Goal: Information Seeking & Learning: Learn about a topic

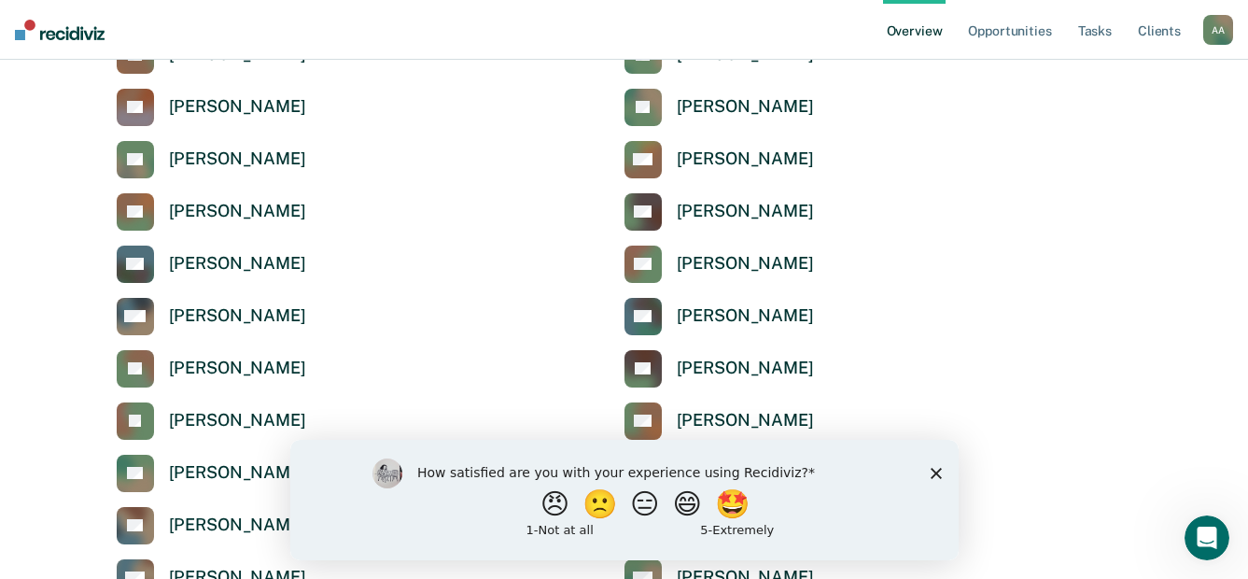
scroll to position [467, 0]
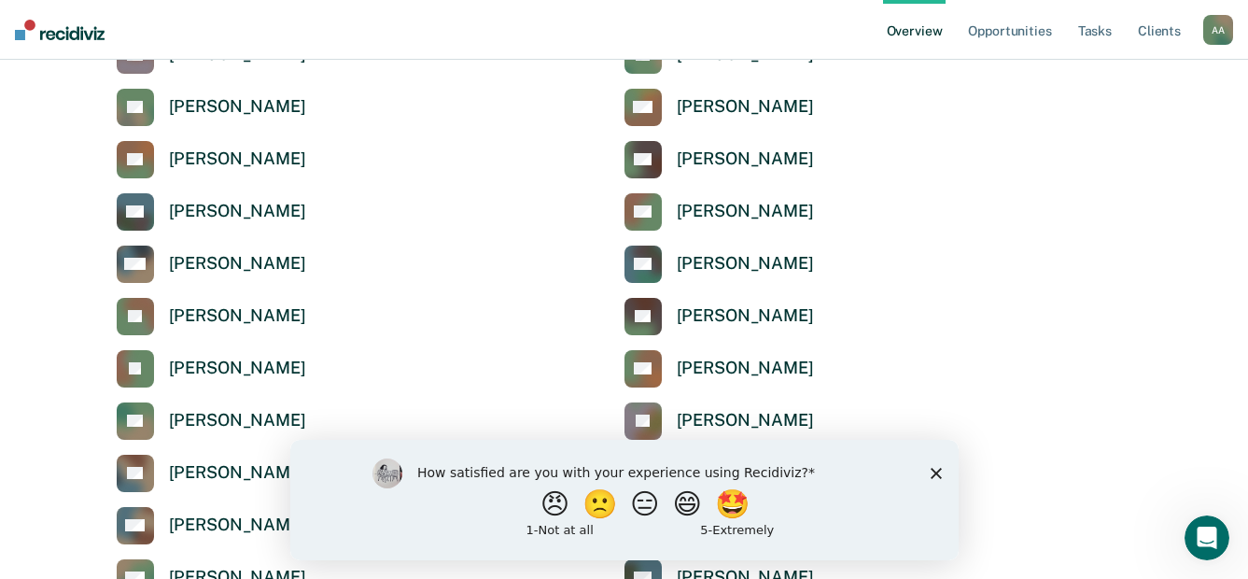
click at [933, 477] on icon "Close survey" at bounding box center [934, 472] width 11 height 11
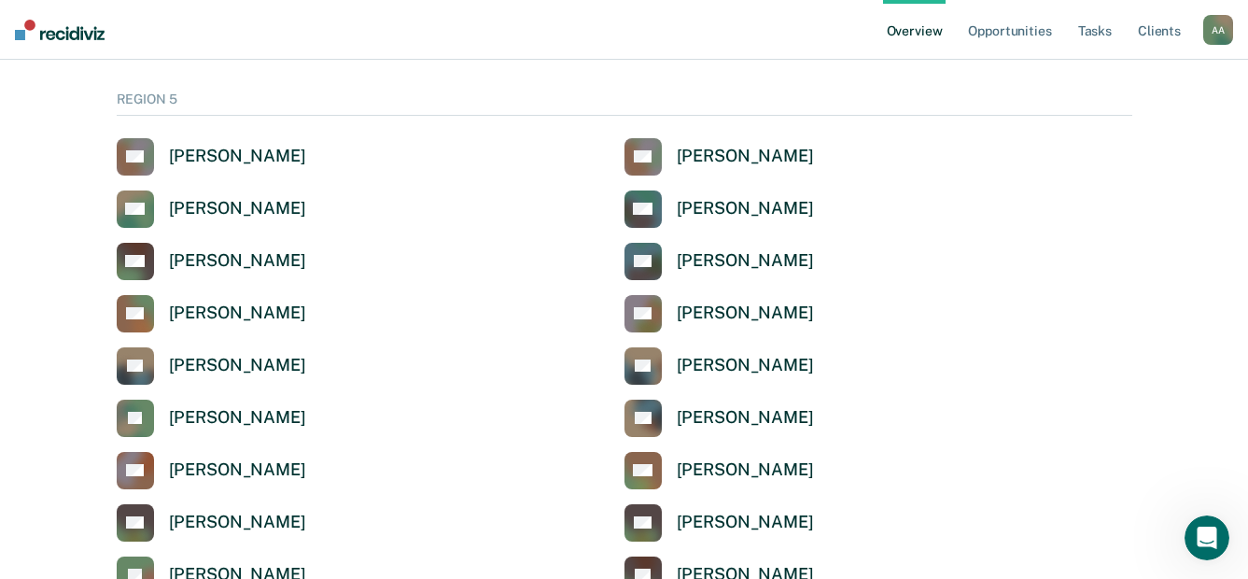
scroll to position [5879, 0]
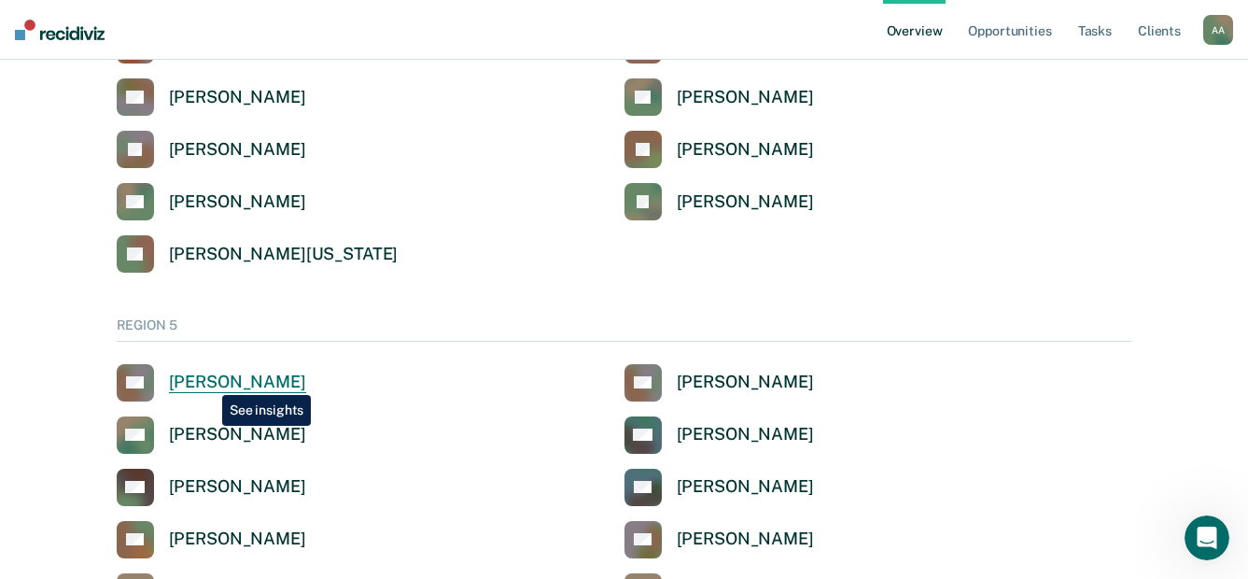
click at [208, 381] on div "[PERSON_NAME]" at bounding box center [237, 381] width 137 height 21
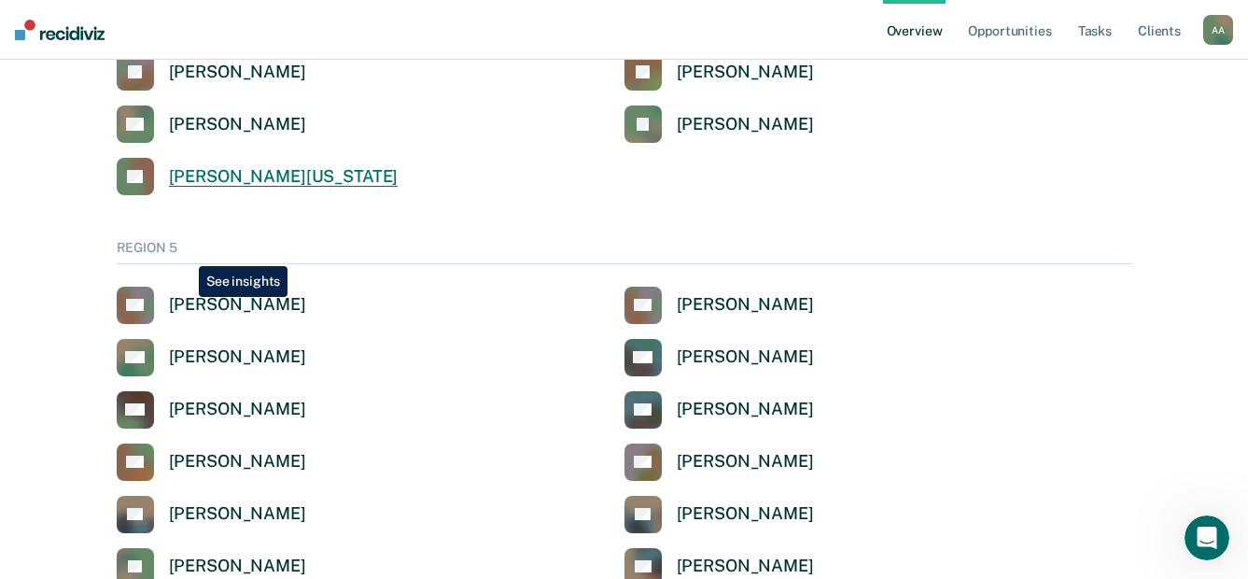
scroll to position [6065, 0]
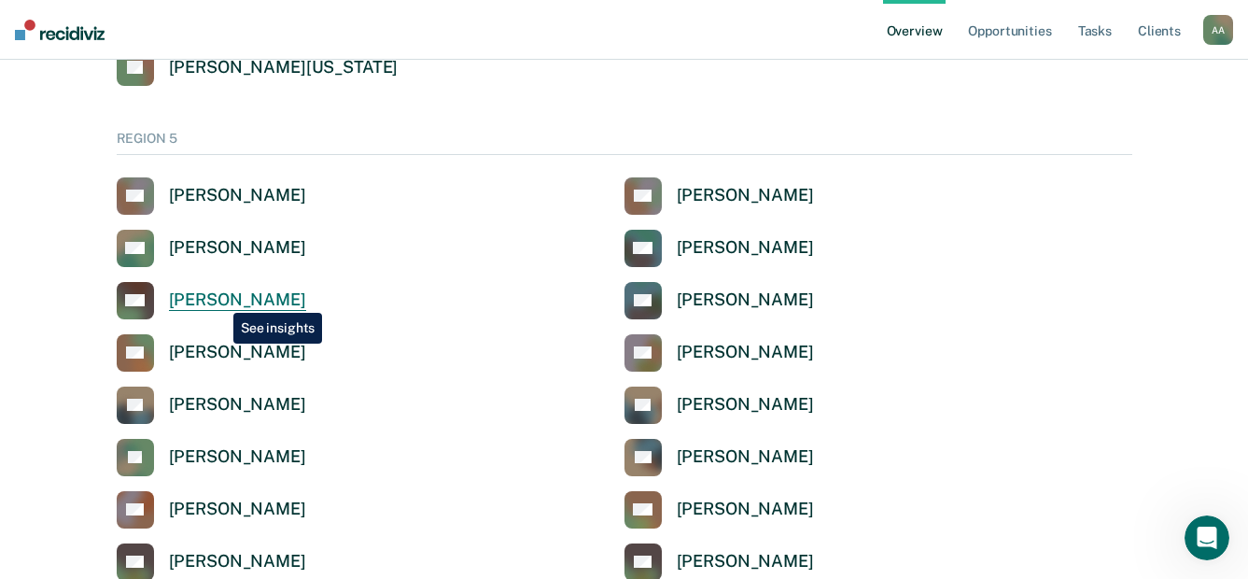
click at [219, 299] on div "[PERSON_NAME]" at bounding box center [237, 299] width 137 height 21
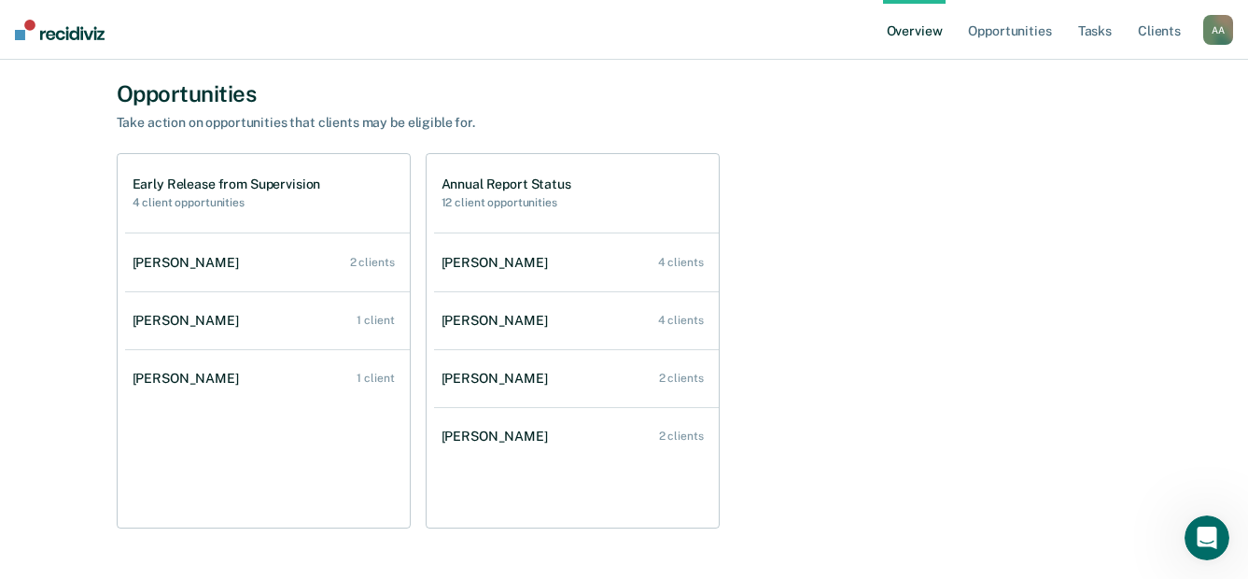
scroll to position [187, 0]
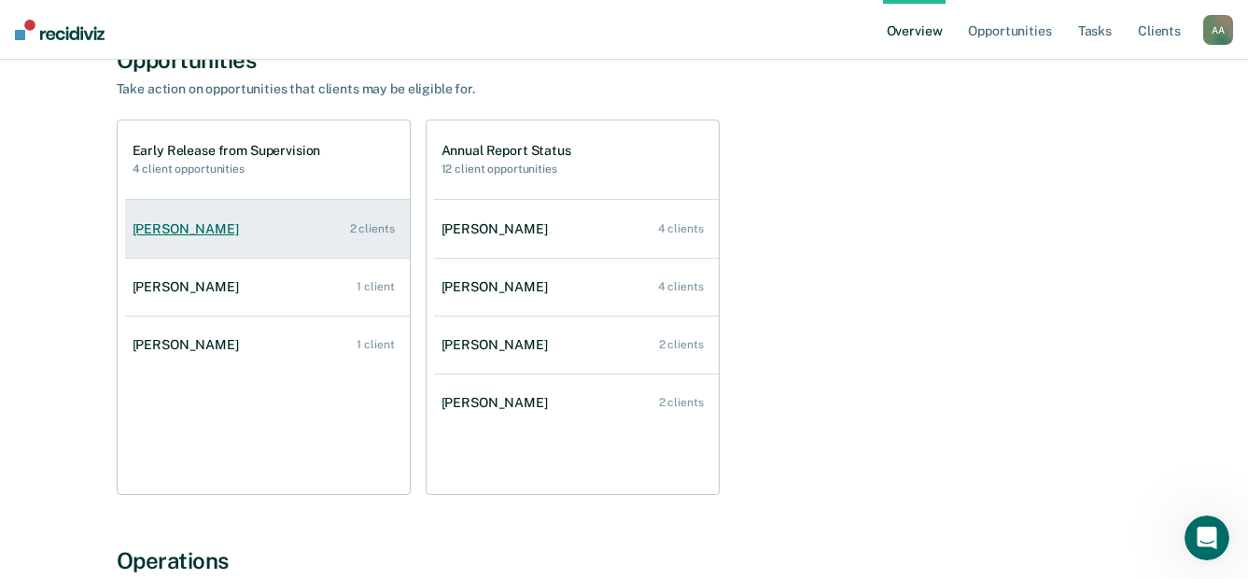
click at [171, 228] on div "[PERSON_NAME]" at bounding box center [190, 229] width 114 height 16
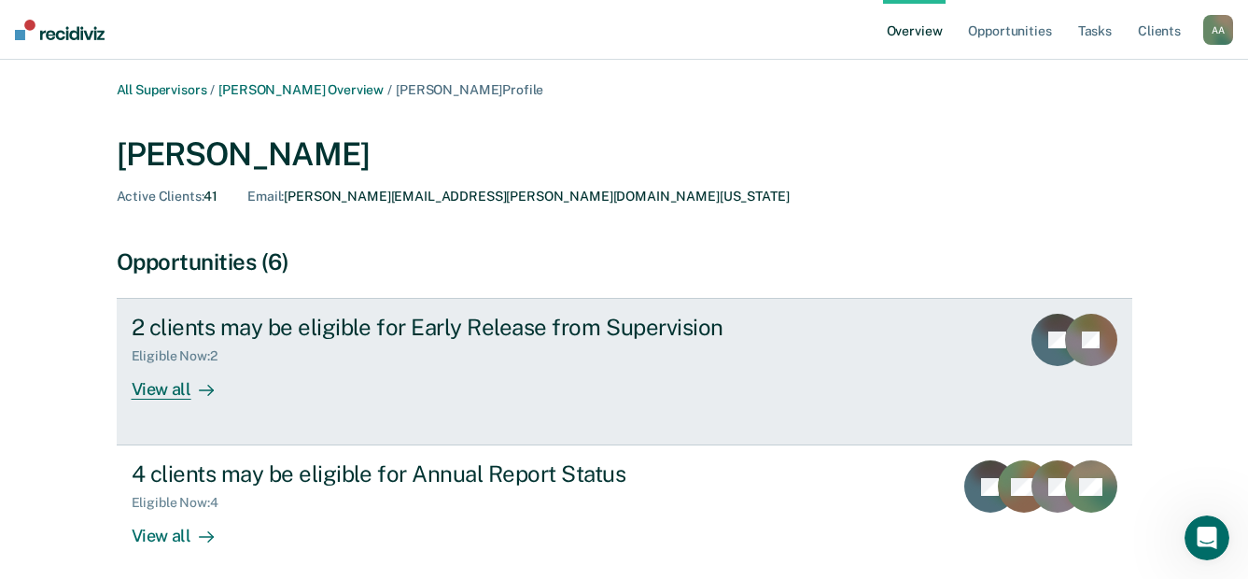
click at [168, 391] on div "View all" at bounding box center [184, 382] width 105 height 36
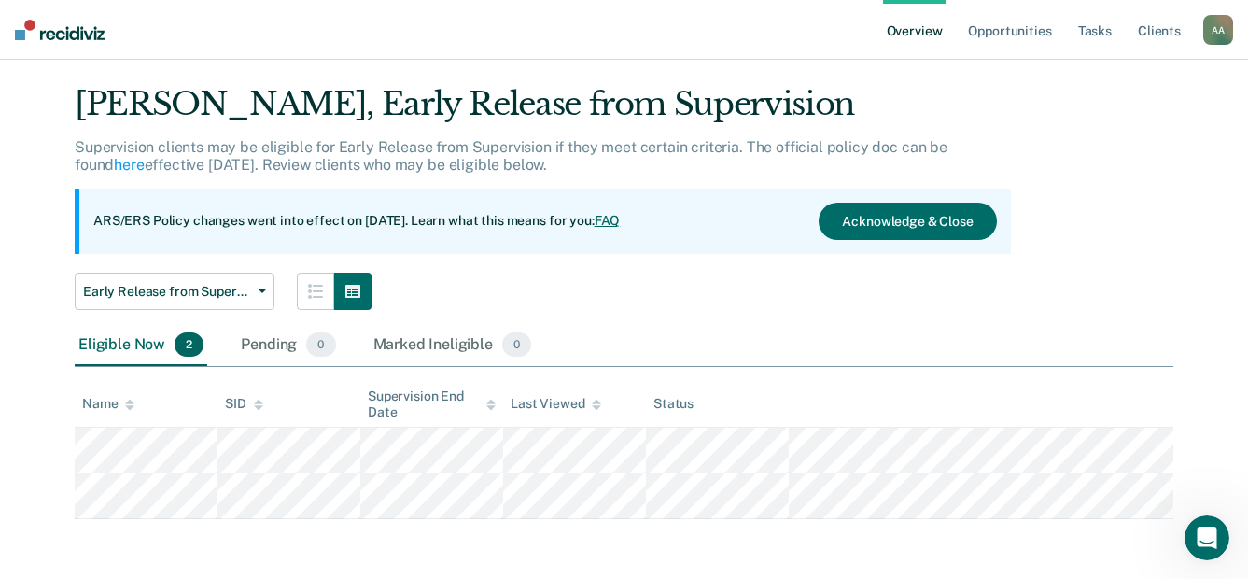
scroll to position [42, 0]
click at [820, 291] on div "Early Release from Supervision Annual Report Status Early Release from Supervis…" at bounding box center [543, 291] width 936 height 37
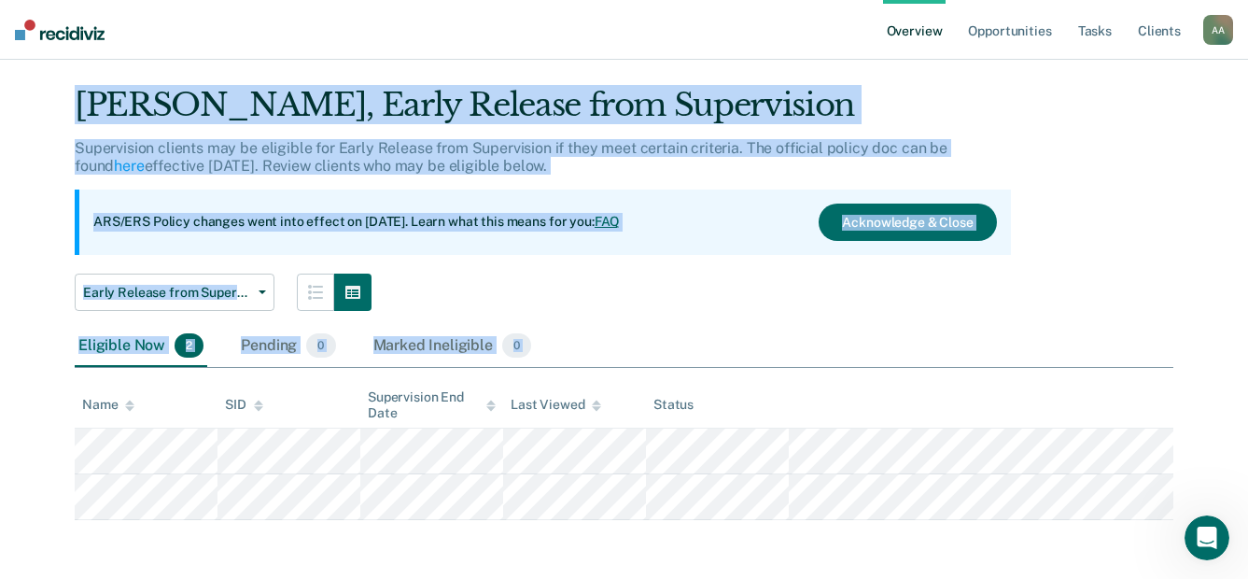
click at [957, 497] on div "All Supervisors / Michael Bejarano Overview / Alma Holguin Profile / Early Rele…" at bounding box center [623, 280] width 1203 height 480
copy div "All Supervisors / Michael Bejarano Overview / Alma Holguin Profile / Early Rele…"
click at [603, 299] on div "Early Release from Supervision Annual Report Status Early Release from Supervis…" at bounding box center [543, 291] width 936 height 37
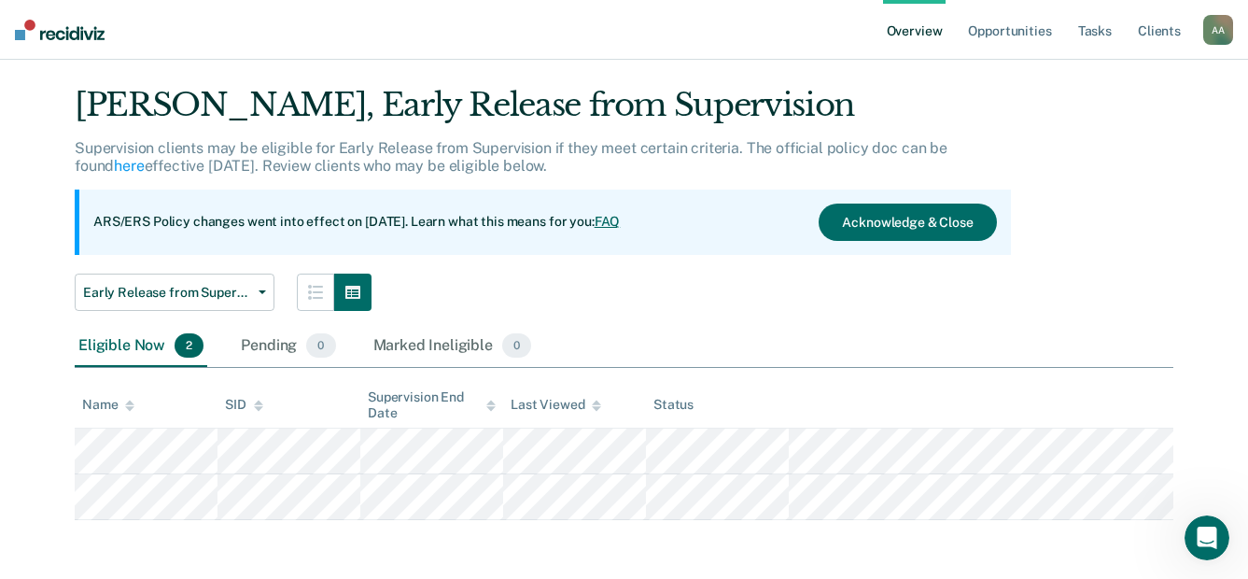
scroll to position [43, 0]
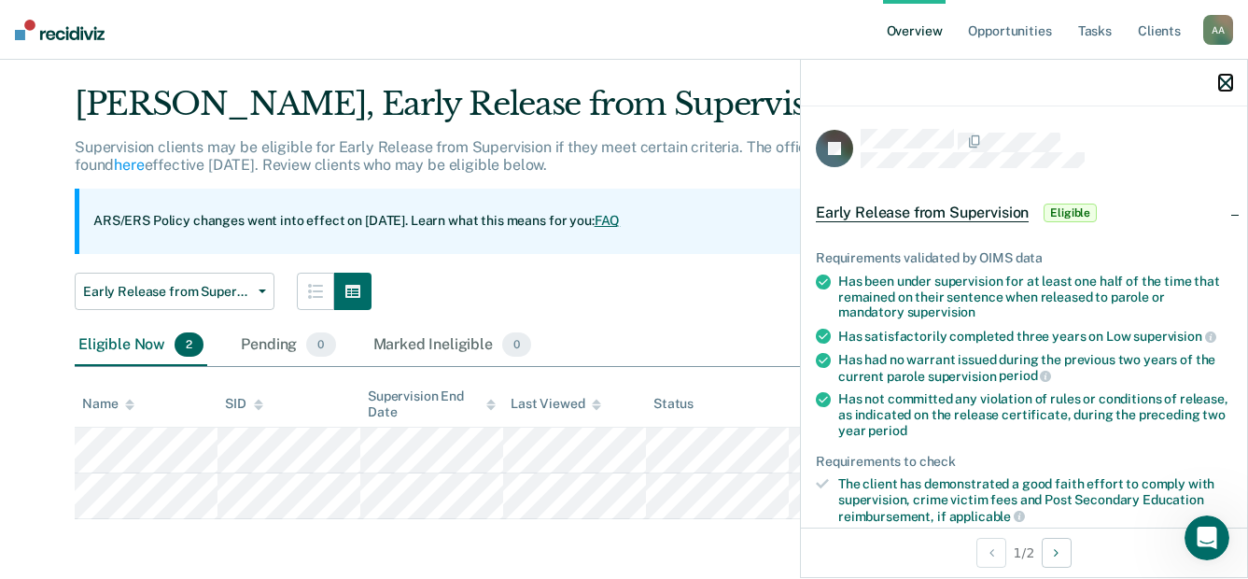
click at [1223, 75] on button "button" at bounding box center [1225, 83] width 13 height 16
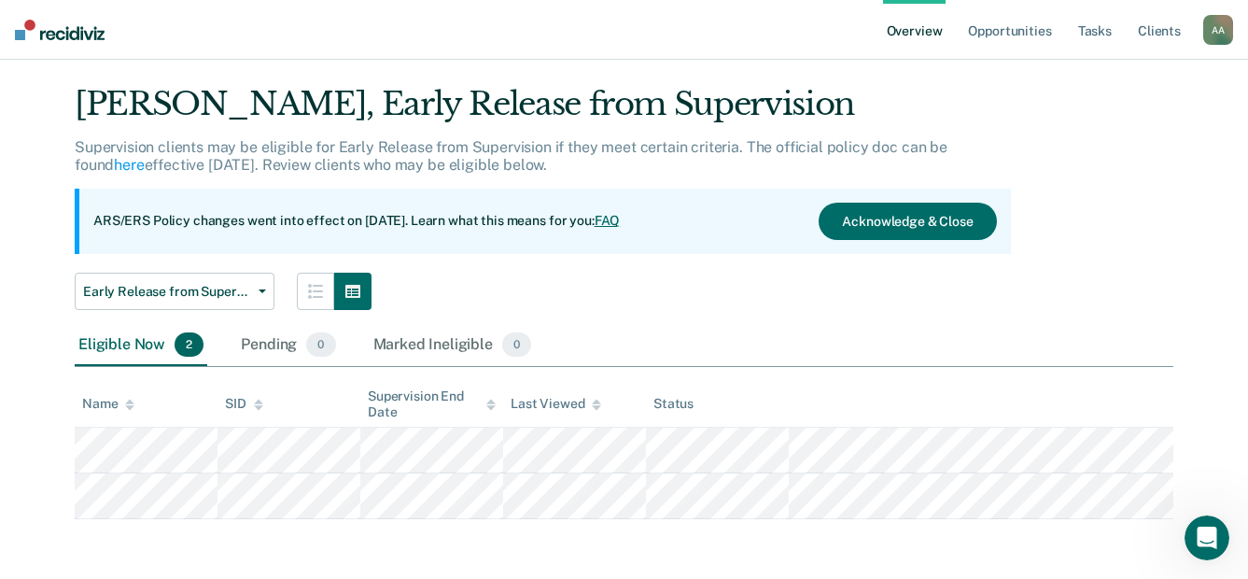
drag, startPoint x: 47, startPoint y: 391, endPoint x: 46, endPoint y: 525, distance: 134.4
click at [46, 525] on main "All Supervisors / Michael Bejarano Overview / Alma Holguin Profile / Early Rele…" at bounding box center [624, 298] width 1248 height 562
click at [67, 431] on div "All Supervisors / Michael Bejarano Overview / Alma Holguin Profile / Early Rele…" at bounding box center [623, 279] width 1203 height 480
click at [675, 537] on main "All Supervisors / Michael Bejarano Overview / Alma Holguin Profile / Early Rele…" at bounding box center [624, 298] width 1248 height 562
click at [68, 443] on div "All Supervisors / Michael Bejarano Overview / Alma Holguin Profile / Early Rele…" at bounding box center [623, 279] width 1203 height 480
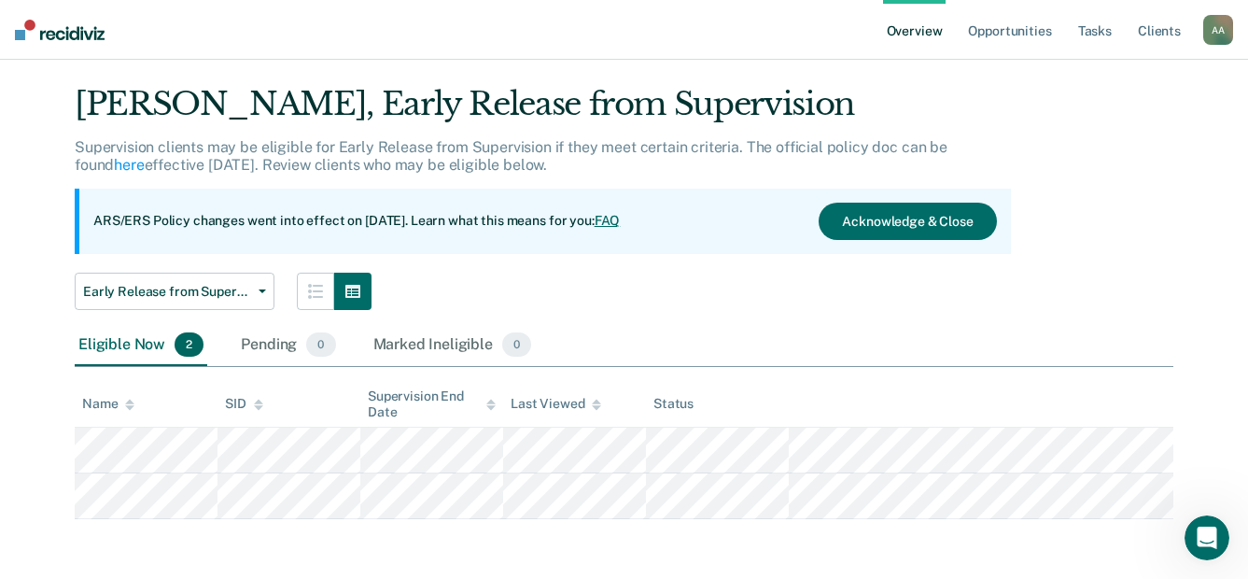
click at [53, 450] on div "All Supervisors / Michael Bejarano Overview / Alma Holguin Profile / Early Rele…" at bounding box center [623, 279] width 1203 height 480
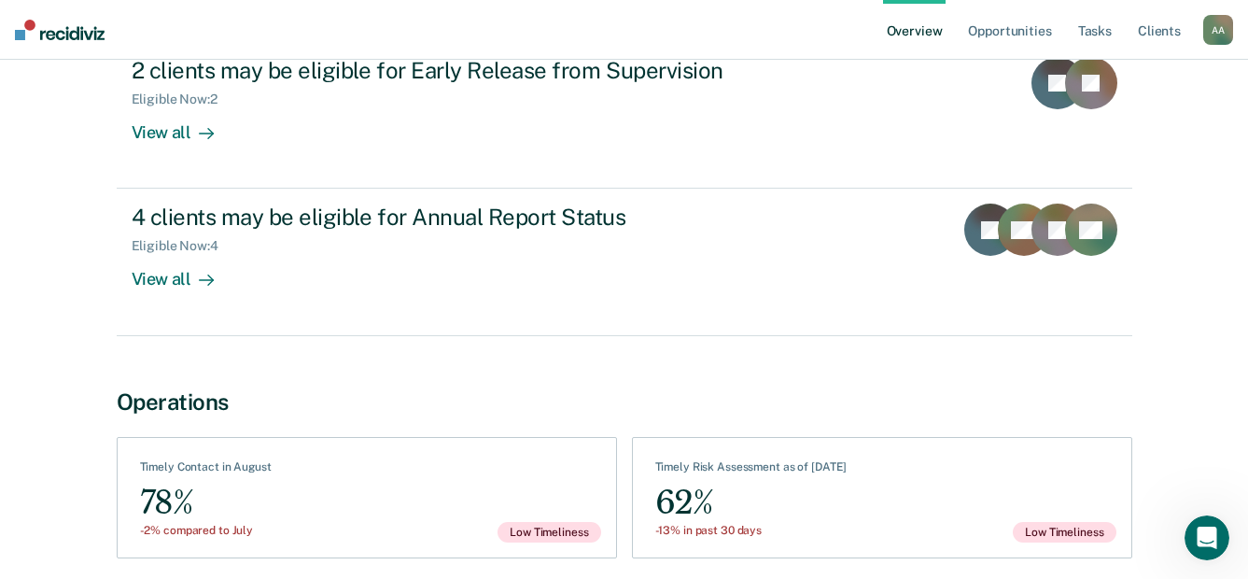
scroll to position [280, 0]
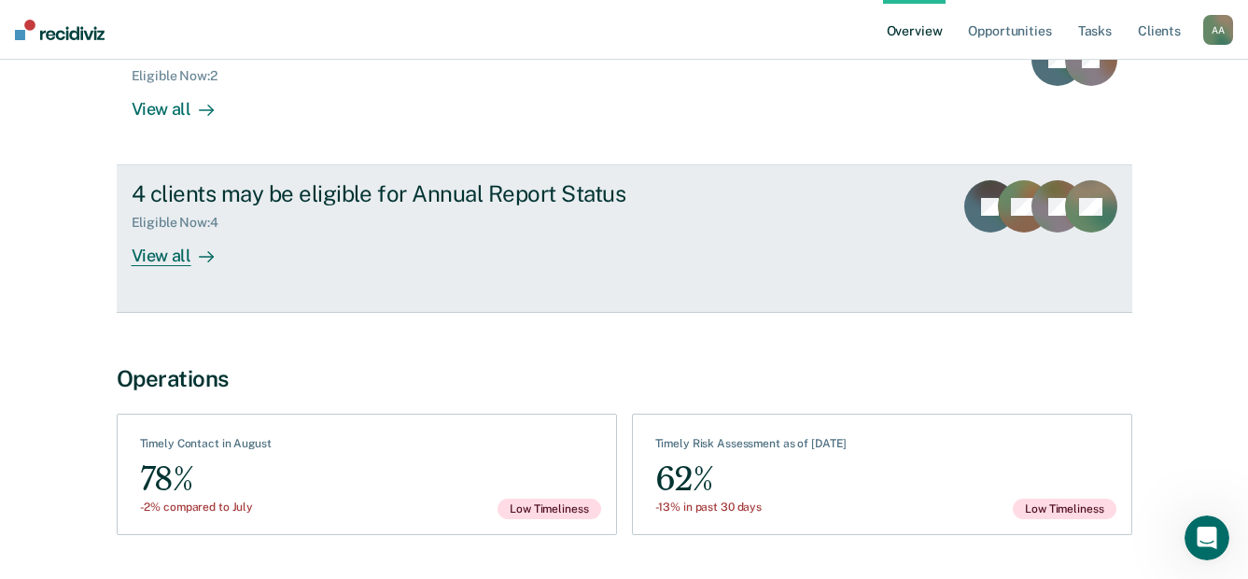
click at [170, 259] on div "View all" at bounding box center [184, 248] width 105 height 36
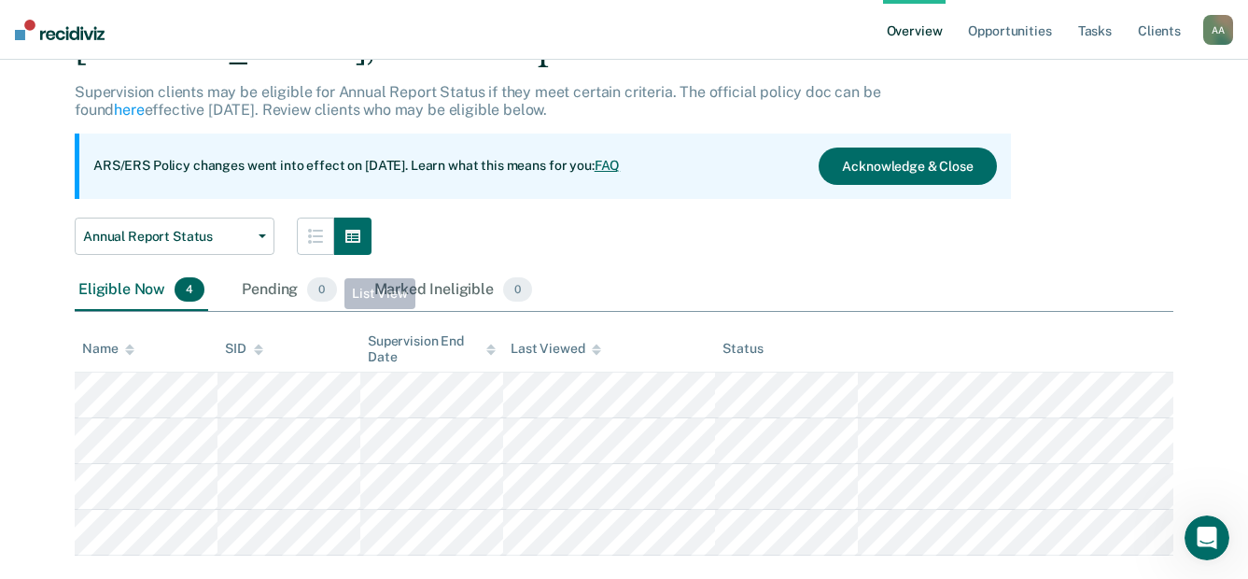
scroll to position [134, 0]
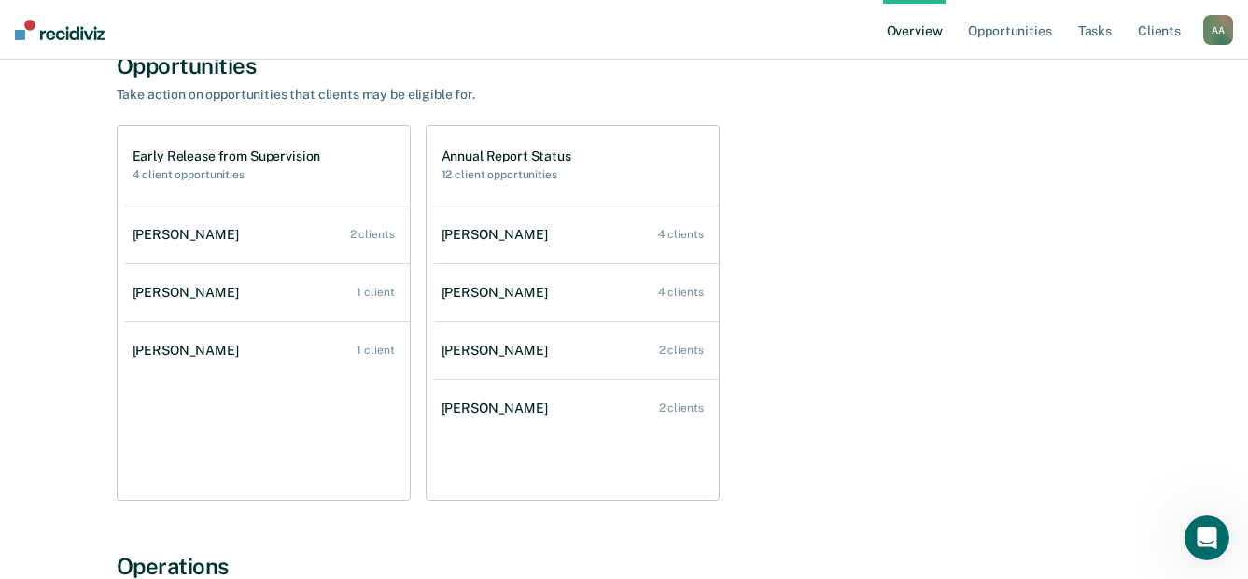
scroll to position [187, 0]
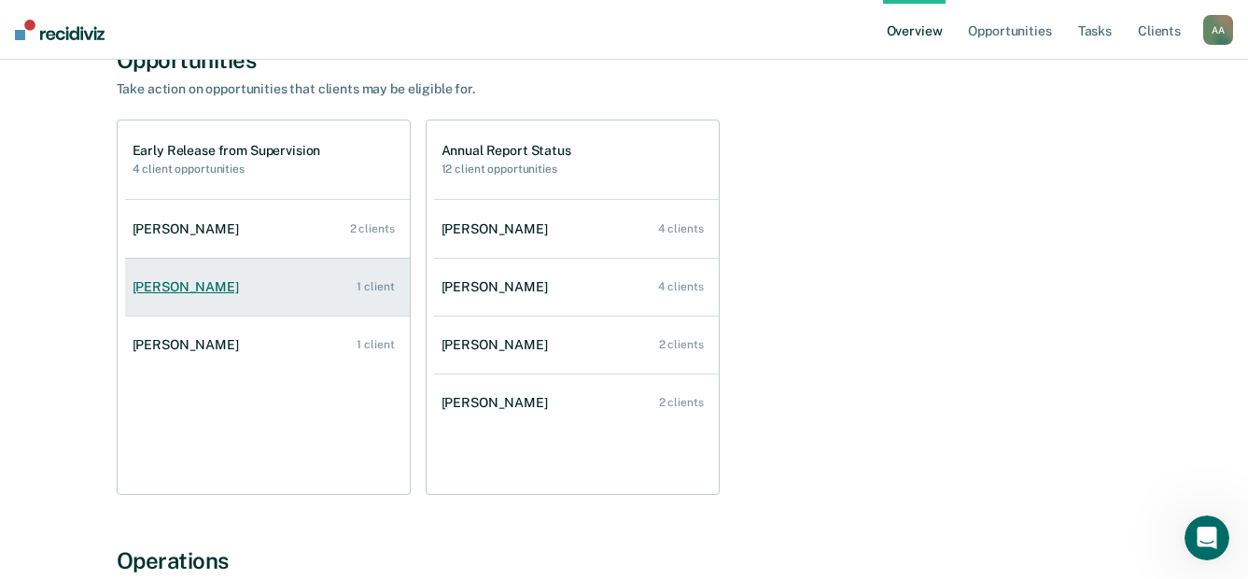
click at [158, 282] on div "[PERSON_NAME]" at bounding box center [190, 287] width 114 height 16
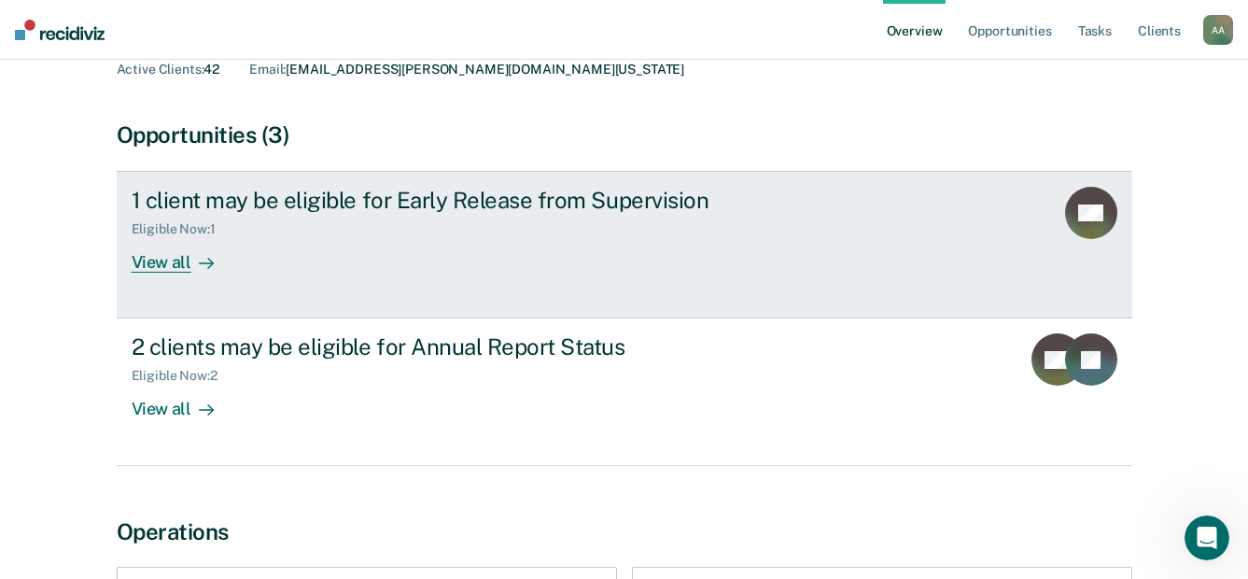
scroll to position [93, 0]
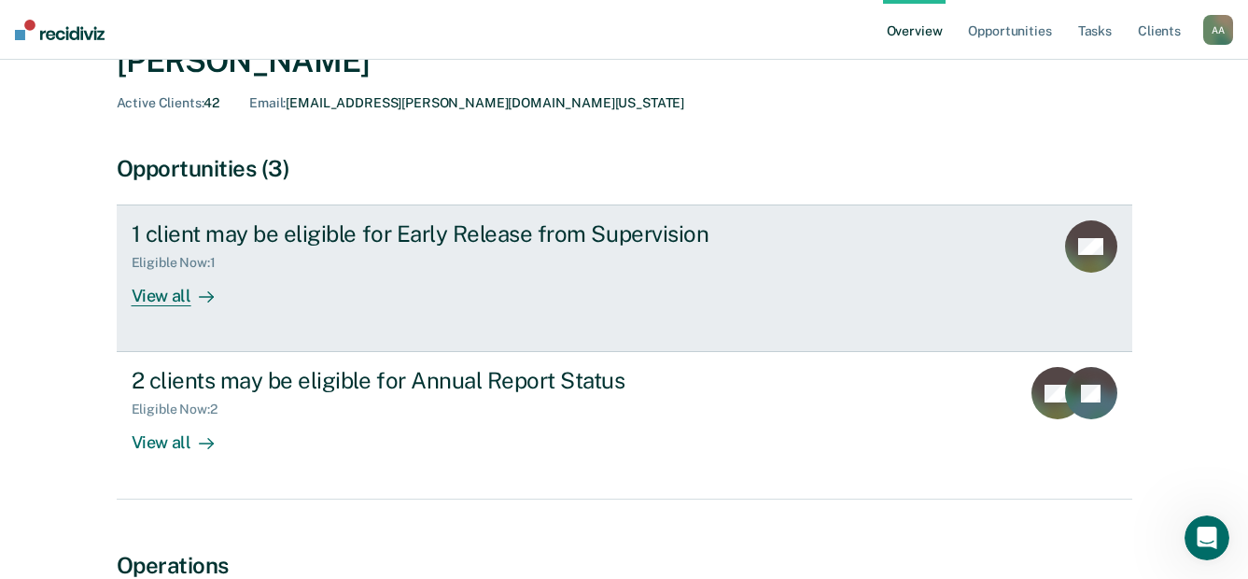
click at [179, 292] on div "View all" at bounding box center [184, 289] width 105 height 36
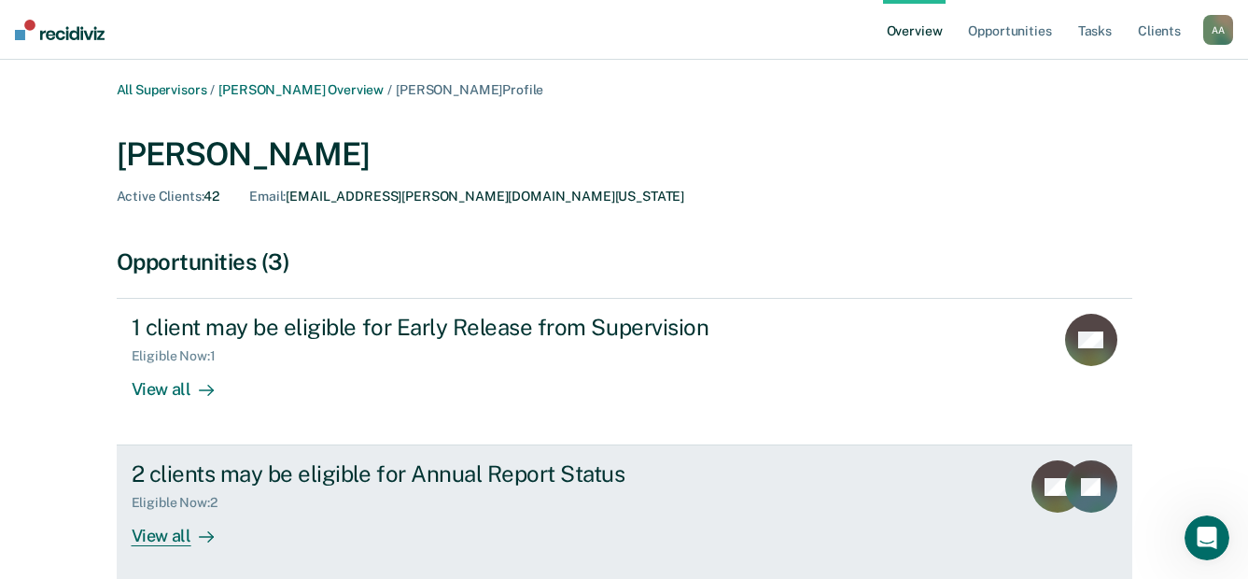
click at [154, 530] on div "View all" at bounding box center [184, 528] width 105 height 36
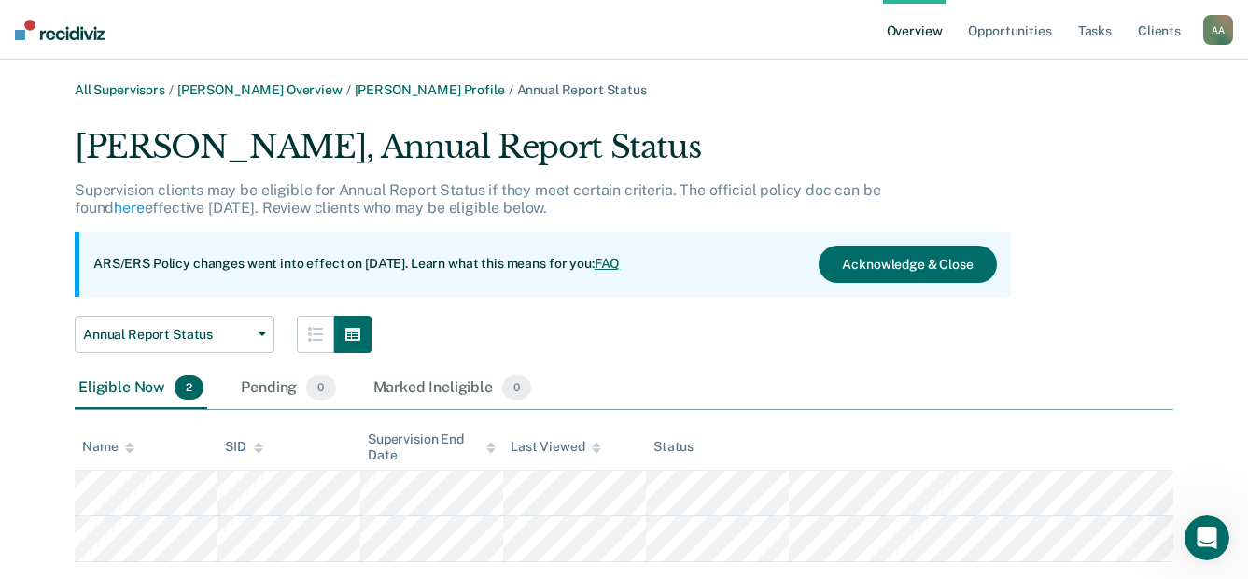
scroll to position [43, 0]
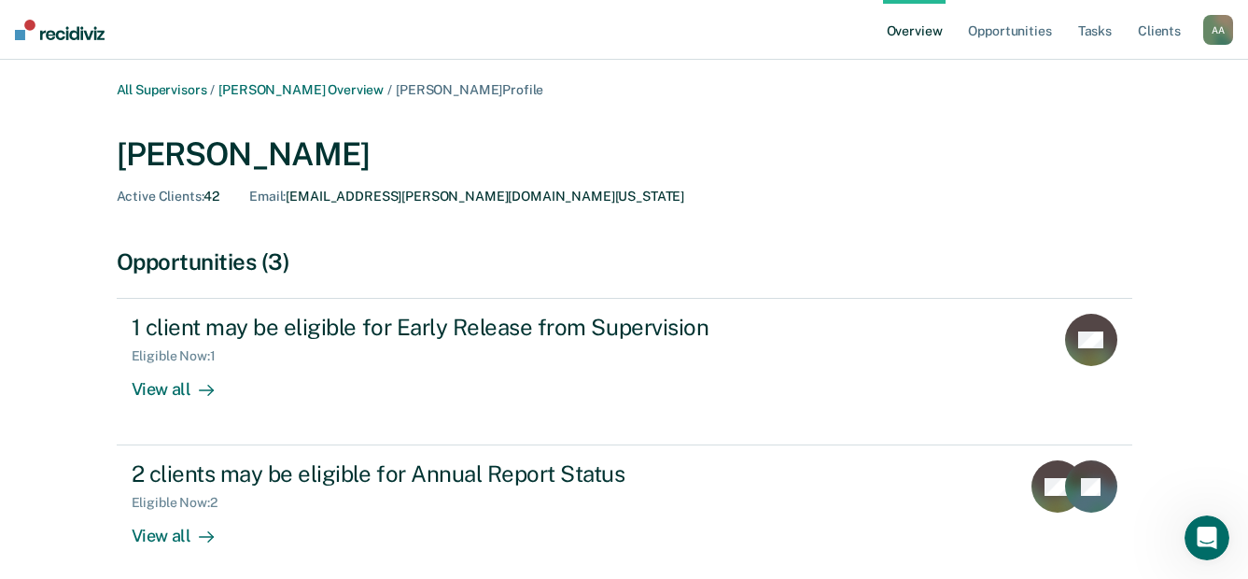
scroll to position [187, 0]
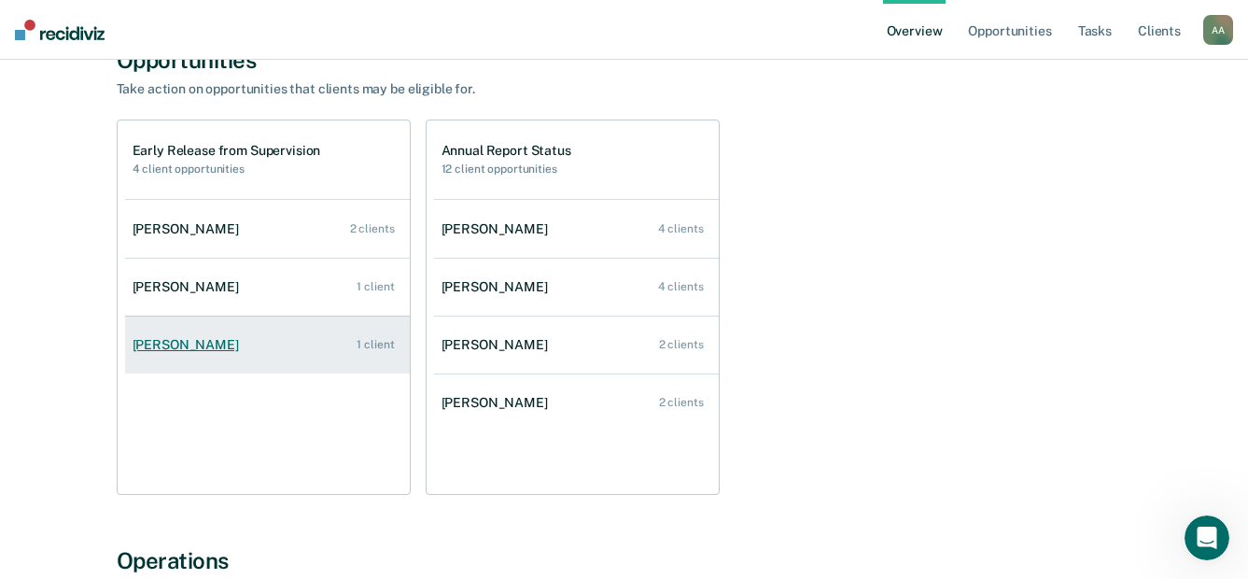
click at [179, 335] on link "[PERSON_NAME] 1 client" at bounding box center [267, 344] width 285 height 53
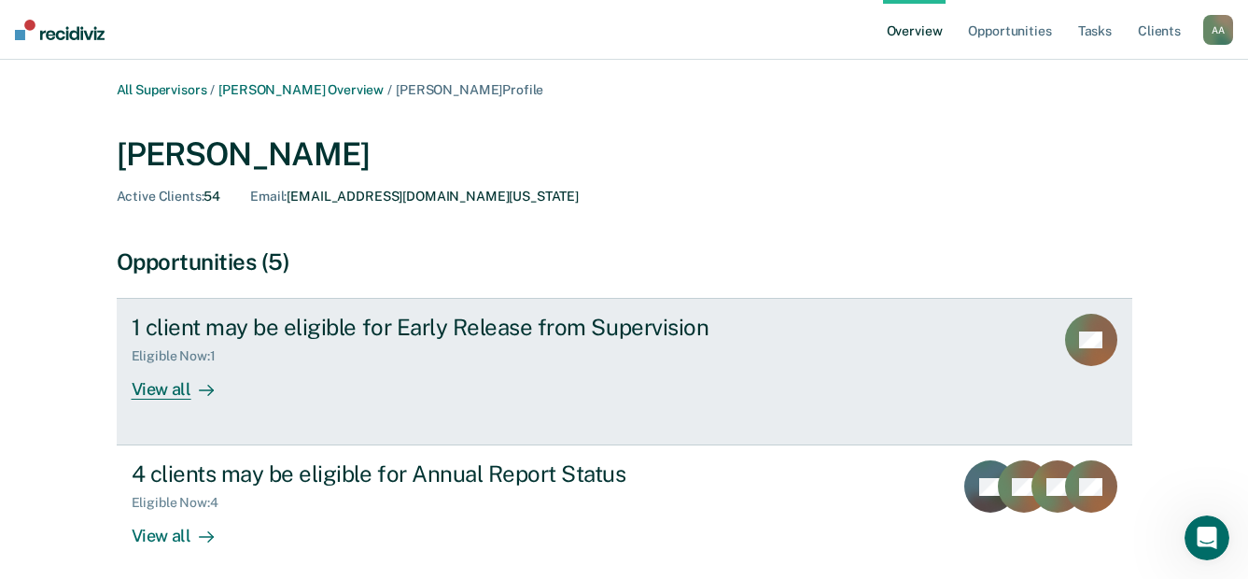
click at [170, 384] on div "View all" at bounding box center [184, 382] width 105 height 36
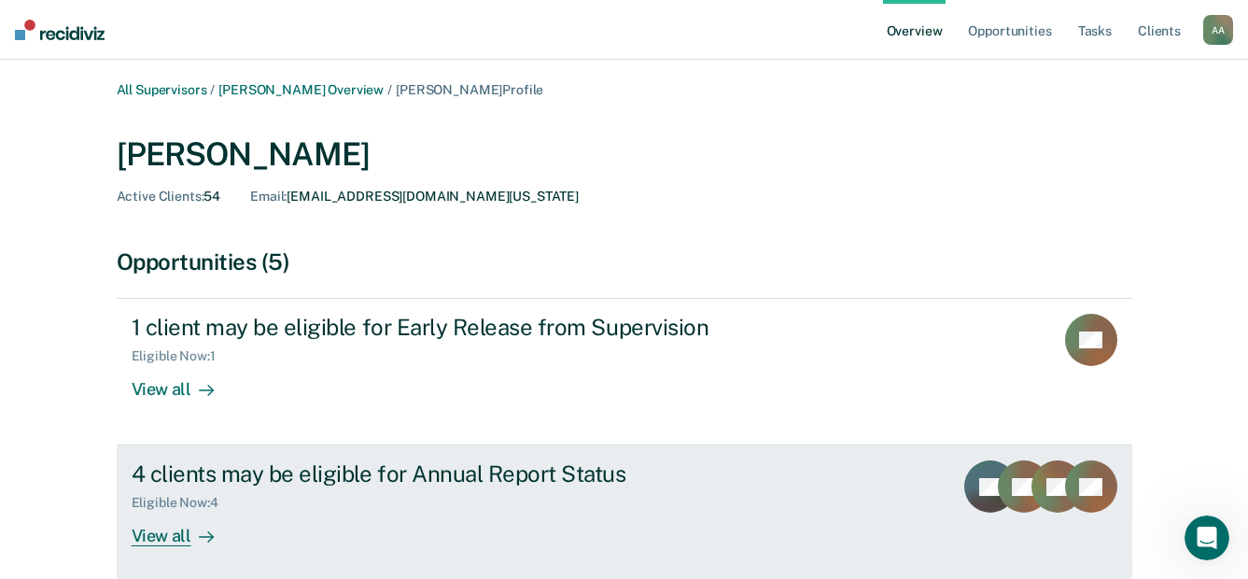
click at [177, 548] on link "4 clients may be eligible for Annual Report Status Eligible Now : 4 View all PL…" at bounding box center [624, 518] width 1015 height 147
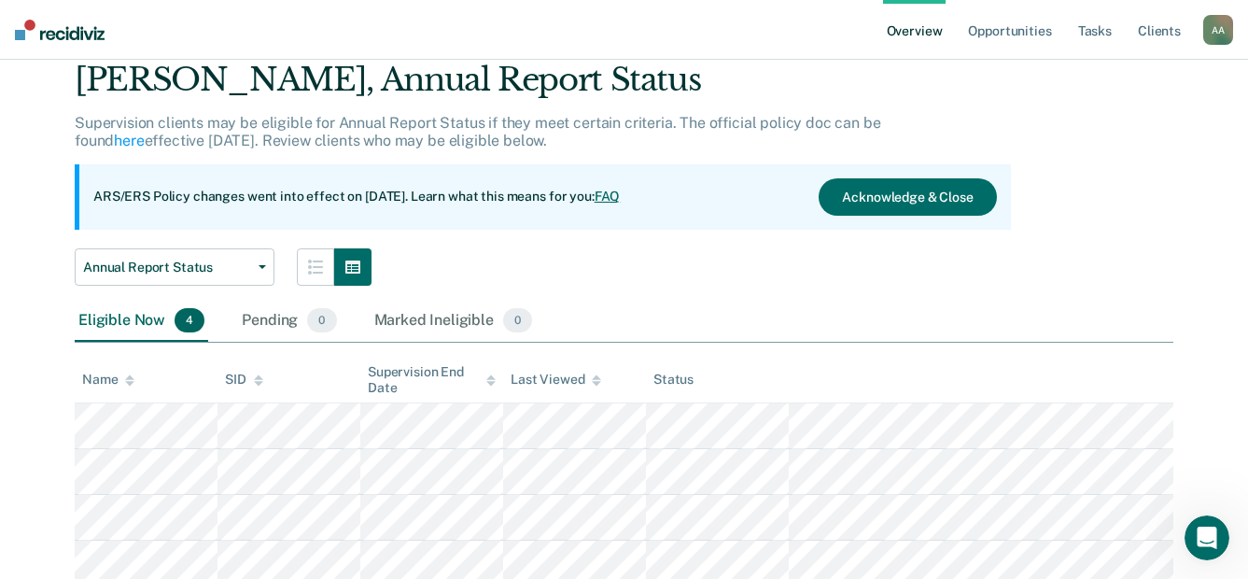
scroll to position [134, 0]
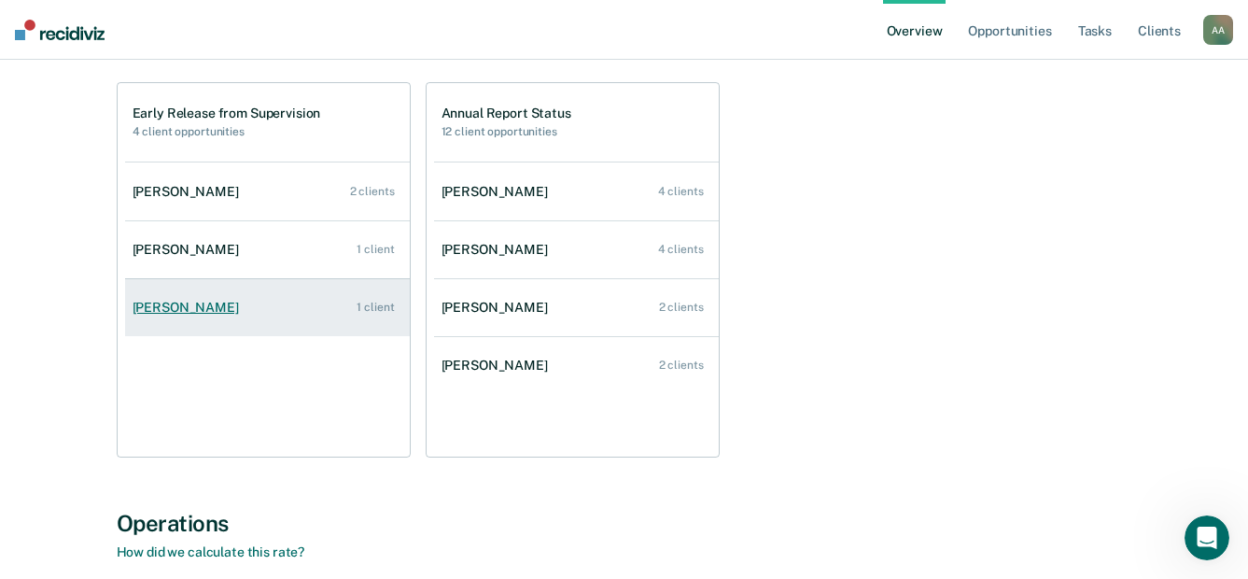
scroll to position [187, 0]
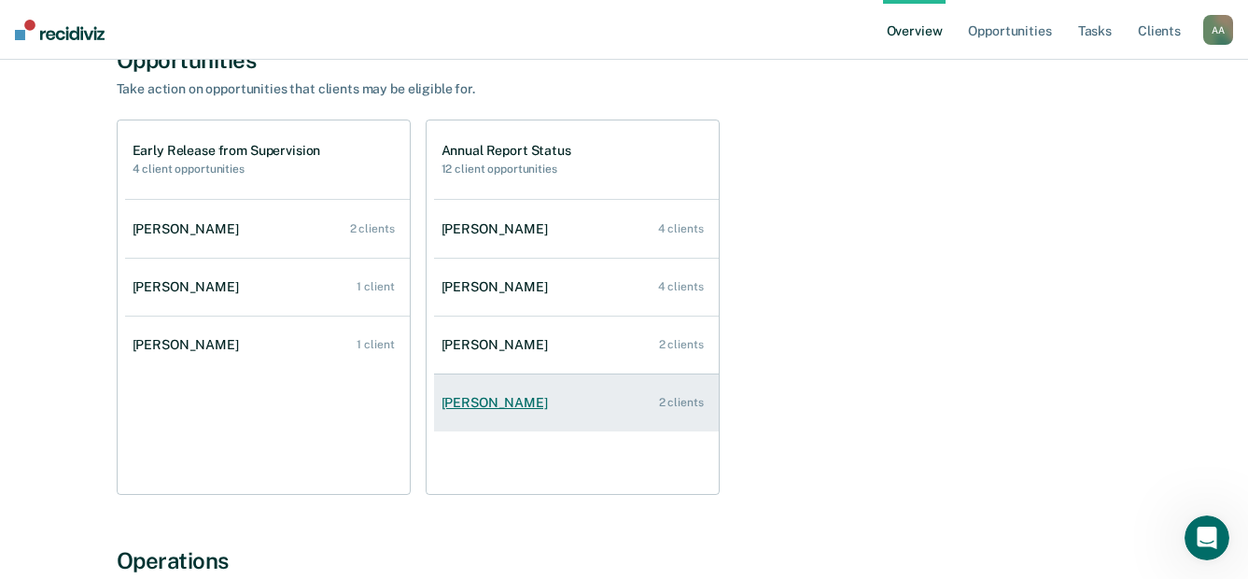
click at [497, 409] on div "[PERSON_NAME]" at bounding box center [498, 403] width 114 height 16
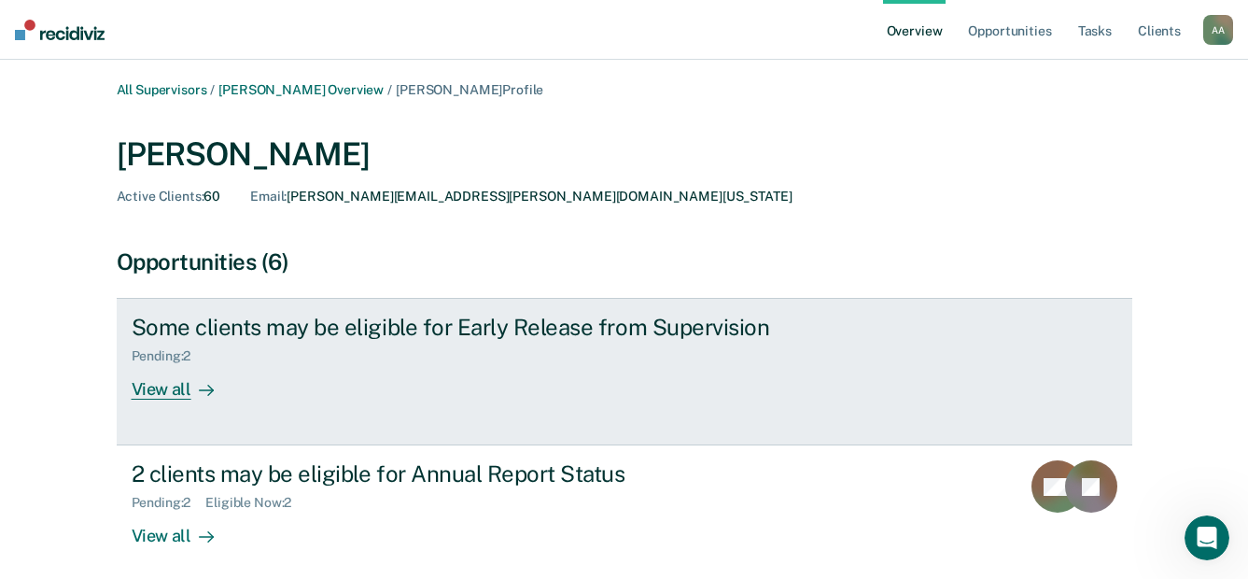
click at [182, 390] on div "View all" at bounding box center [184, 382] width 105 height 36
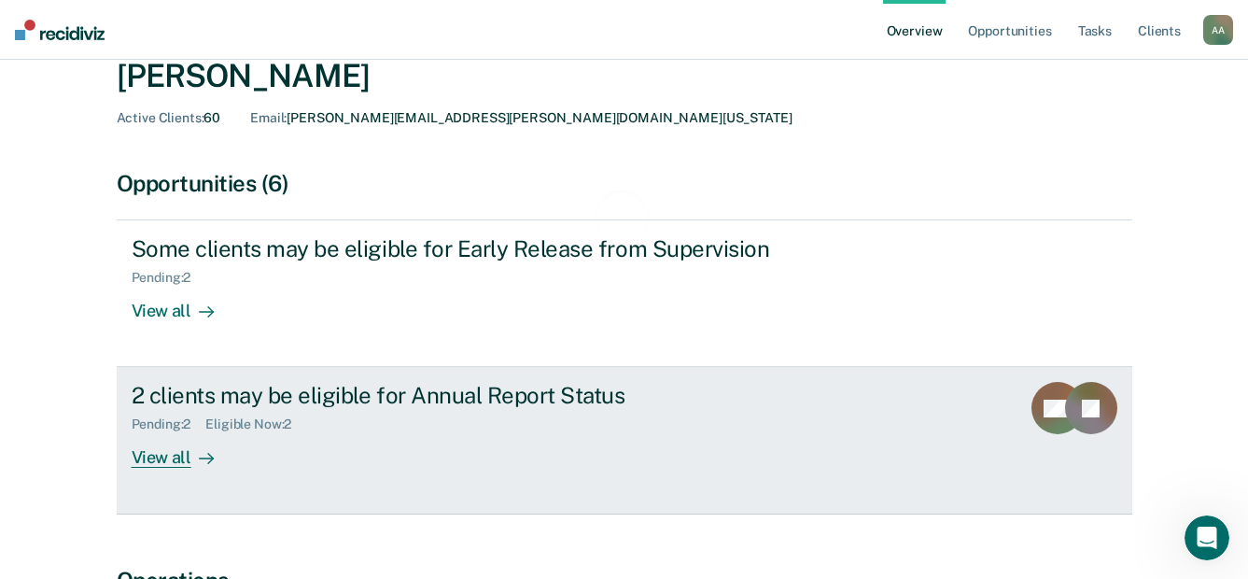
scroll to position [187, 0]
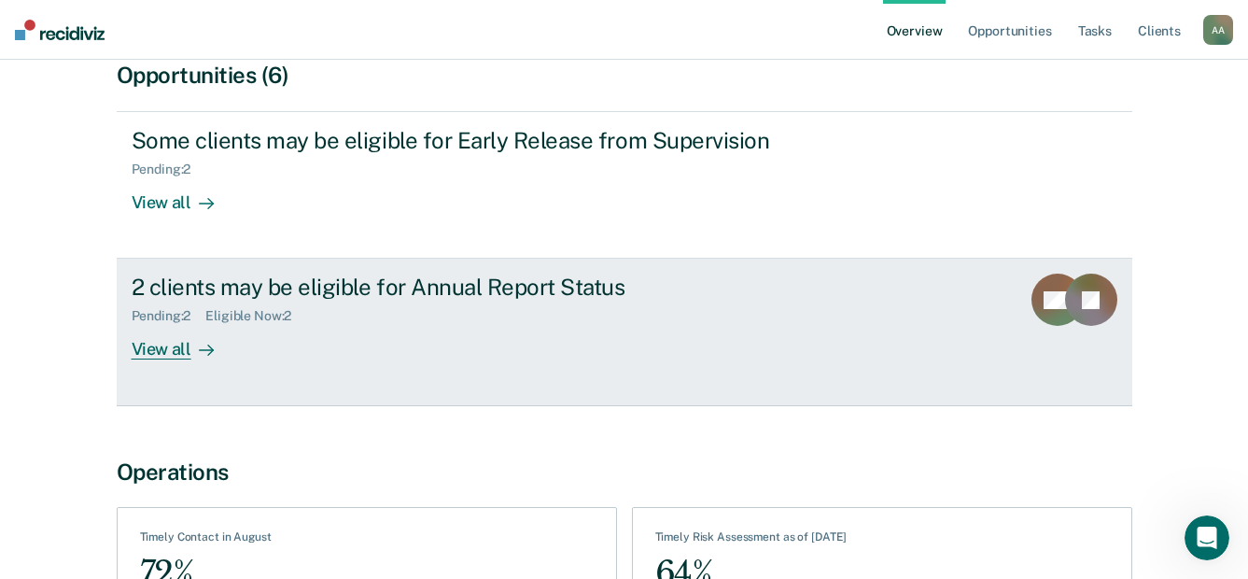
click at [180, 349] on div "View all" at bounding box center [184, 342] width 105 height 36
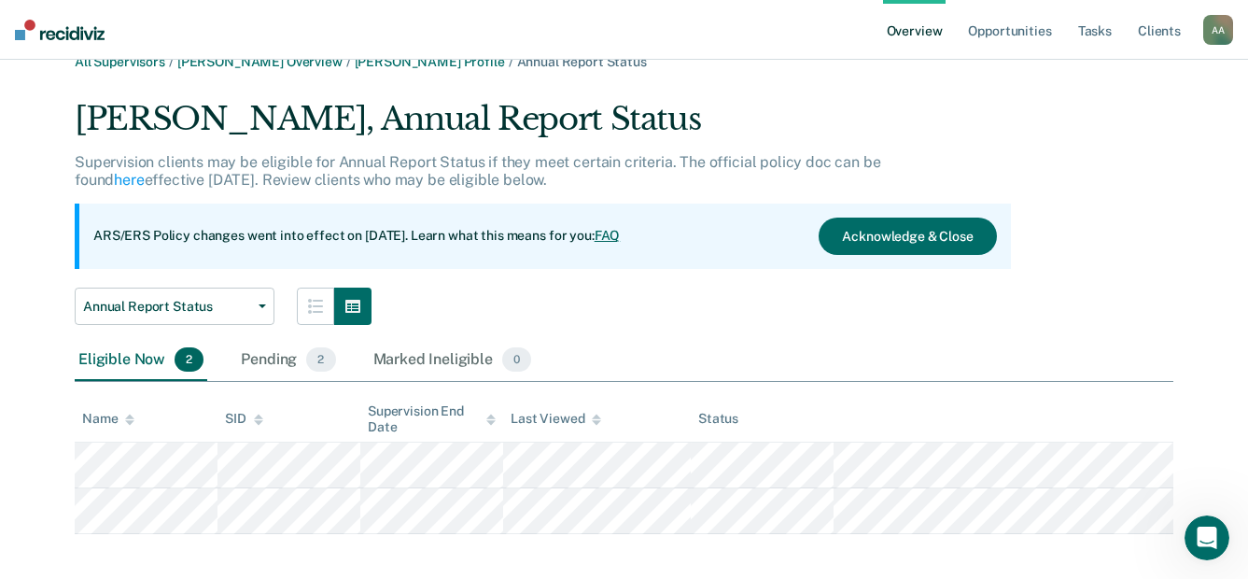
scroll to position [43, 0]
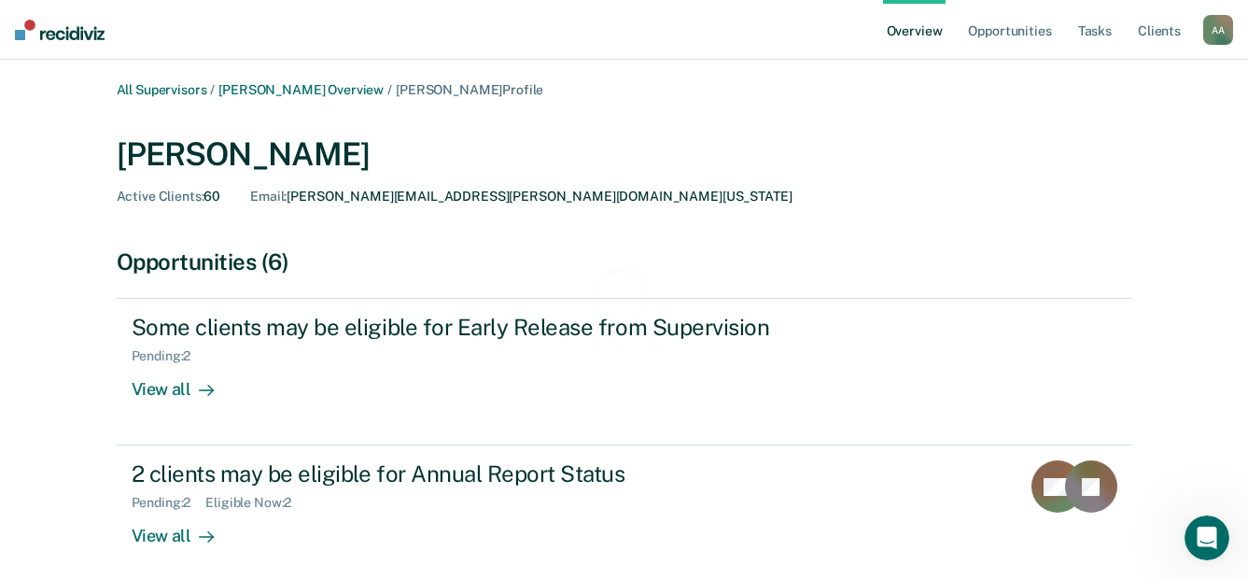
scroll to position [187, 0]
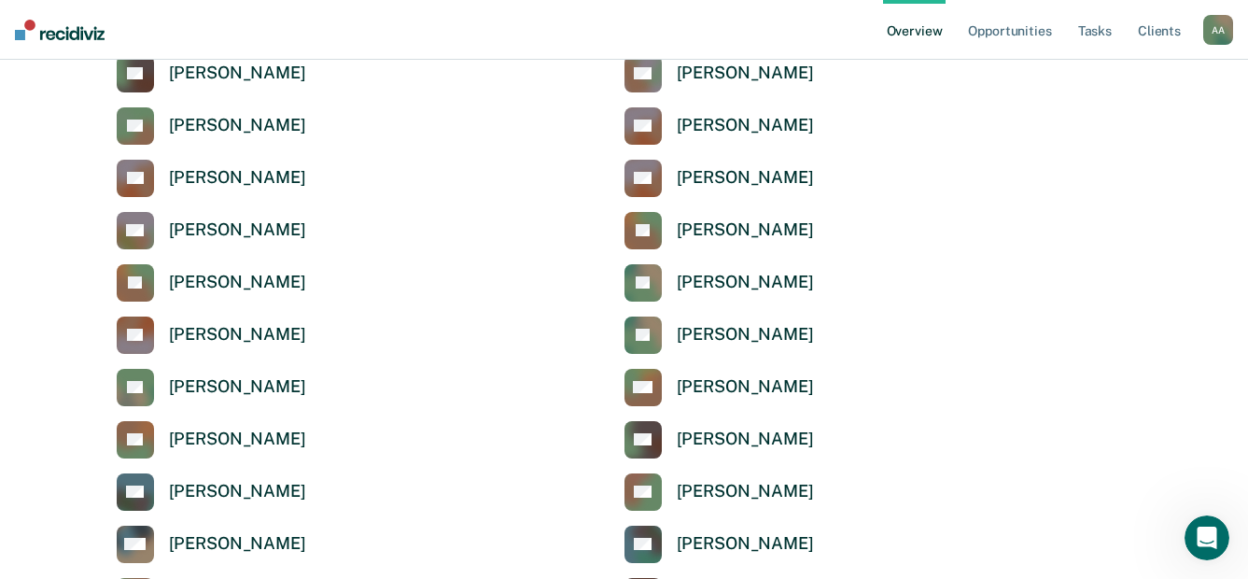
scroll to position [6065, 0]
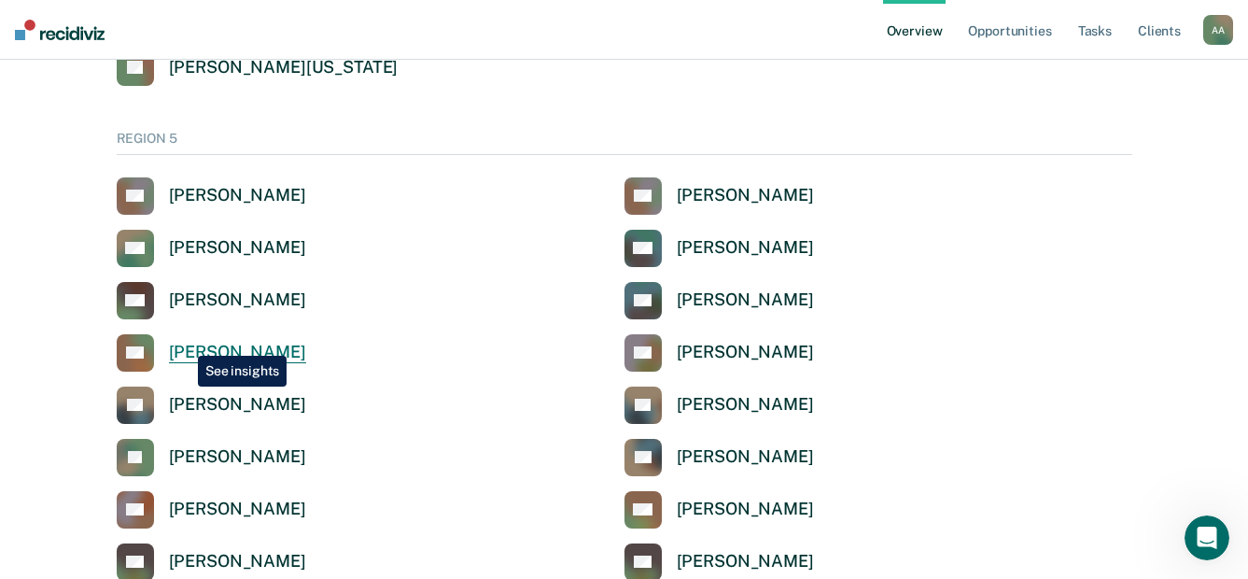
click at [184, 342] on div "[PERSON_NAME]" at bounding box center [237, 352] width 137 height 21
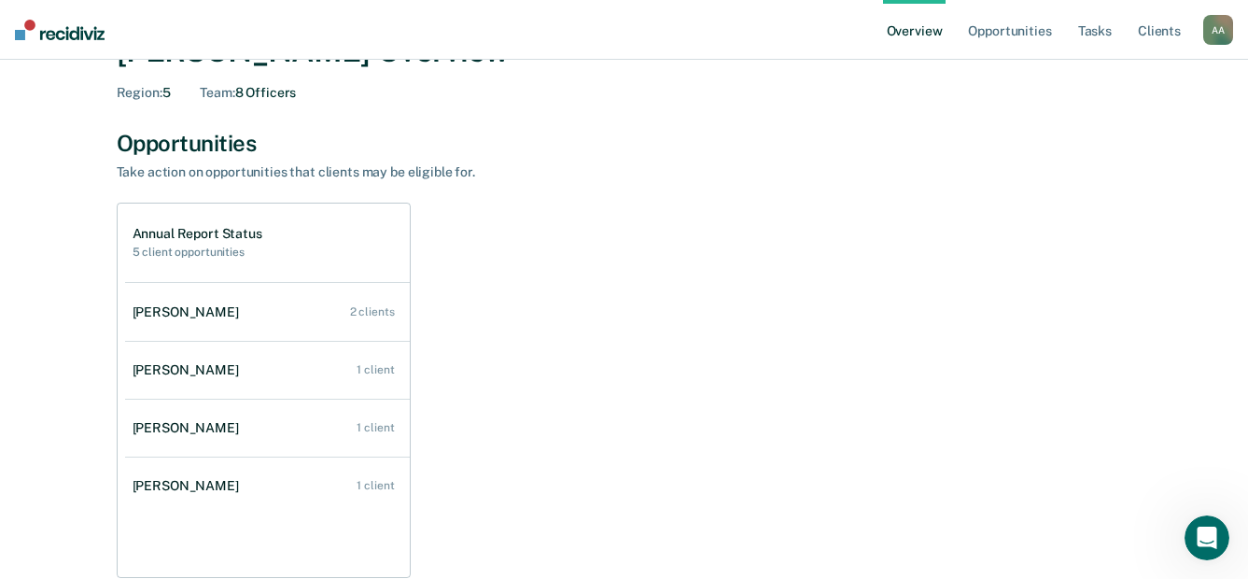
scroll to position [93, 0]
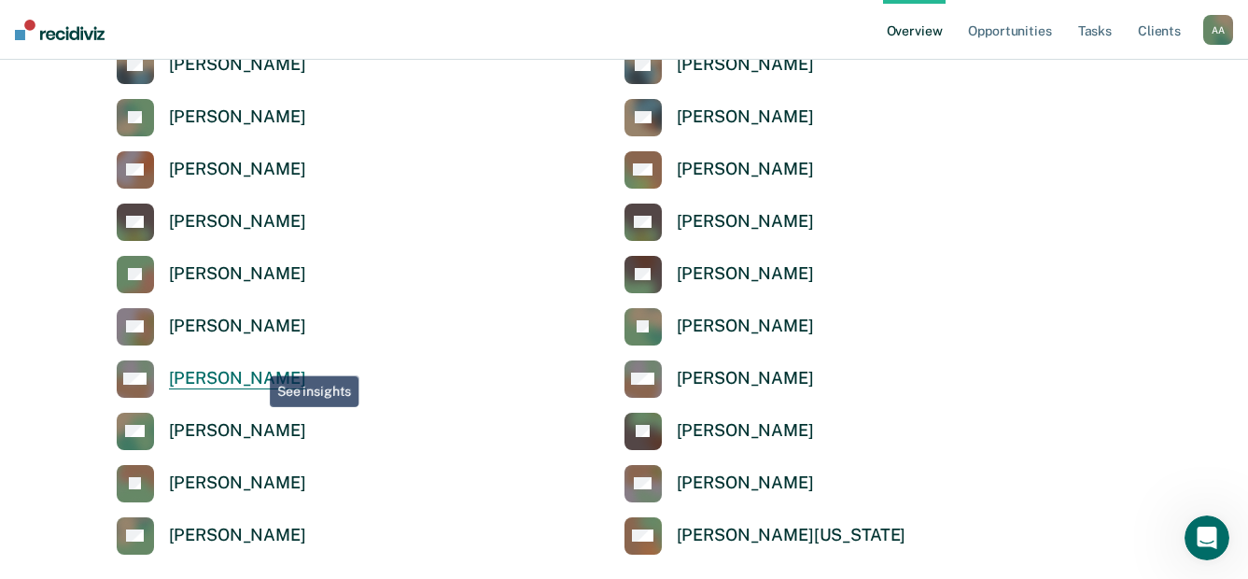
scroll to position [6439, 0]
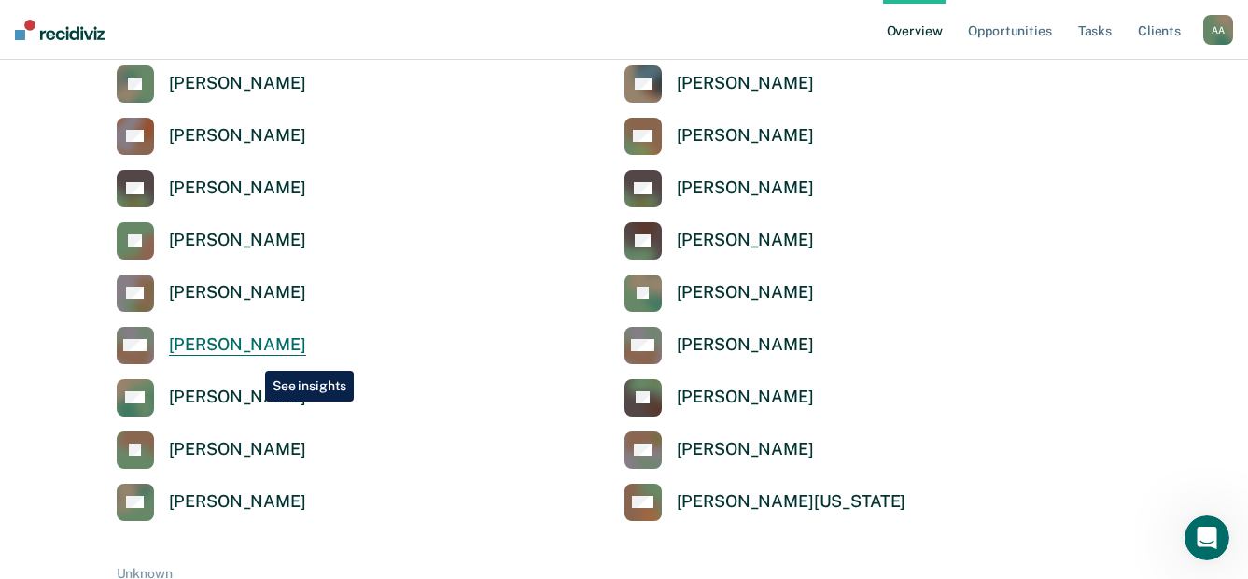
click at [251, 356] on link "MM [PERSON_NAME]" at bounding box center [211, 345] width 189 height 37
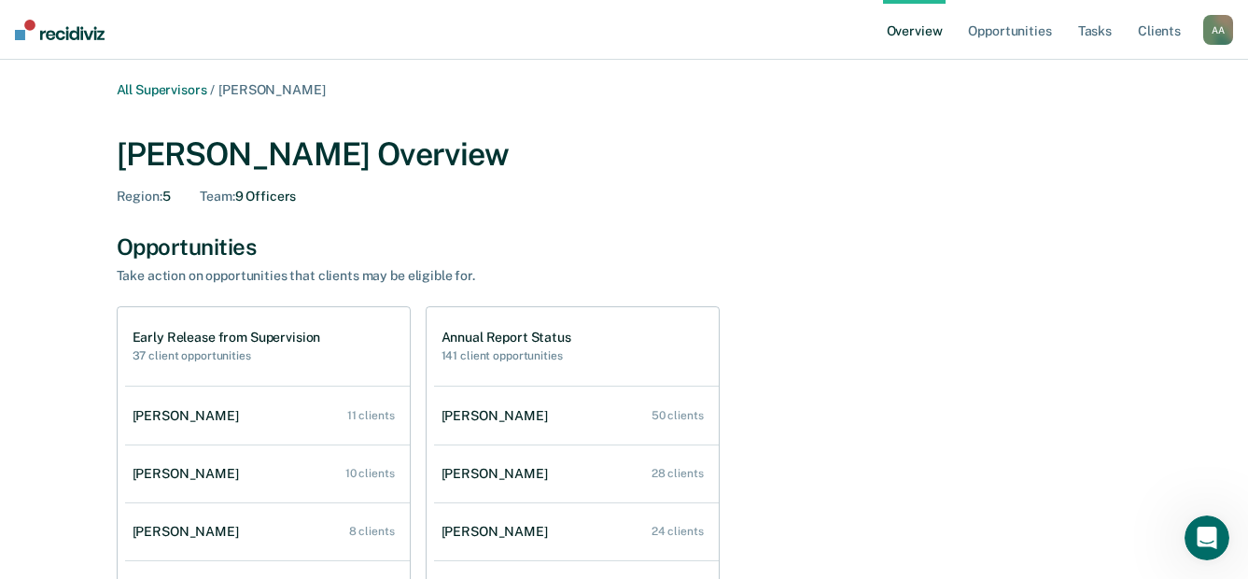
scroll to position [6439, 0]
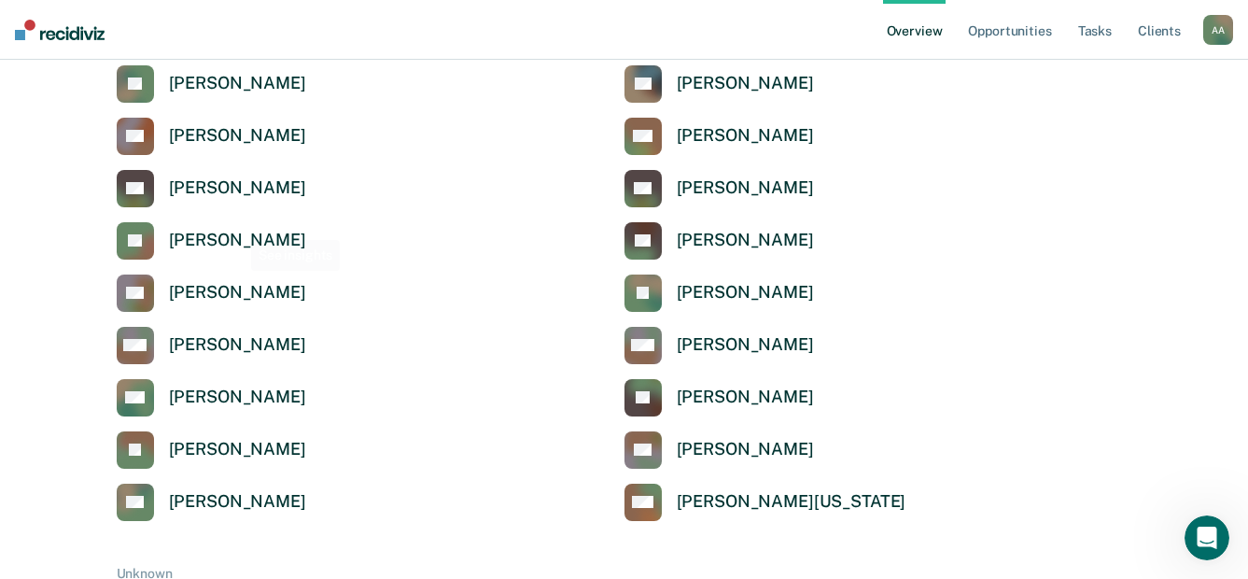
click at [232, 218] on div "AA Abril Acuna AA Adan Aleman WA Wendell Allen MA Marcia Arellano MB Michael Be…" at bounding box center [624, 162] width 1015 height 717
click at [228, 230] on div "[PERSON_NAME]" at bounding box center [237, 240] width 137 height 21
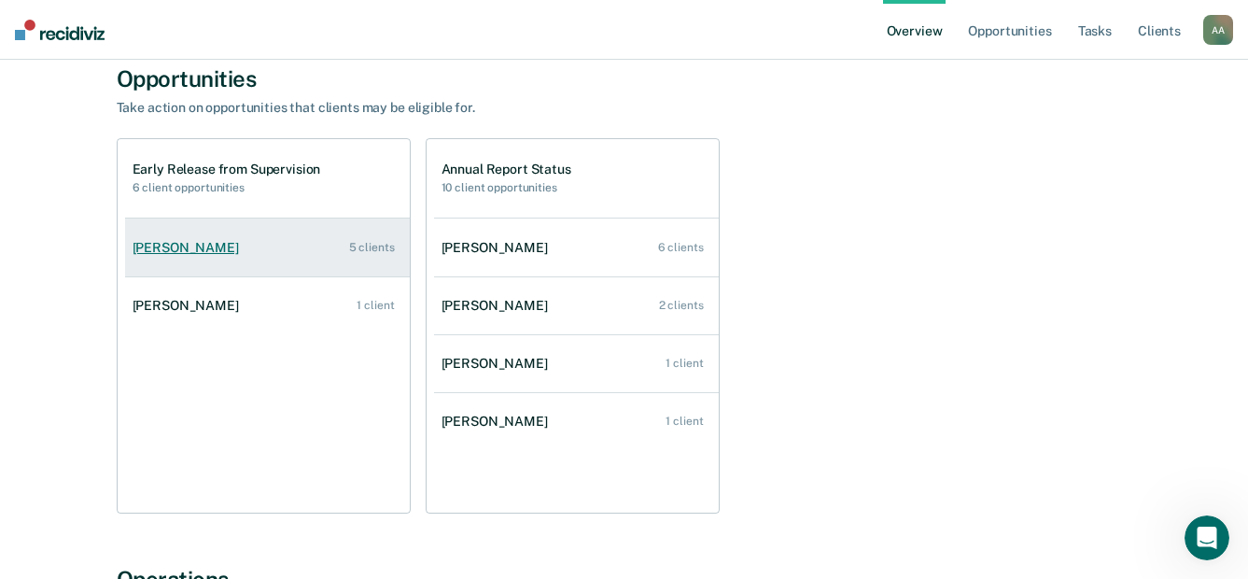
scroll to position [187, 0]
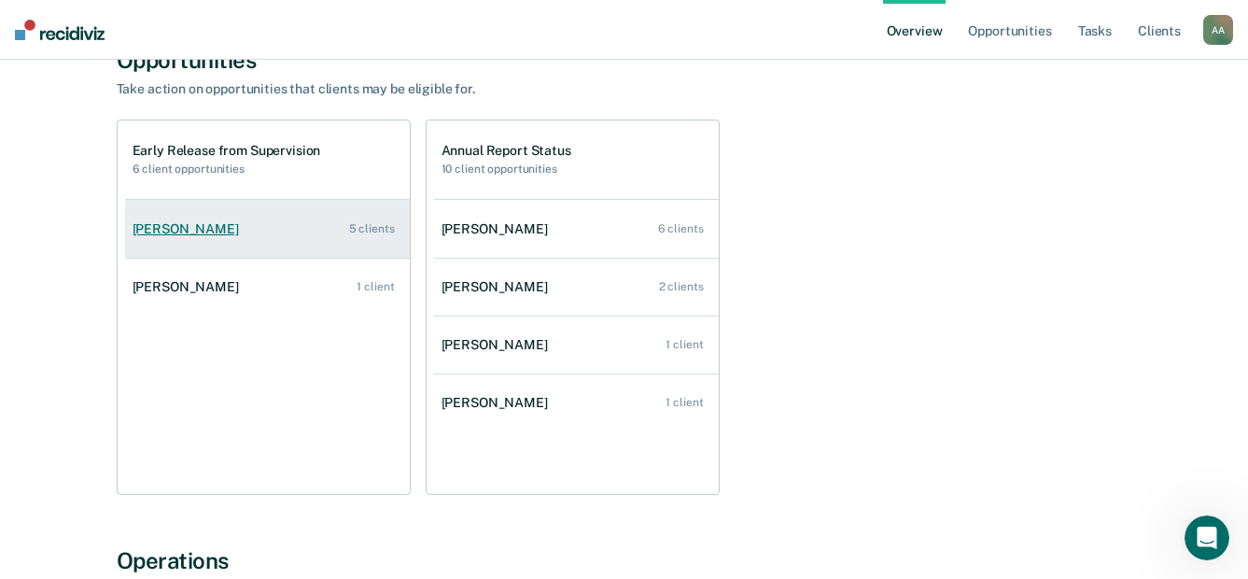
click at [210, 221] on div "[PERSON_NAME]" at bounding box center [190, 229] width 114 height 16
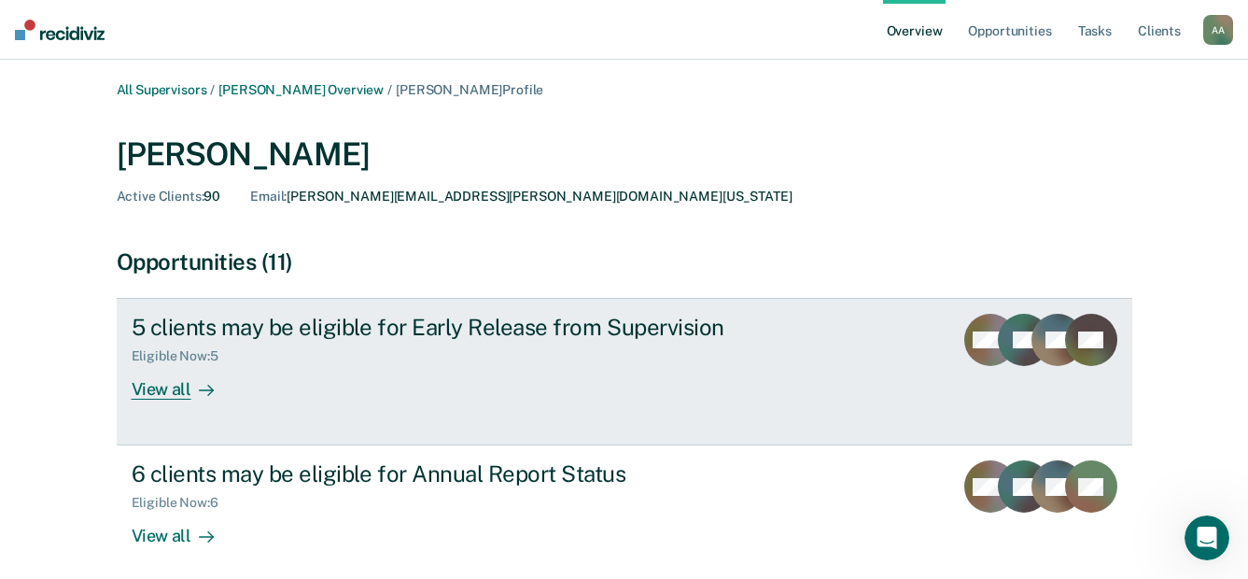
click at [147, 393] on div "View all" at bounding box center [184, 382] width 105 height 36
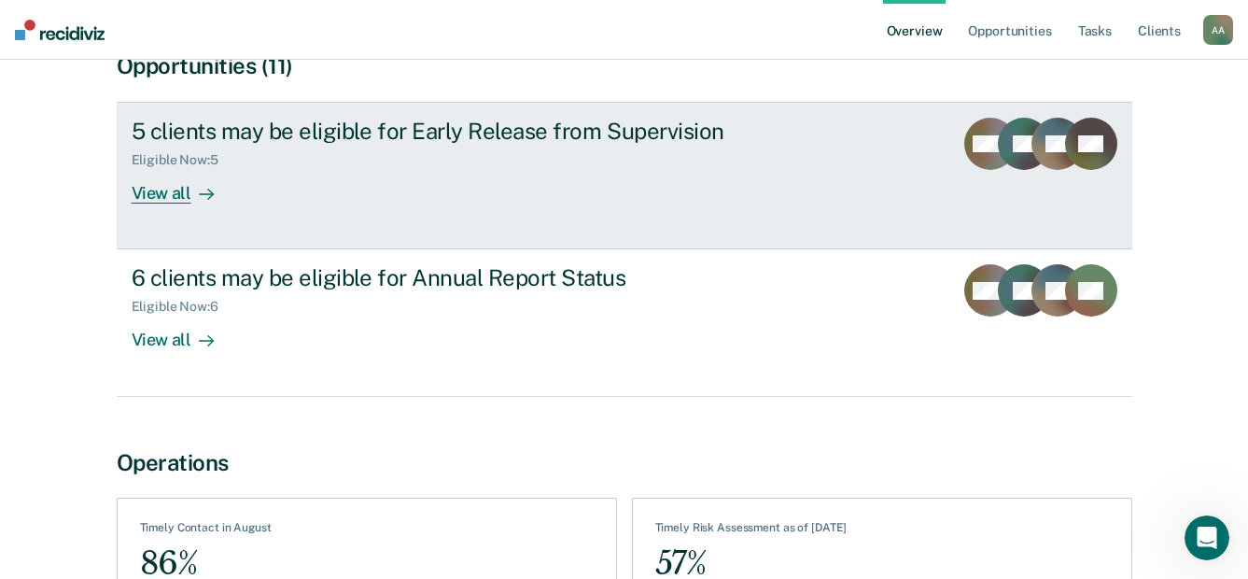
scroll to position [280, 0]
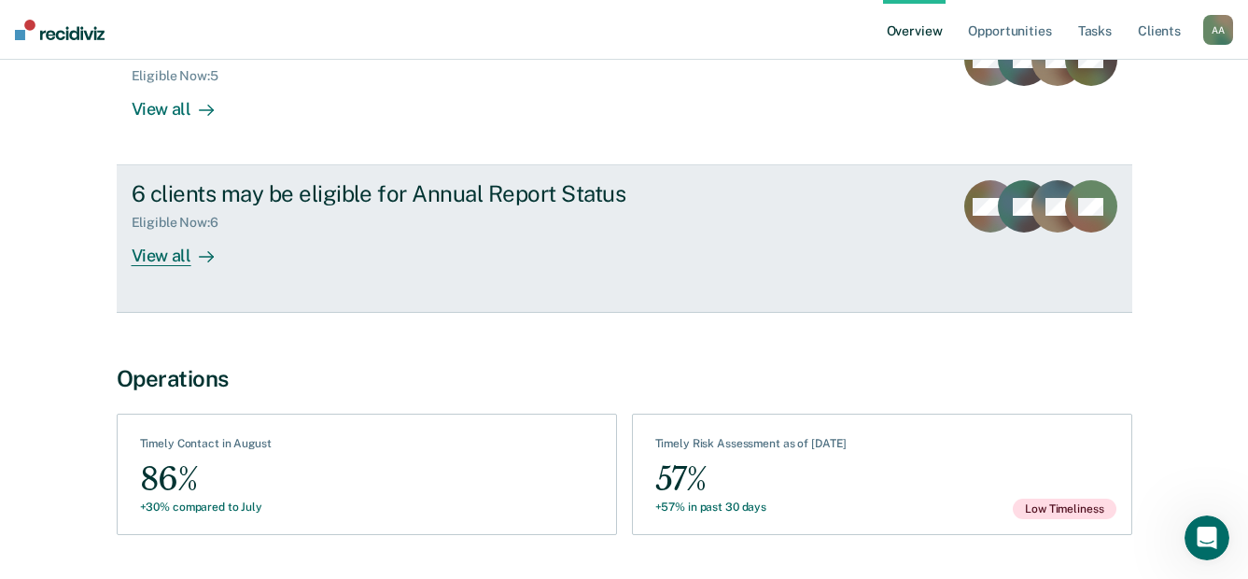
click at [182, 251] on div "View all" at bounding box center [184, 248] width 105 height 36
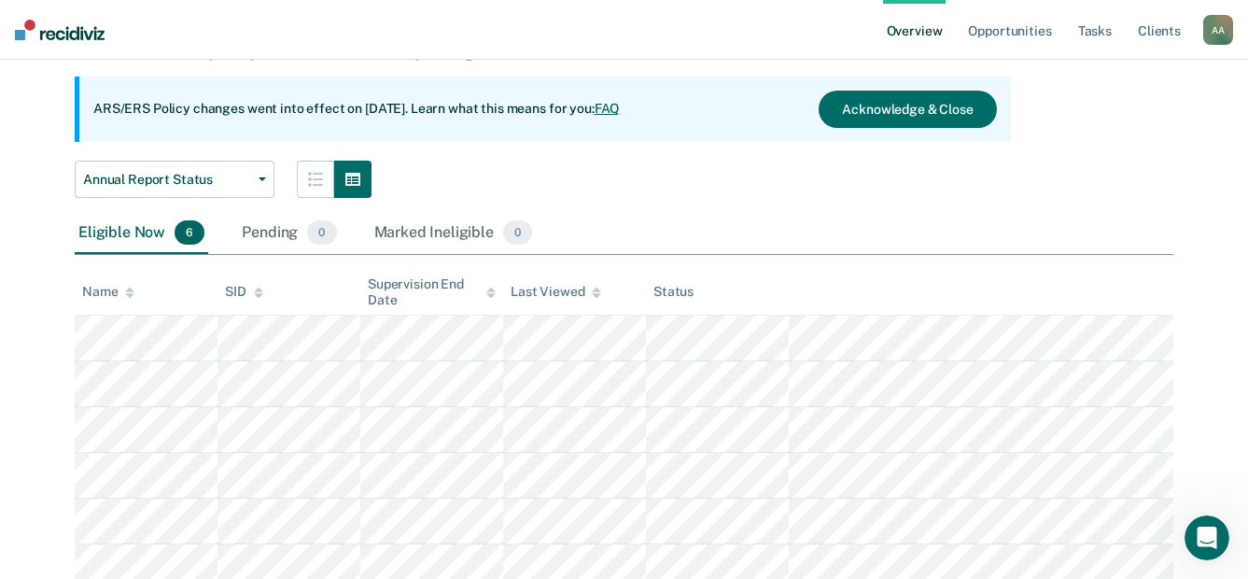
scroll to position [39, 0]
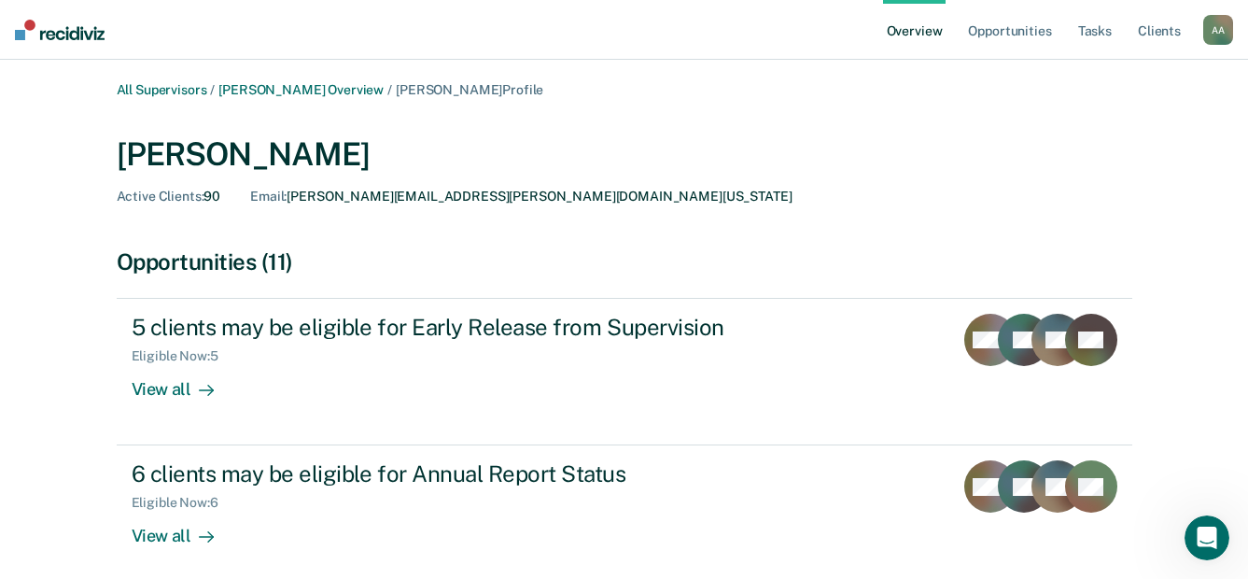
scroll to position [187, 0]
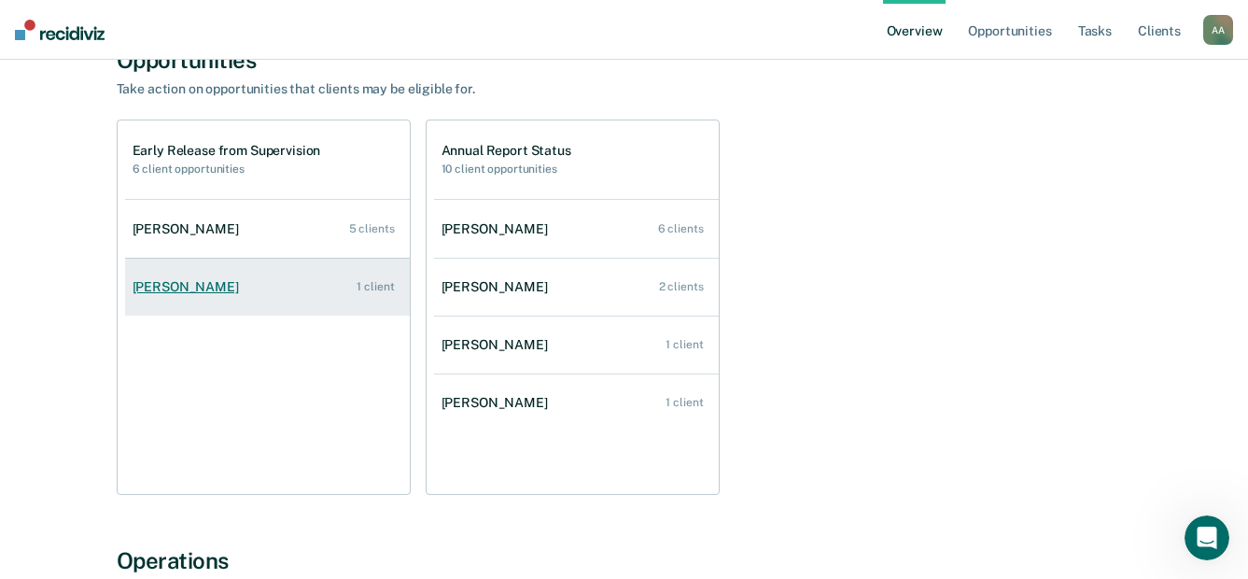
click at [190, 283] on div "[PERSON_NAME]" at bounding box center [190, 287] width 114 height 16
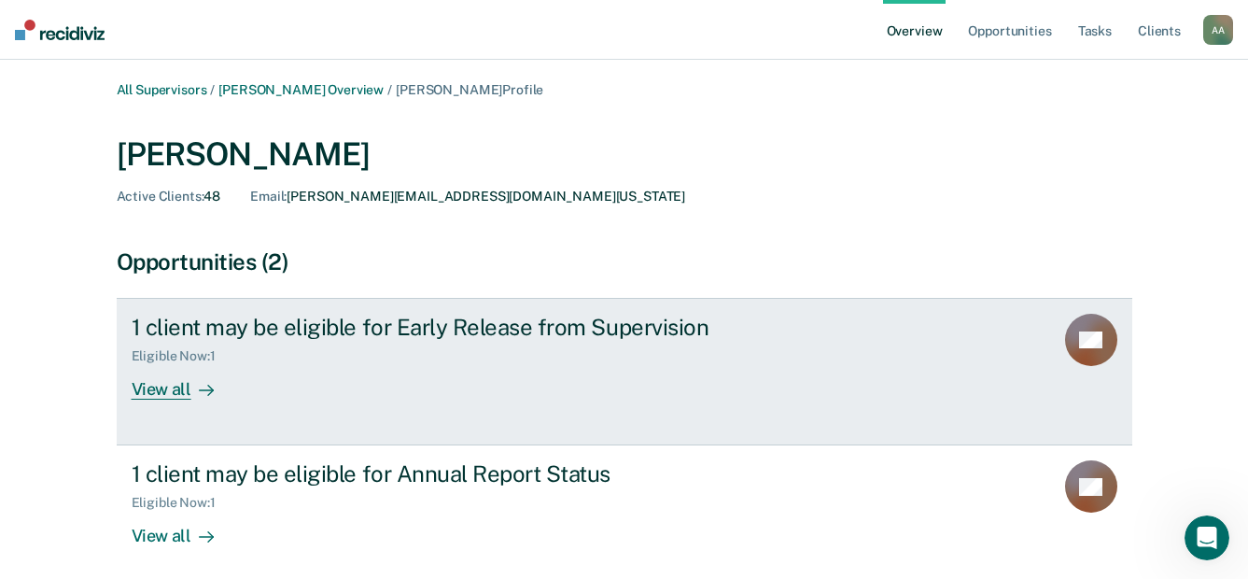
click at [177, 387] on div "View all" at bounding box center [184, 382] width 105 height 36
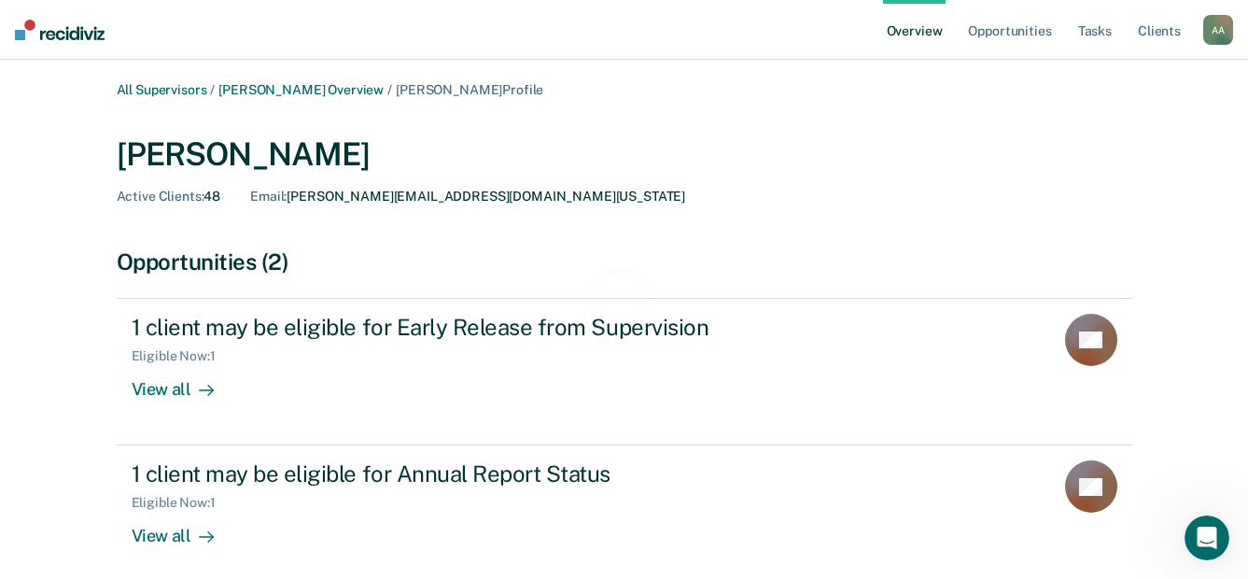
scroll to position [333, 0]
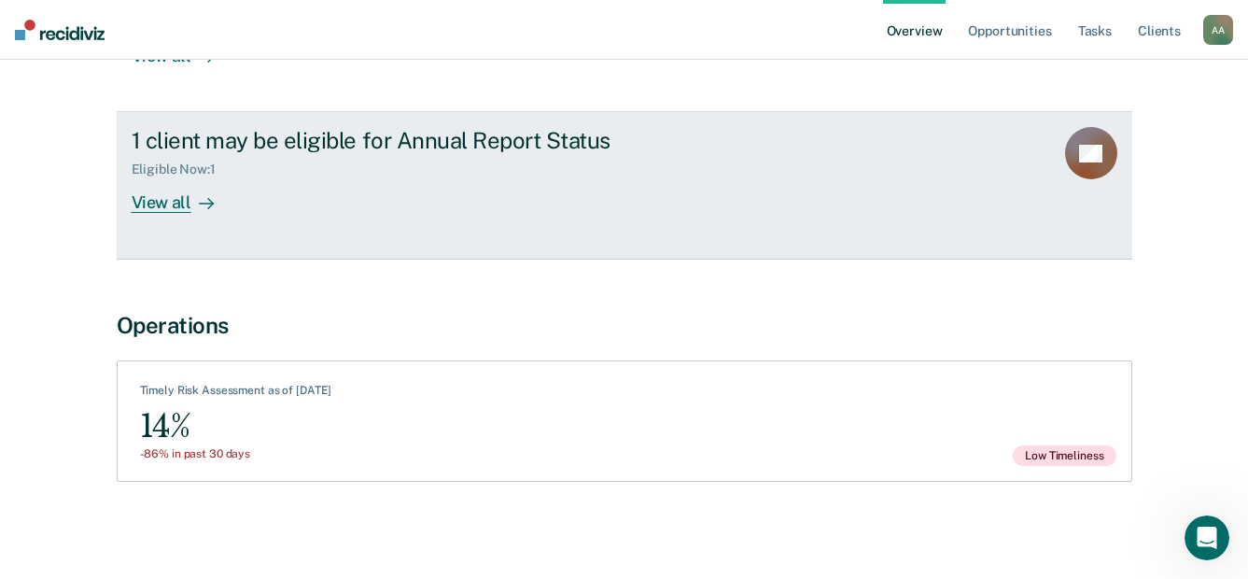
click at [169, 197] on div "View all" at bounding box center [184, 195] width 105 height 36
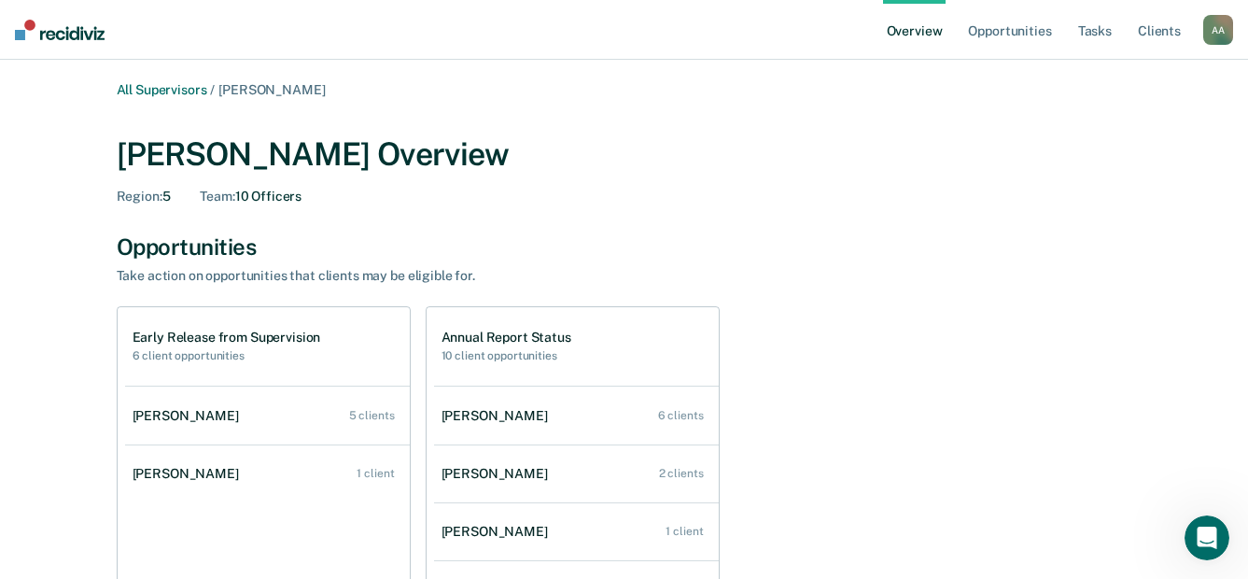
scroll to position [187, 0]
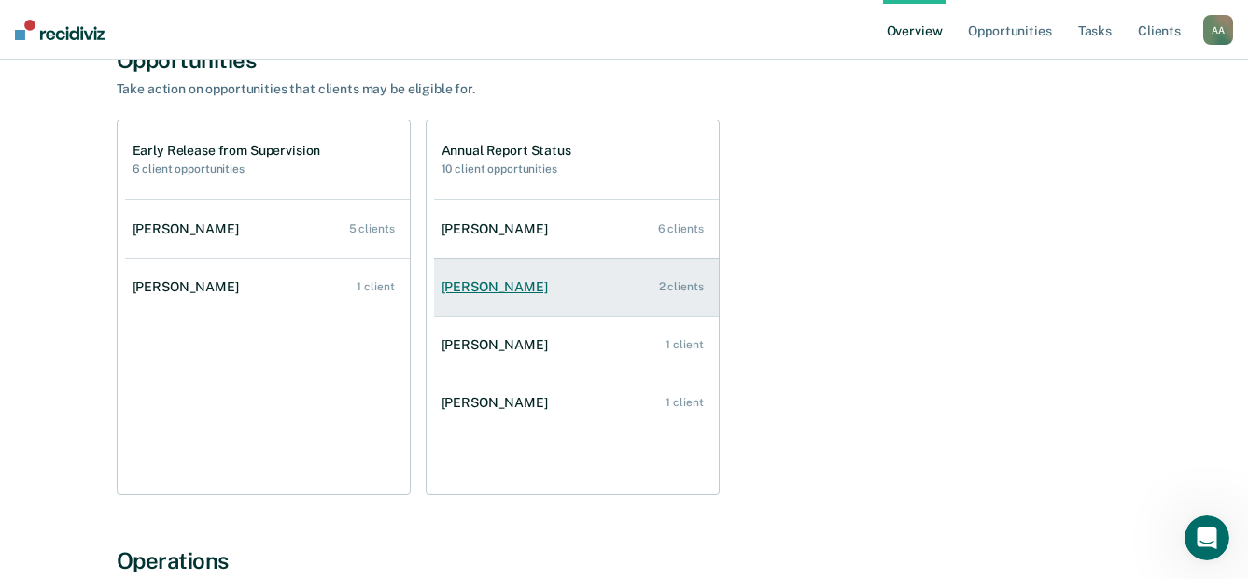
click at [504, 279] on div "[PERSON_NAME]" at bounding box center [498, 287] width 114 height 16
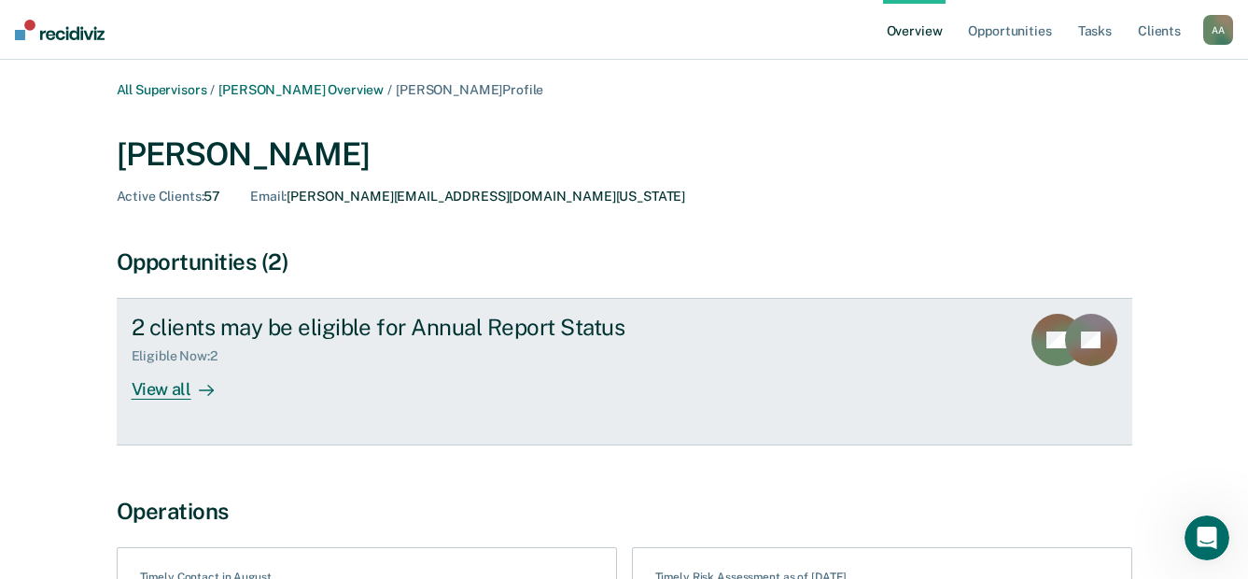
click at [171, 387] on div "View all" at bounding box center [184, 382] width 105 height 36
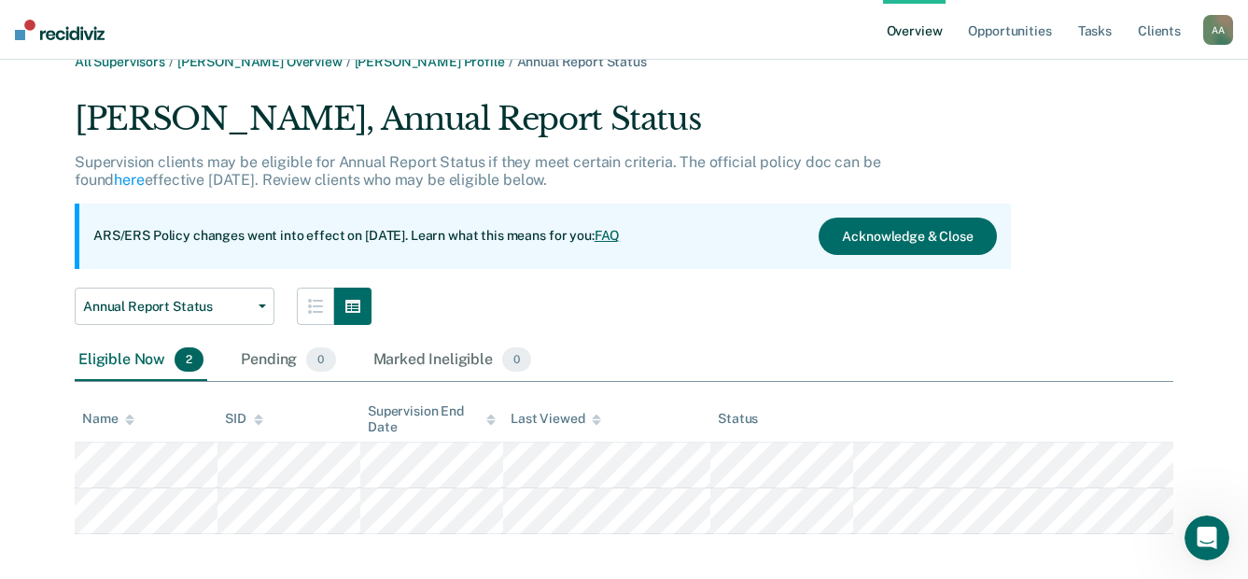
scroll to position [43, 0]
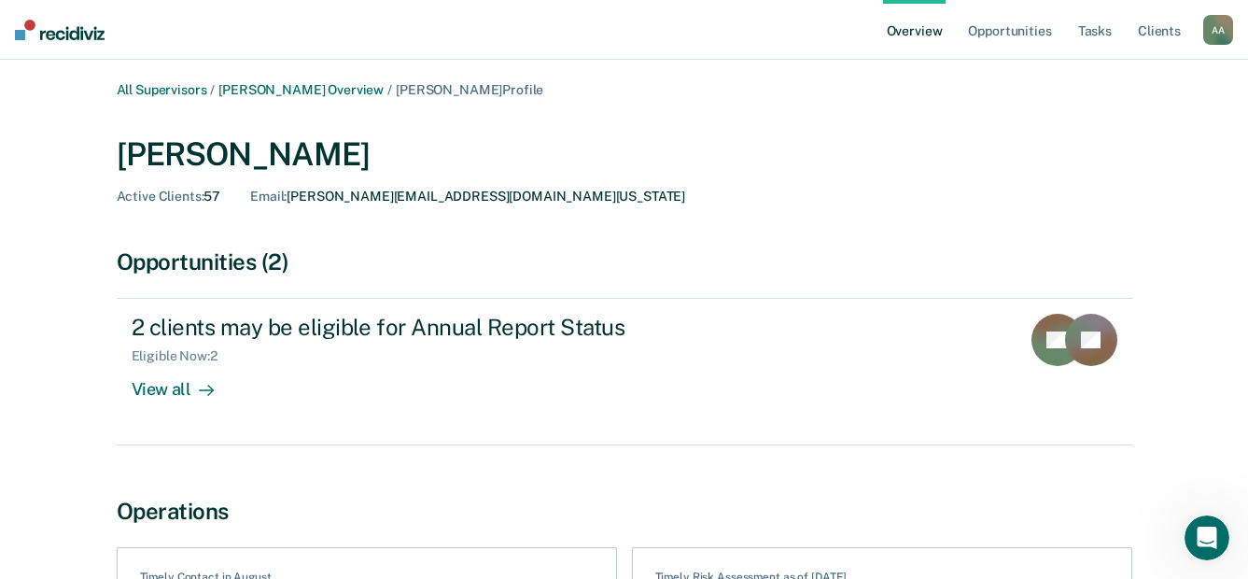
scroll to position [187, 0]
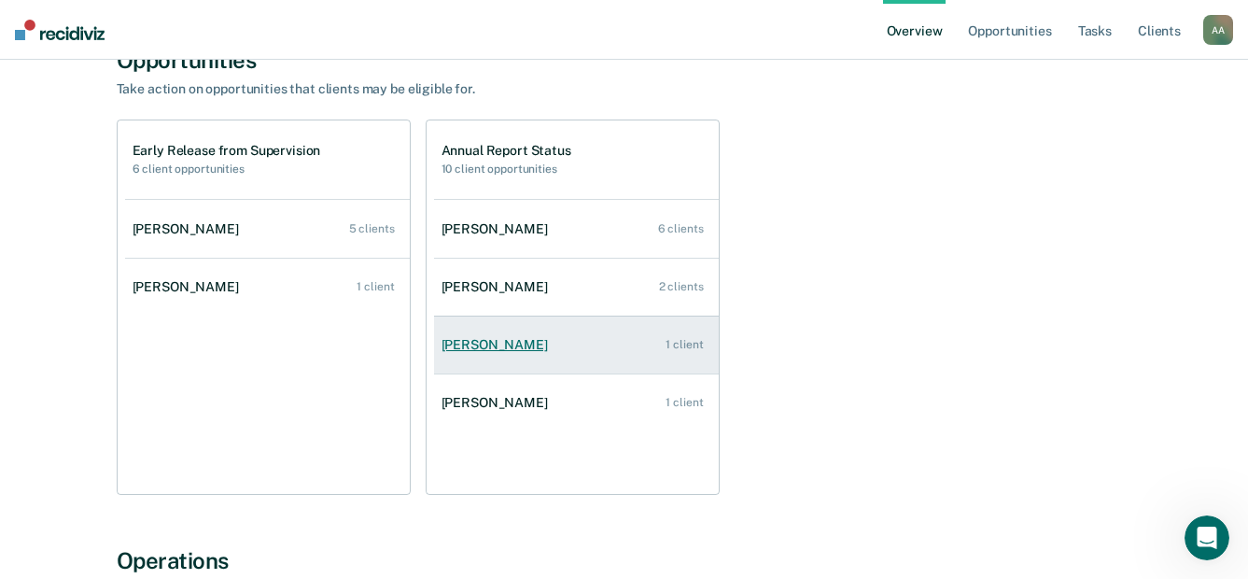
click at [500, 342] on div "[PERSON_NAME]" at bounding box center [498, 345] width 114 height 16
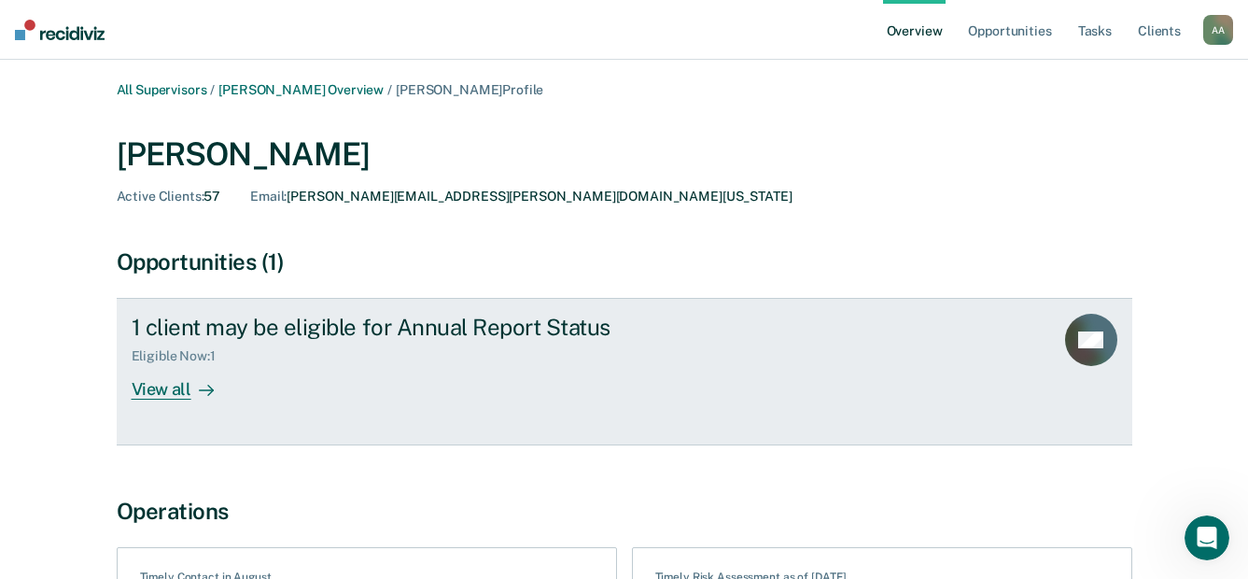
click at [176, 387] on div "View all" at bounding box center [184, 382] width 105 height 36
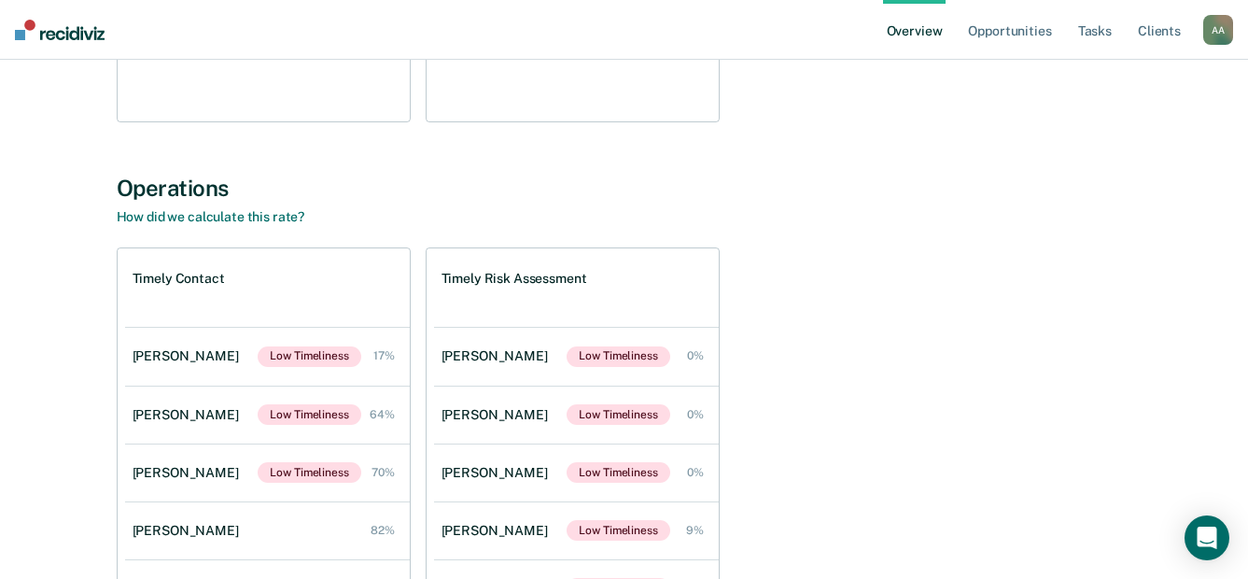
scroll to position [560, 0]
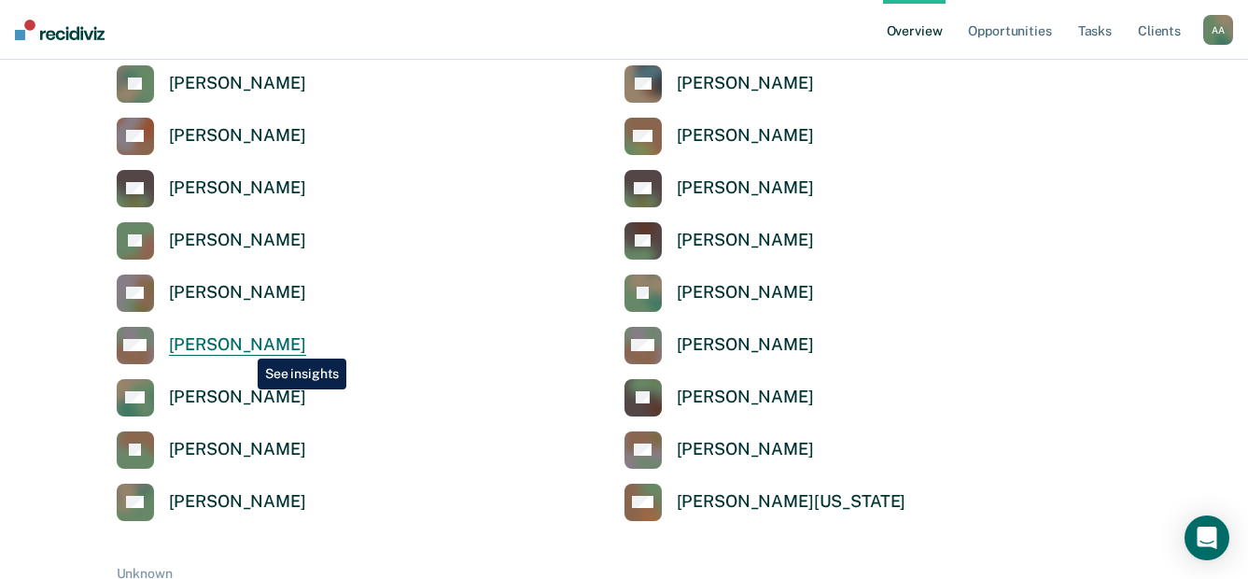
click at [244, 344] on div "[PERSON_NAME]" at bounding box center [237, 344] width 137 height 21
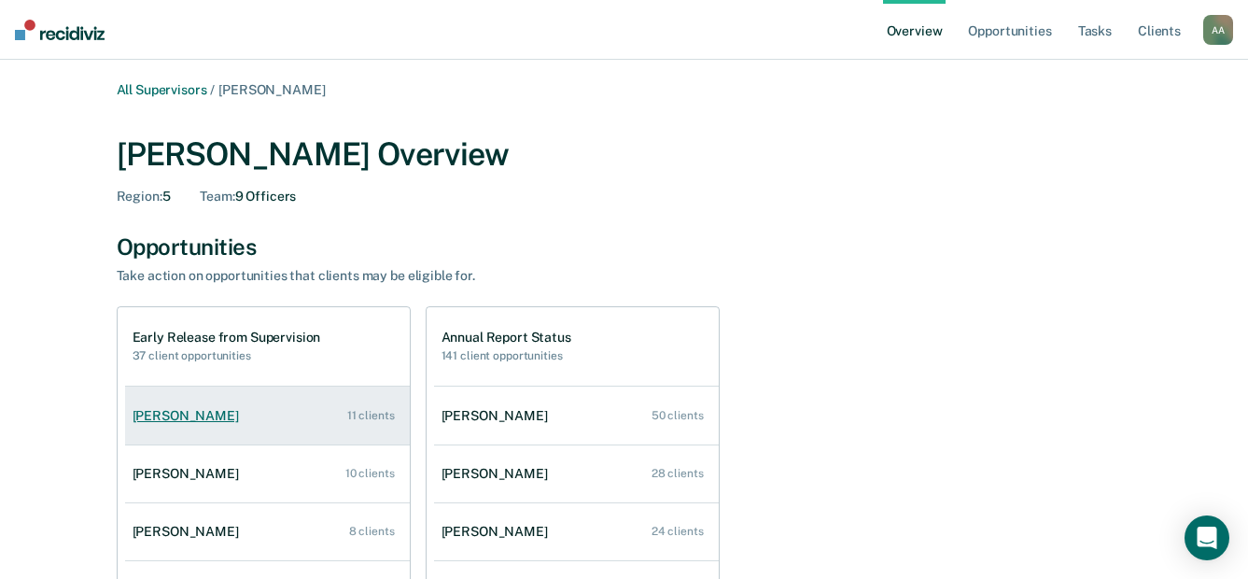
click at [180, 415] on div "[PERSON_NAME]" at bounding box center [190, 416] width 114 height 16
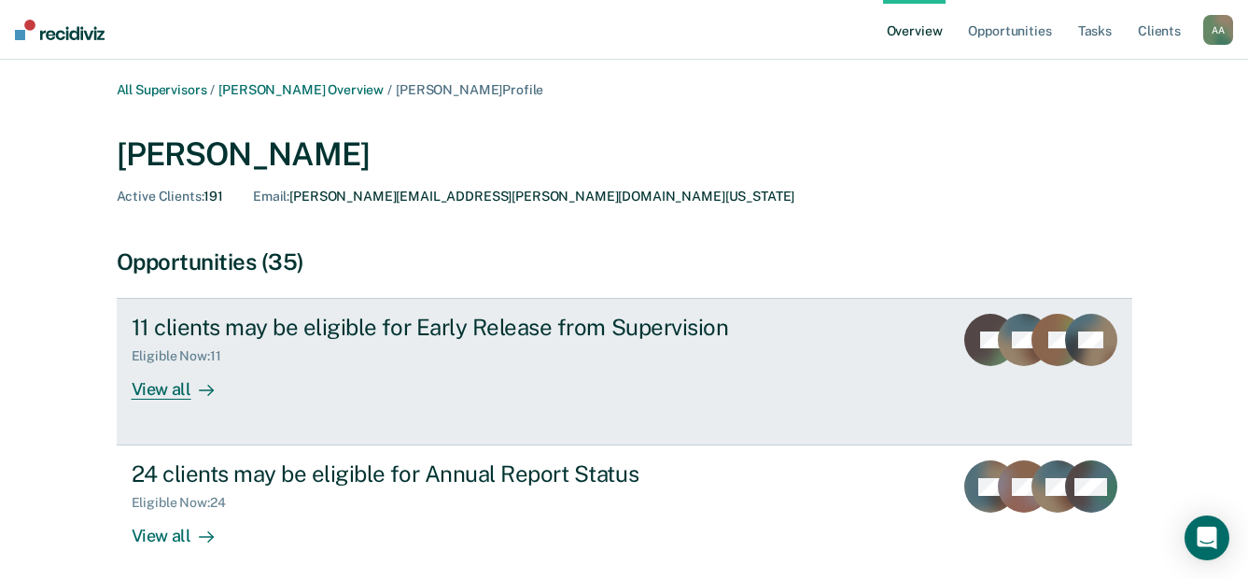
click at [158, 394] on div "View all" at bounding box center [184, 382] width 105 height 36
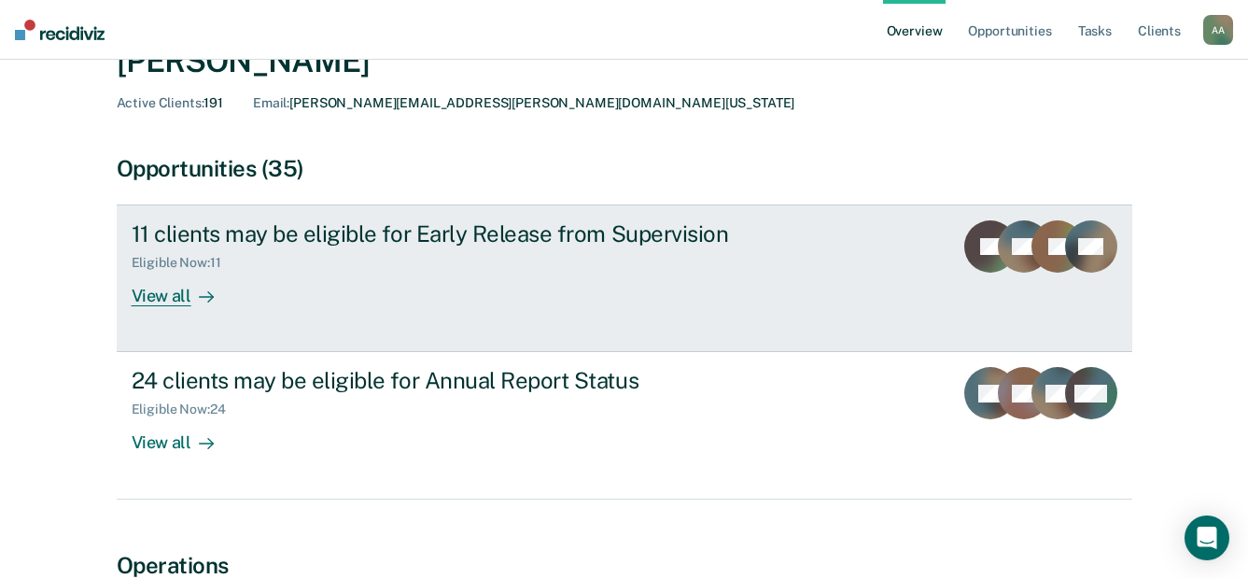
scroll to position [280, 0]
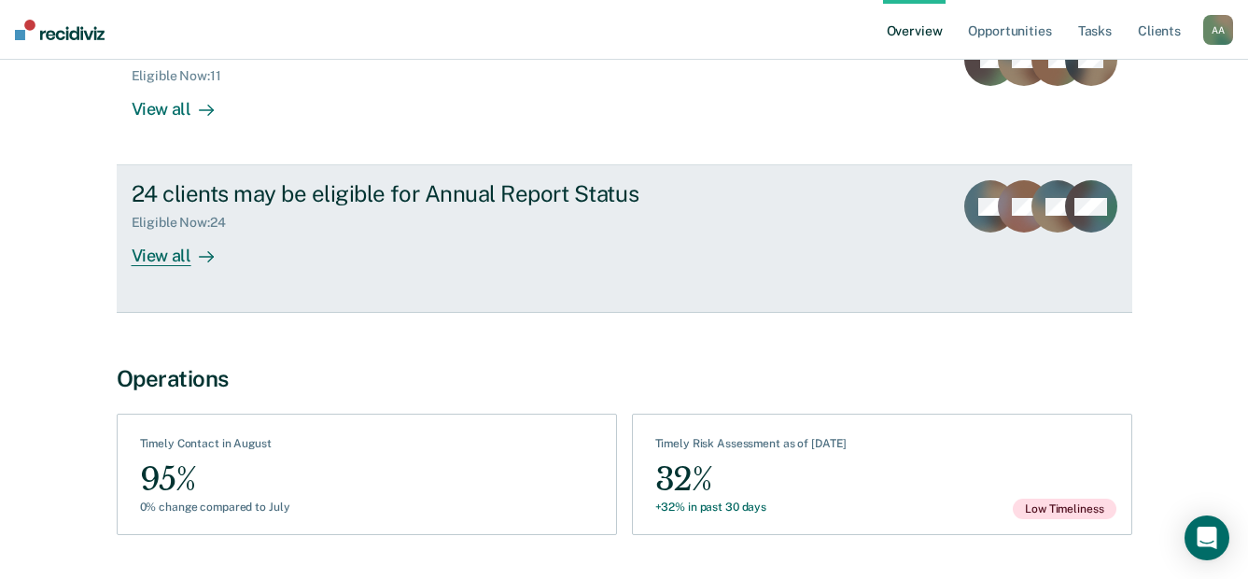
click at [154, 251] on div "View all" at bounding box center [184, 248] width 105 height 36
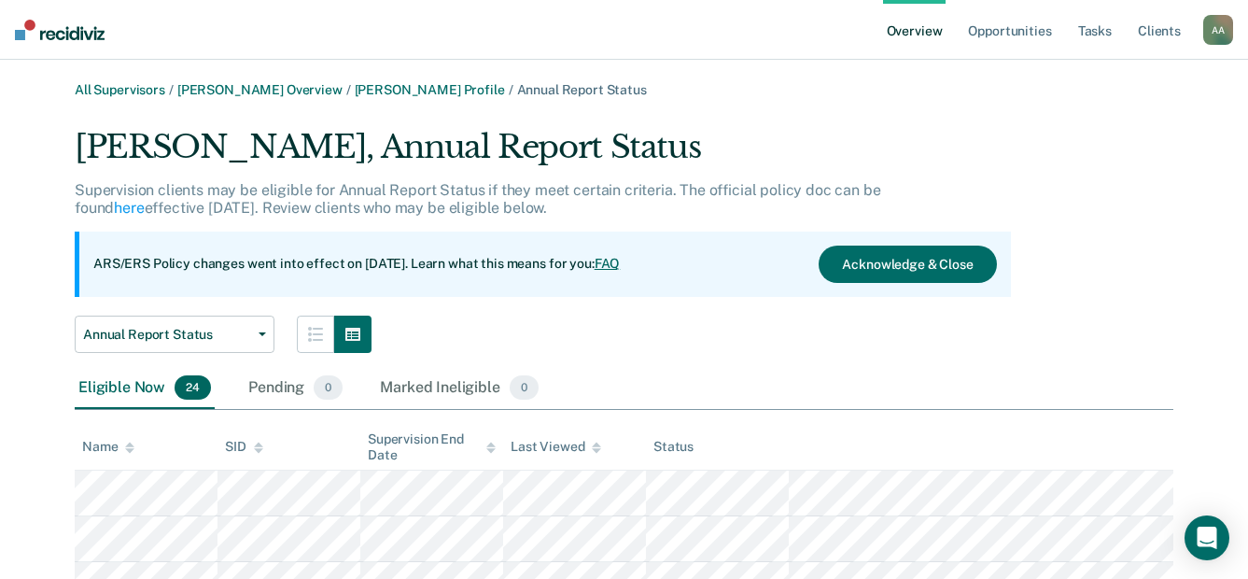
drag, startPoint x: 1403, startPoint y: 4, endPoint x: 725, endPoint y: 297, distance: 739.0
click at [725, 297] on div "Lydia Apodaca, Annual Report Status Supervision clients may be eligible for Ann…" at bounding box center [543, 240] width 936 height 225
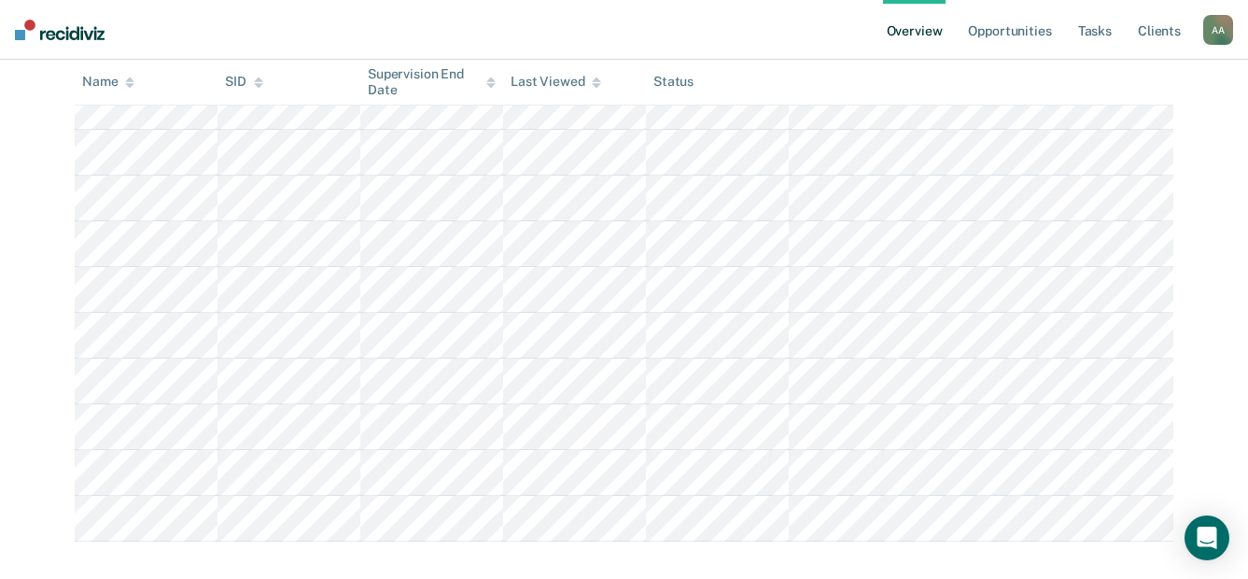
scroll to position [1049, 0]
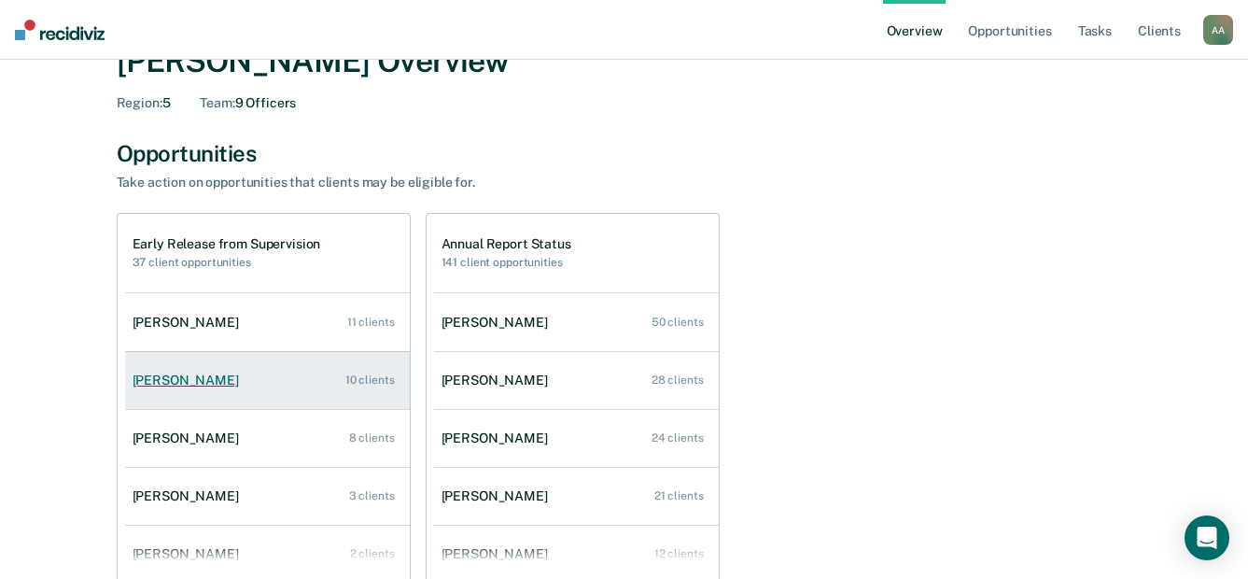
click at [193, 375] on div "[PERSON_NAME]" at bounding box center [190, 380] width 114 height 16
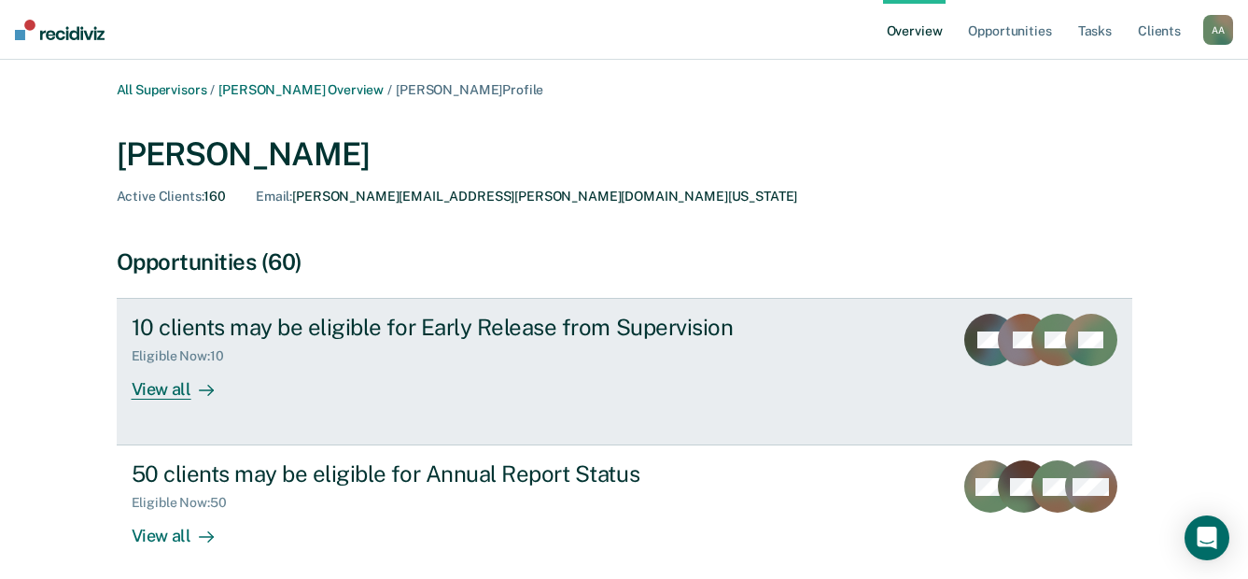
click at [171, 387] on div "View all" at bounding box center [184, 382] width 105 height 36
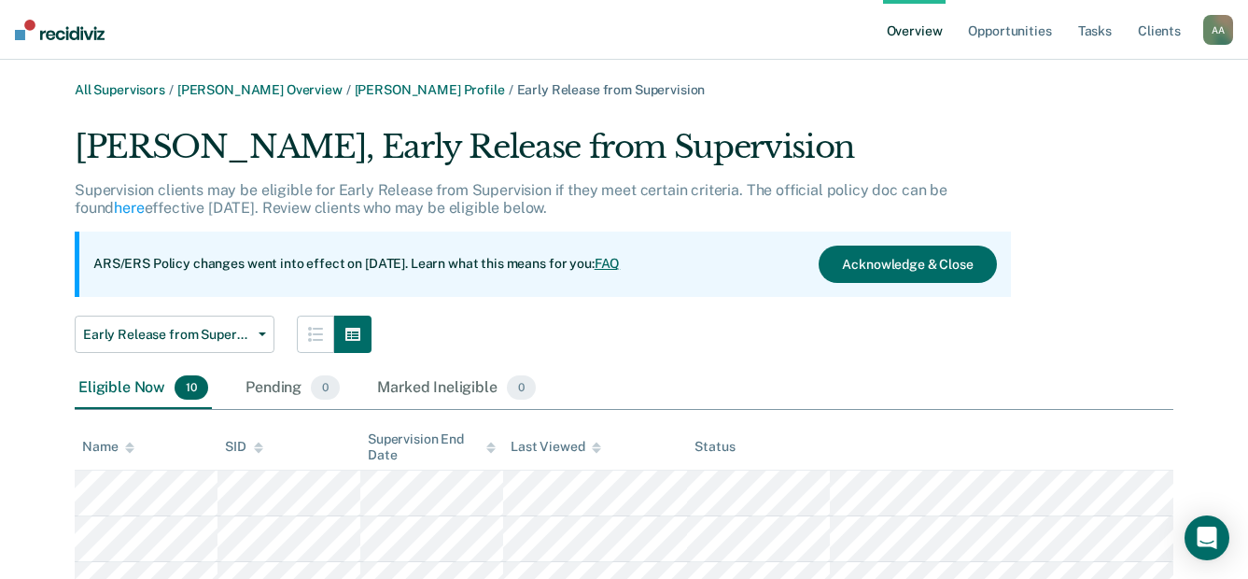
click at [504, 316] on div "Early Release from Supervision Annual Report Status Early Release from Supervis…" at bounding box center [543, 333] width 936 height 37
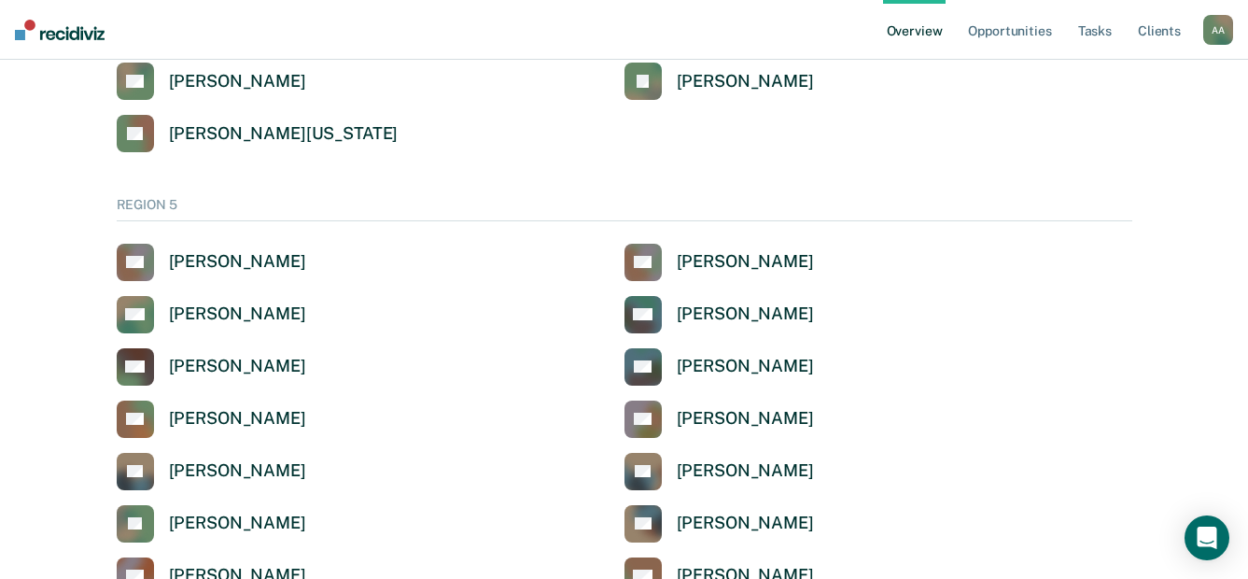
scroll to position [6065, 0]
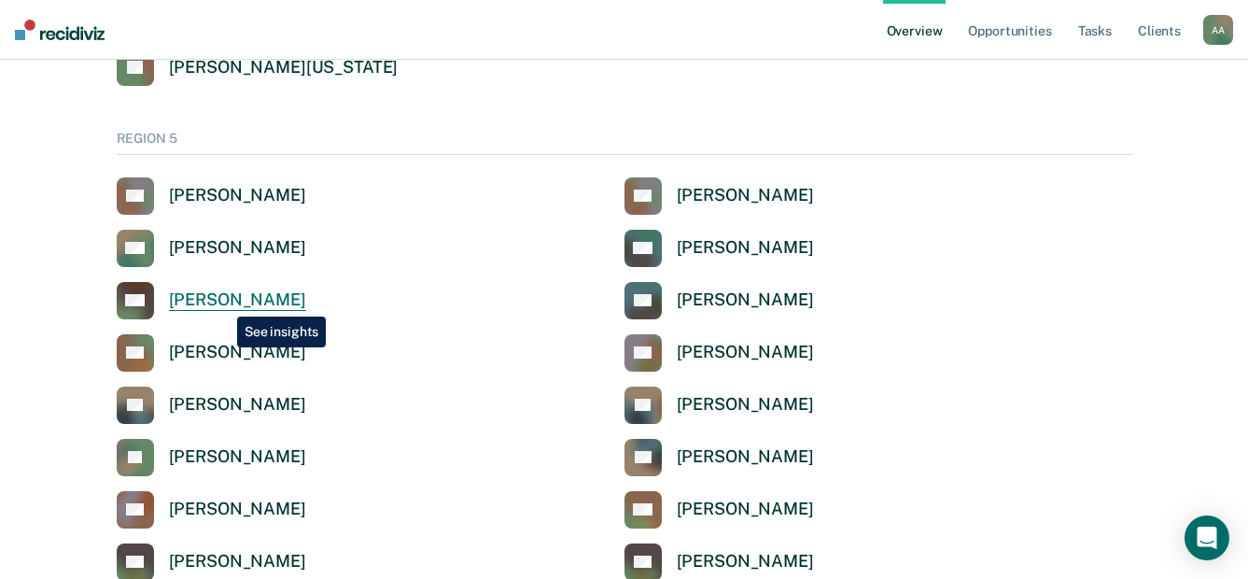
click at [223, 302] on div "[PERSON_NAME]" at bounding box center [237, 299] width 137 height 21
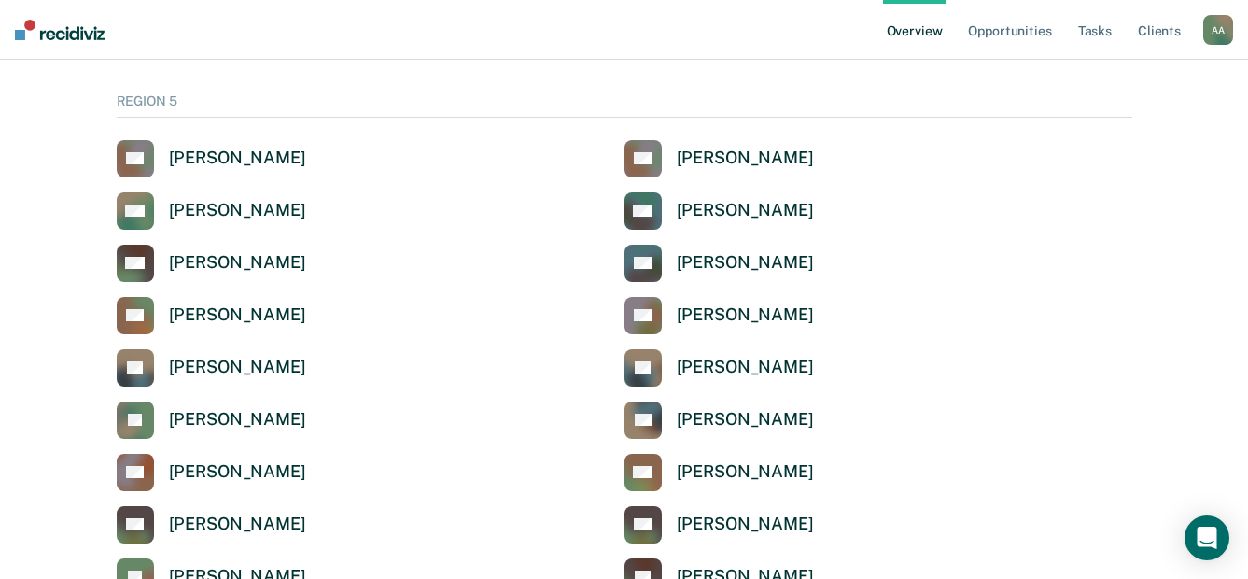
scroll to position [6065, 0]
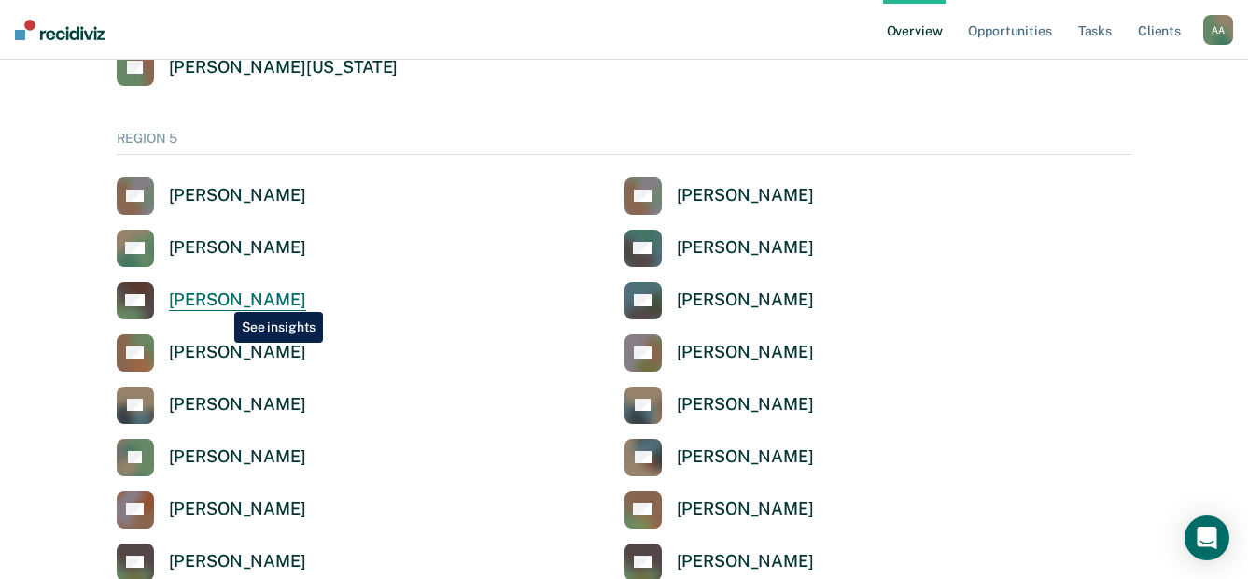
click at [220, 298] on div "[PERSON_NAME]" at bounding box center [237, 299] width 137 height 21
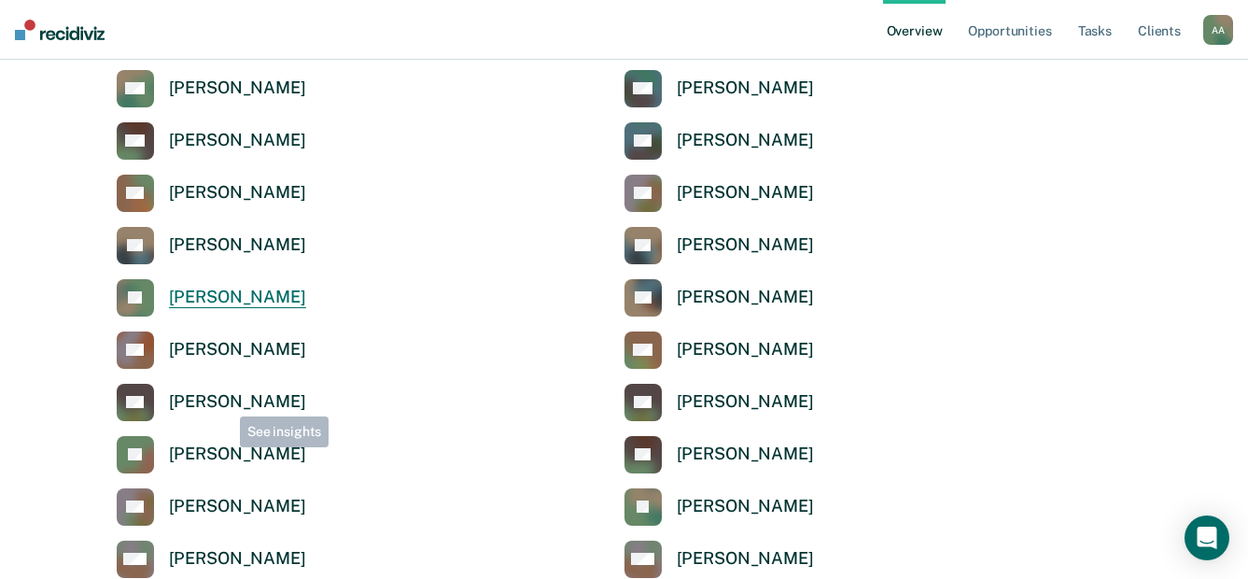
scroll to position [6252, 0]
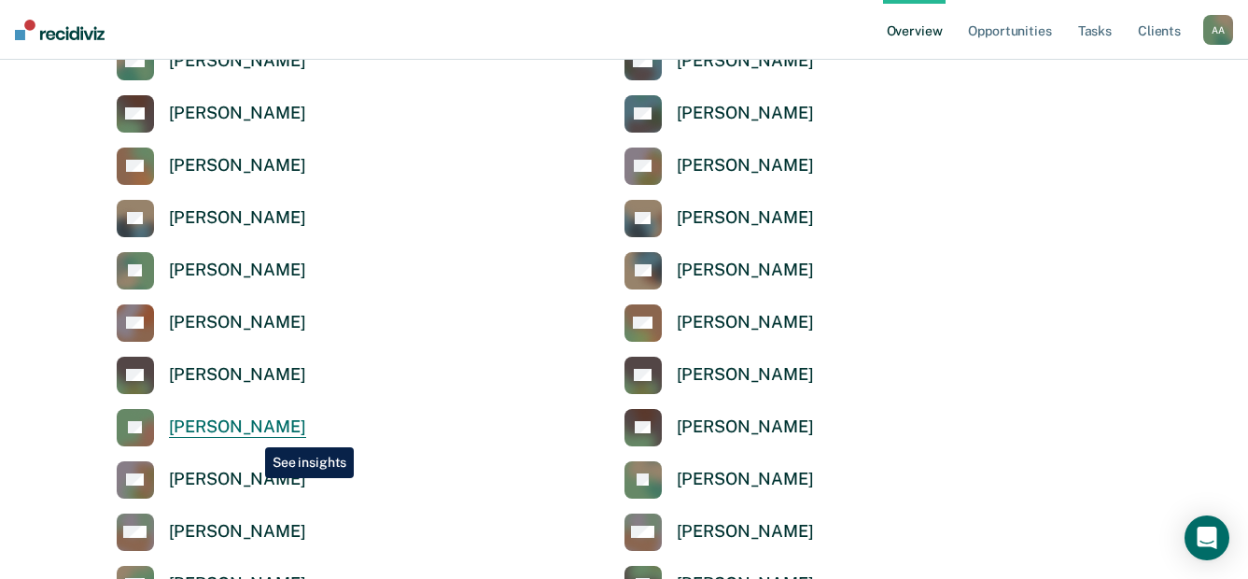
click at [251, 433] on div "[PERSON_NAME]" at bounding box center [237, 426] width 137 height 21
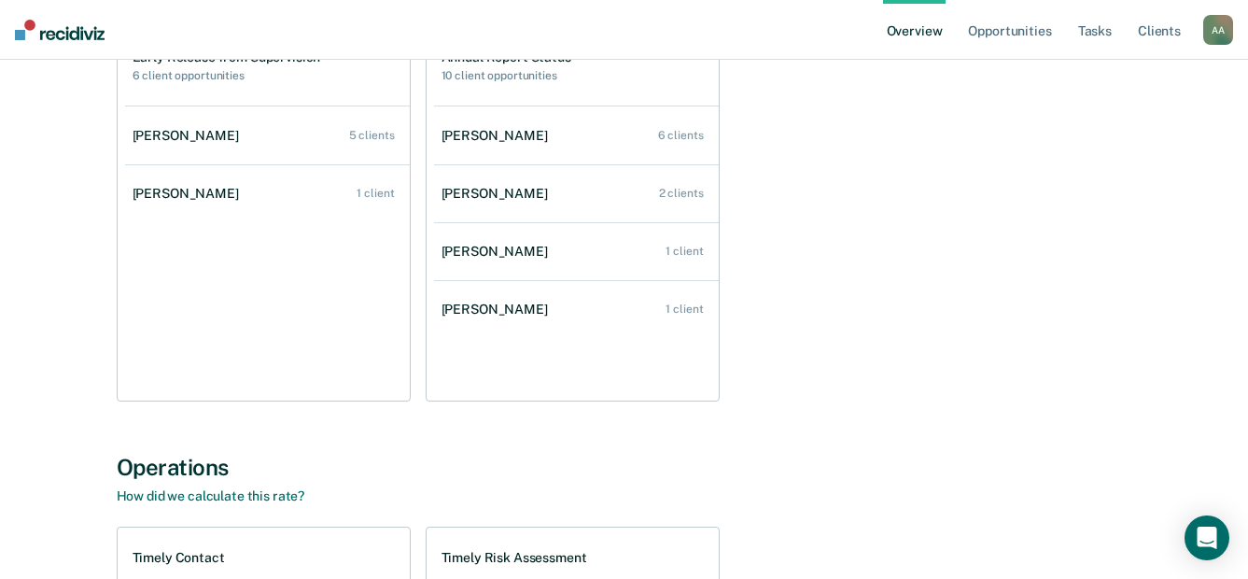
scroll to position [187, 0]
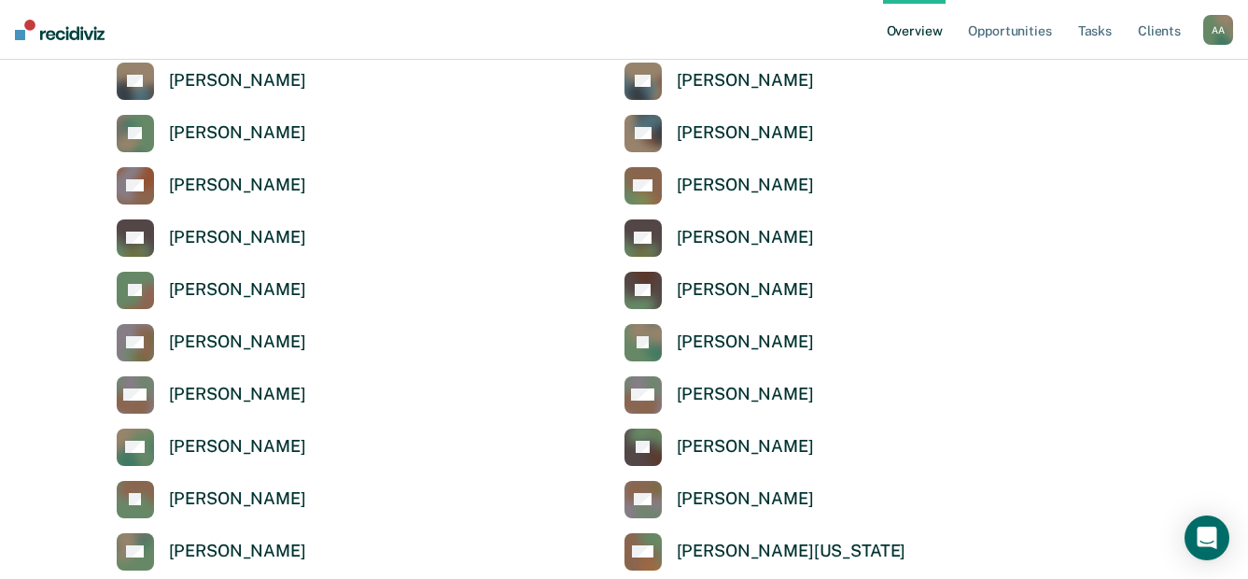
scroll to position [6439, 0]
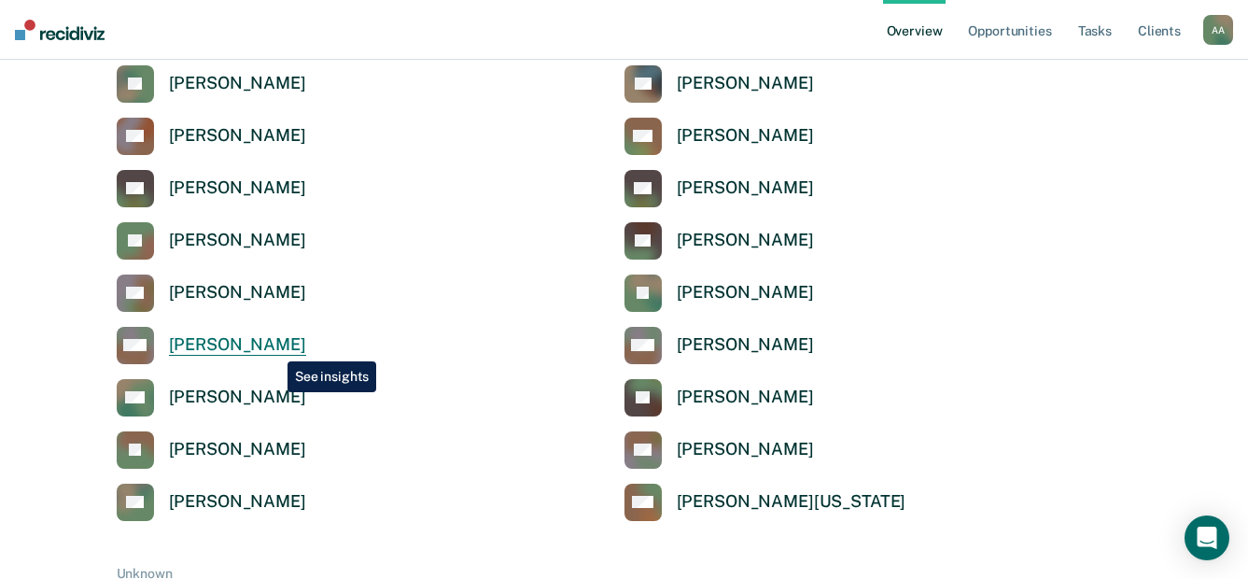
click at [273, 347] on div "[PERSON_NAME]" at bounding box center [237, 344] width 137 height 21
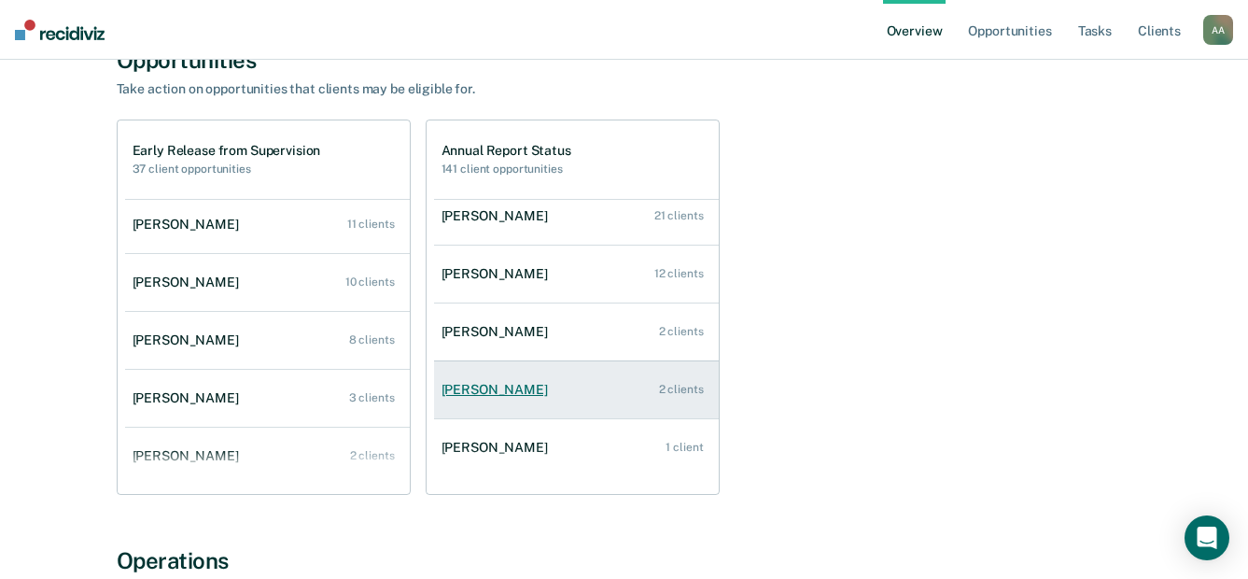
scroll to position [249, 0]
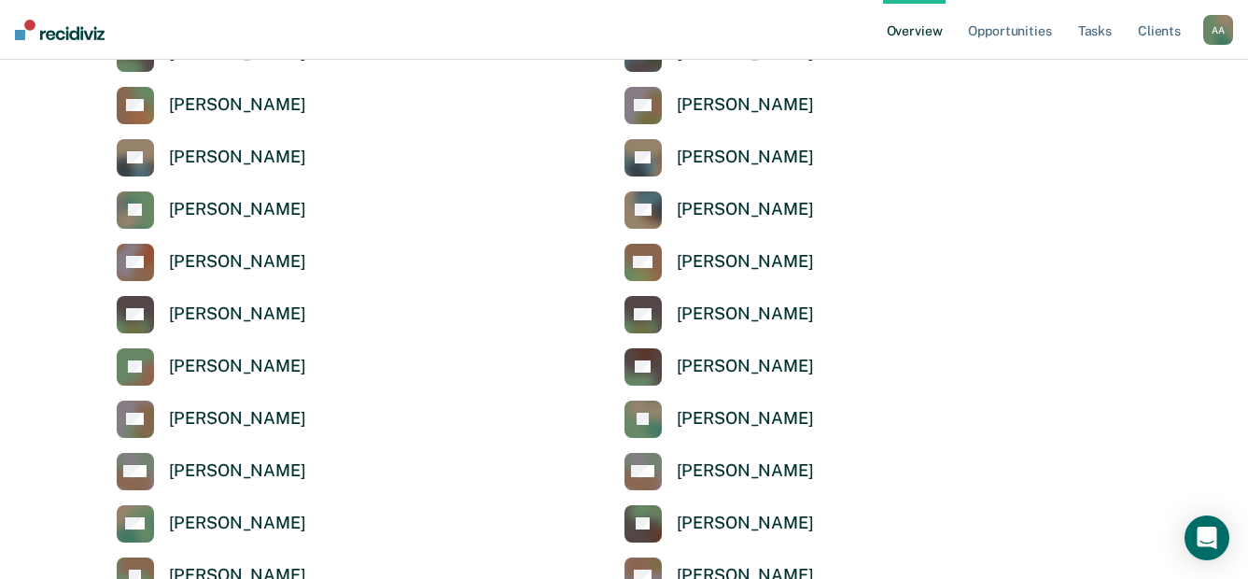
scroll to position [6439, 0]
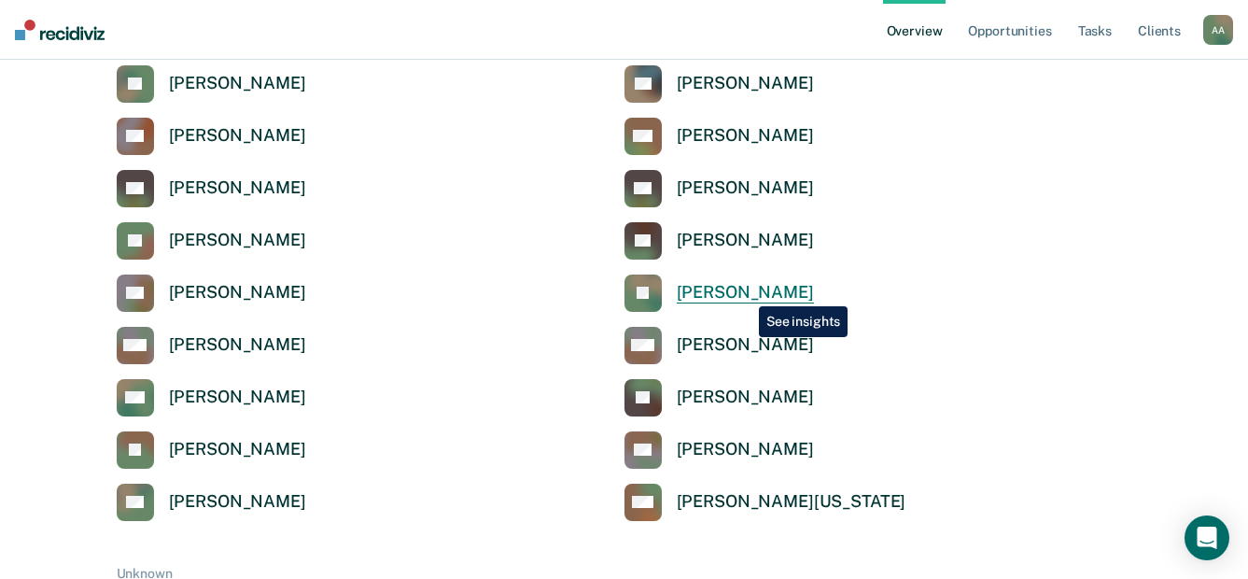
click at [745, 292] on div "[PERSON_NAME]" at bounding box center [745, 292] width 137 height 21
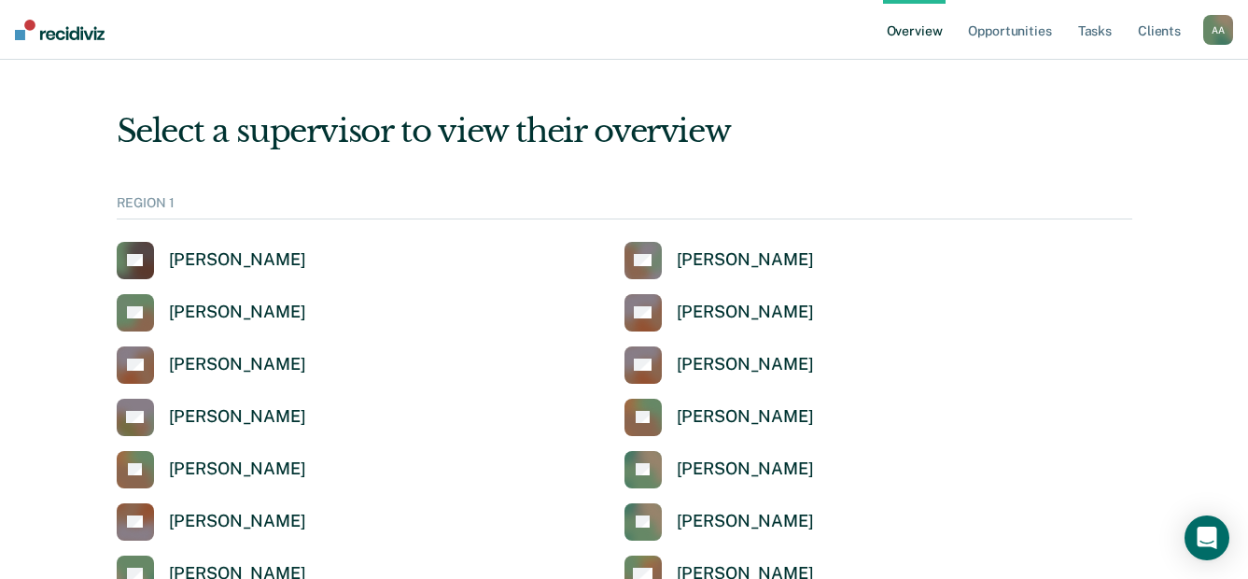
scroll to position [6439, 0]
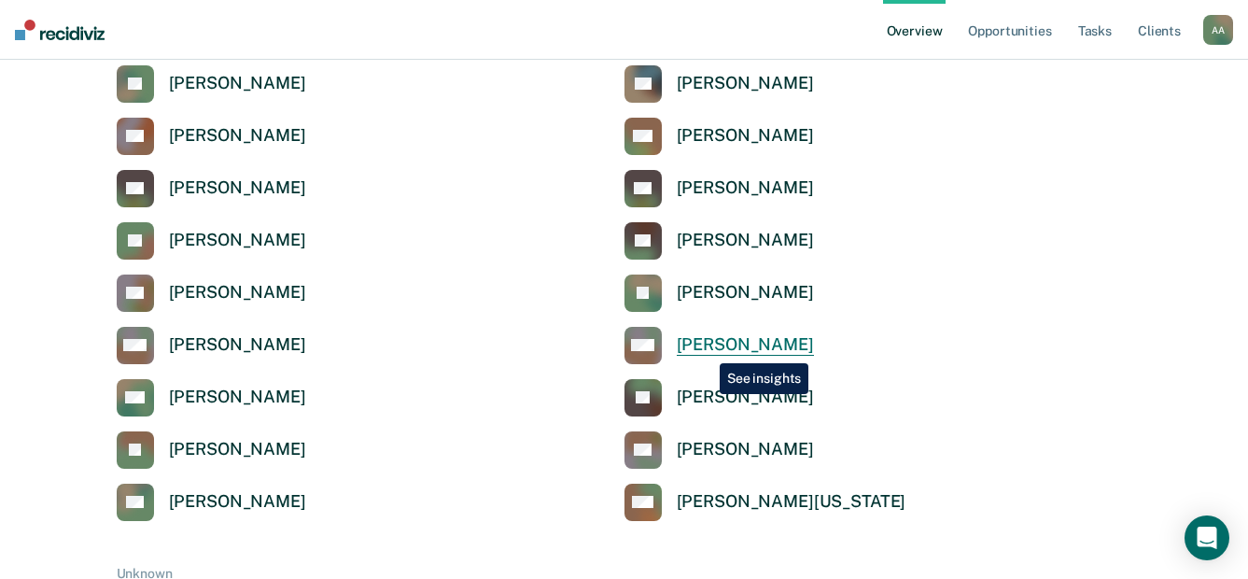
click at [705, 349] on div "[PERSON_NAME]" at bounding box center [745, 344] width 137 height 21
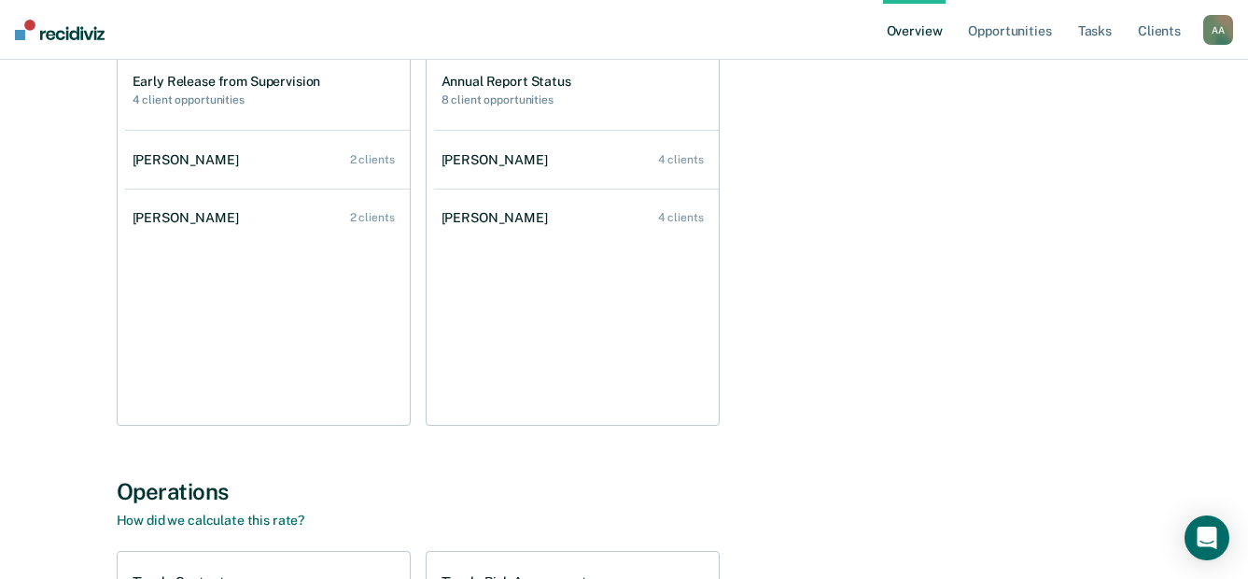
scroll to position [280, 0]
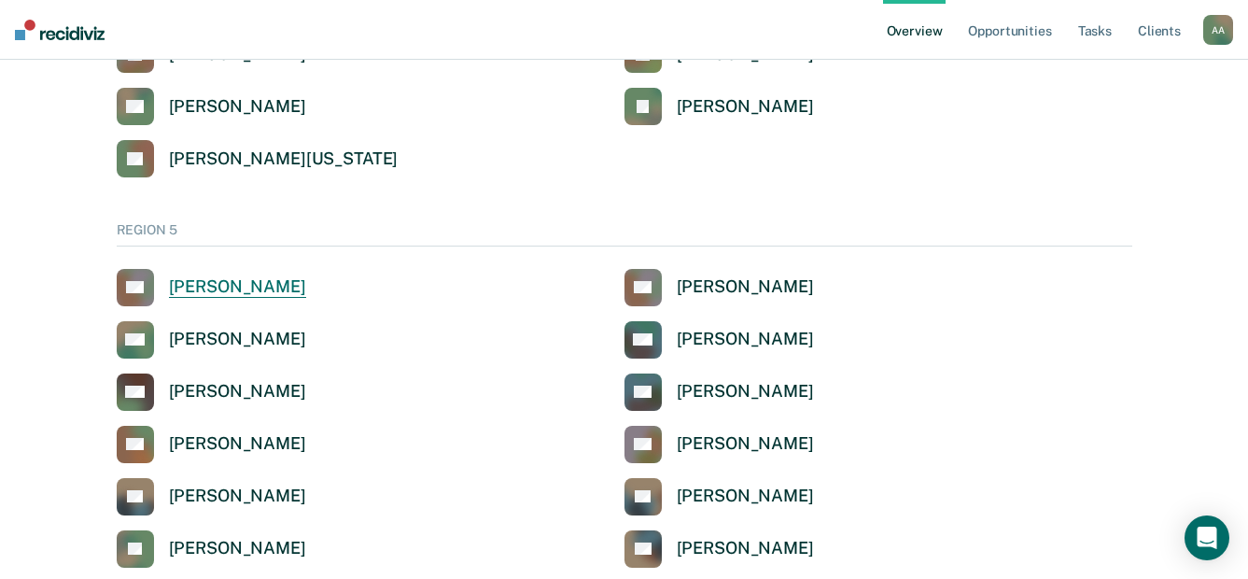
scroll to position [6073, 0]
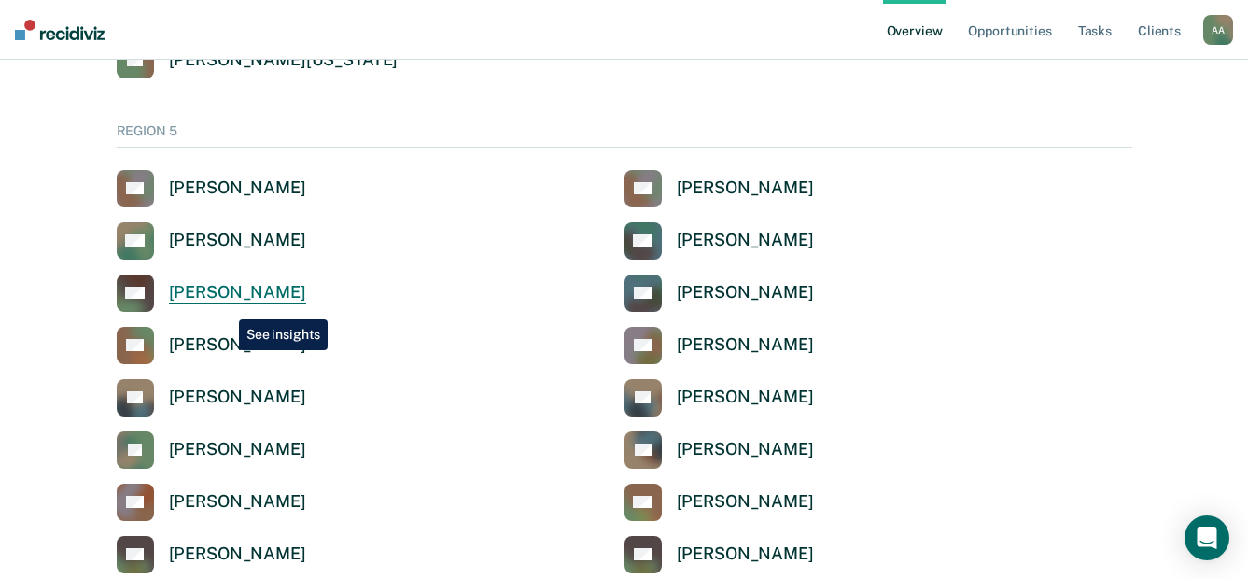
click at [225, 305] on link "MB [PERSON_NAME]" at bounding box center [211, 292] width 189 height 37
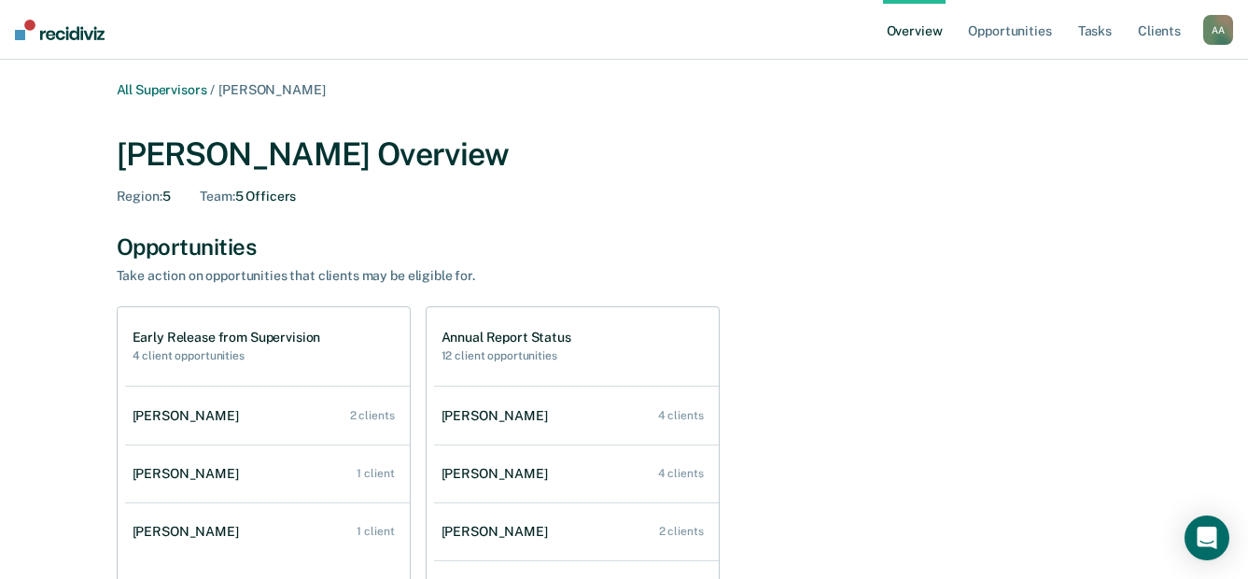
click at [196, 411] on div "[PERSON_NAME]" at bounding box center [190, 416] width 114 height 16
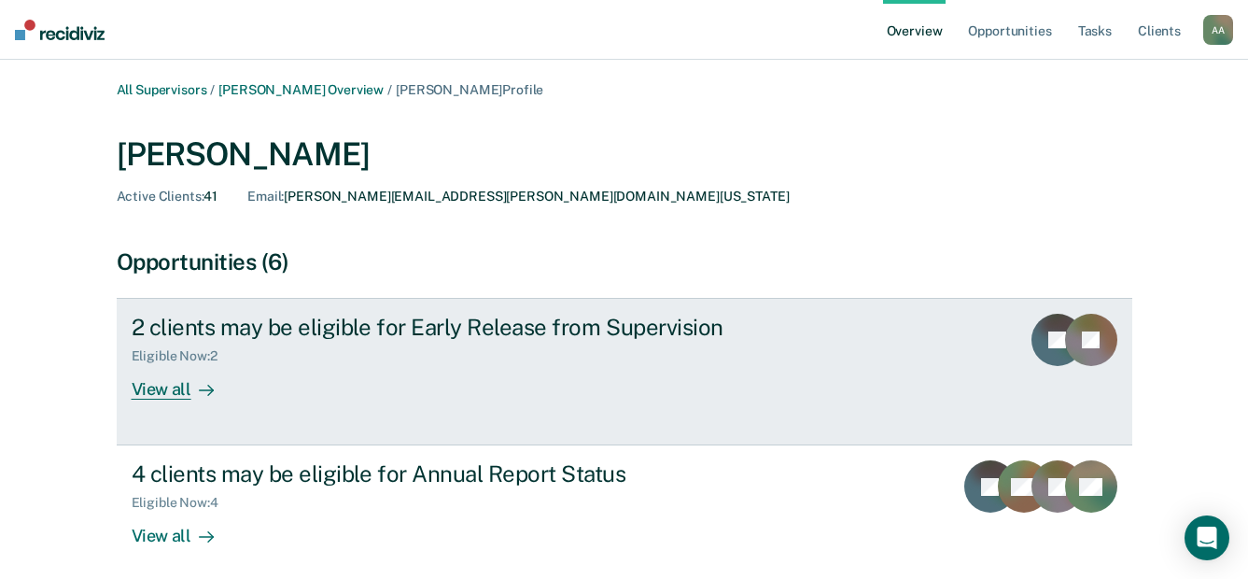
click at [182, 385] on div "View all" at bounding box center [184, 382] width 105 height 36
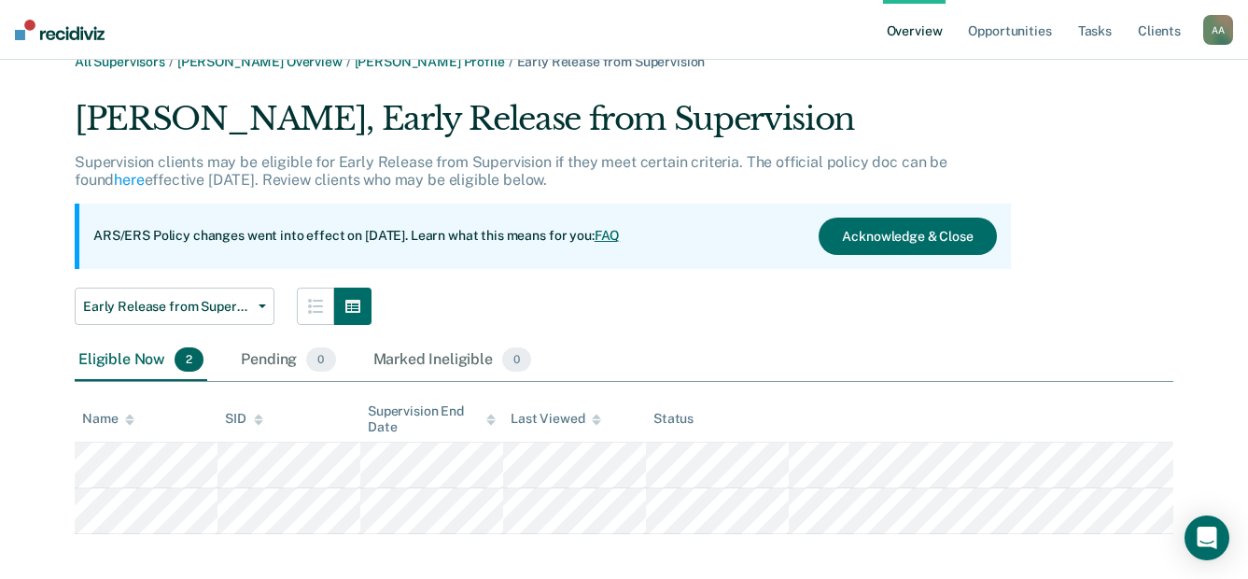
scroll to position [43, 0]
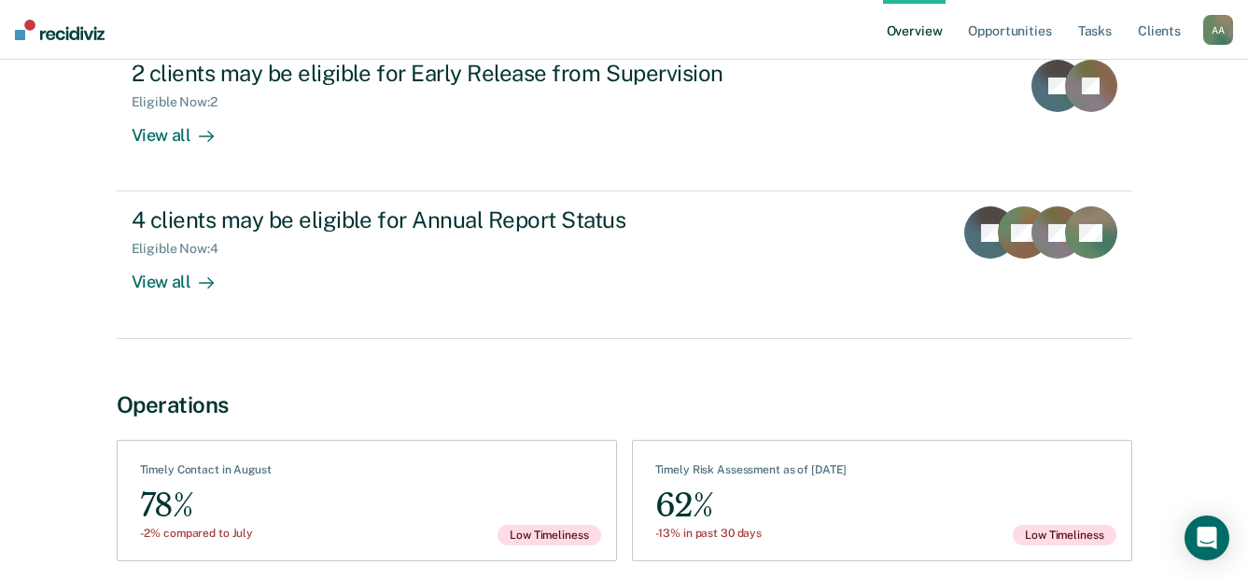
scroll to position [280, 0]
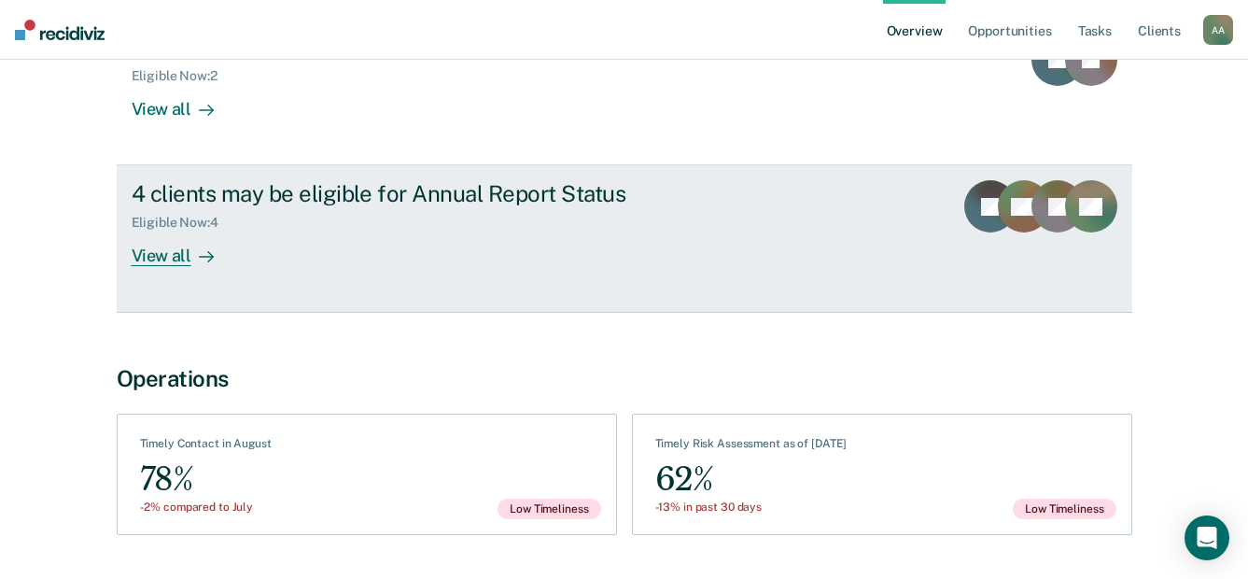
click at [174, 259] on div "View all" at bounding box center [184, 248] width 105 height 36
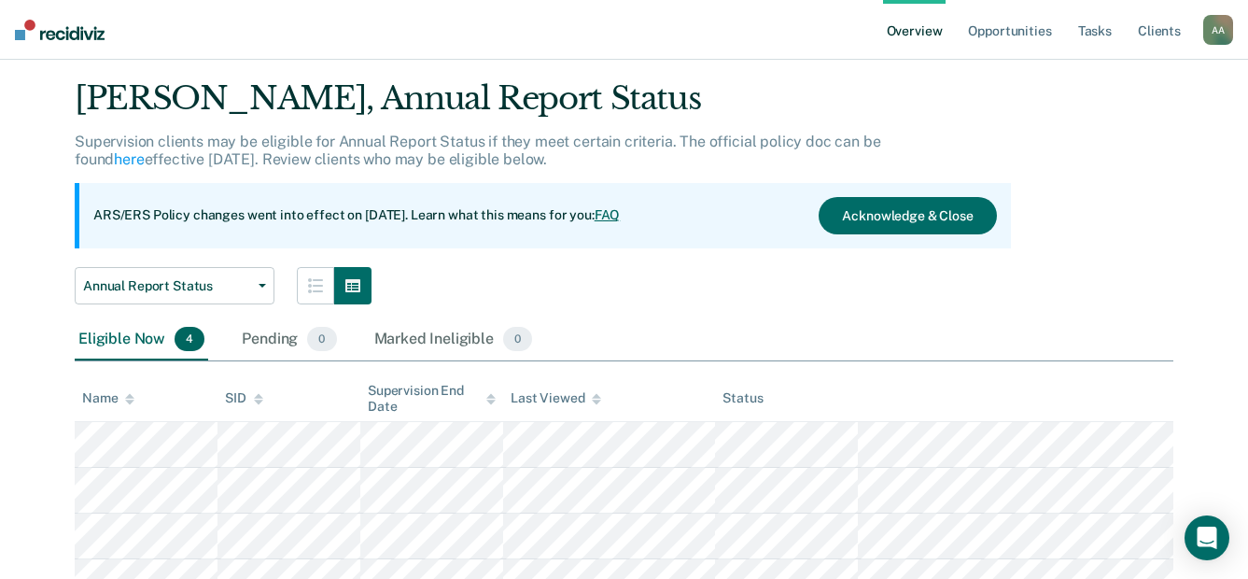
scroll to position [93, 0]
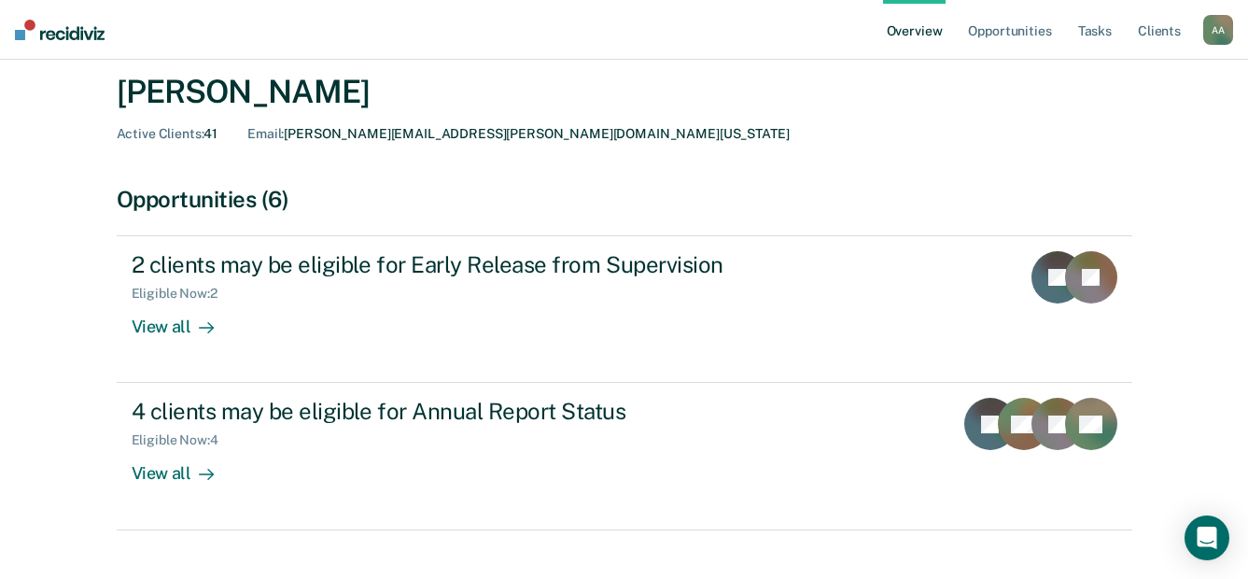
scroll to position [93, 0]
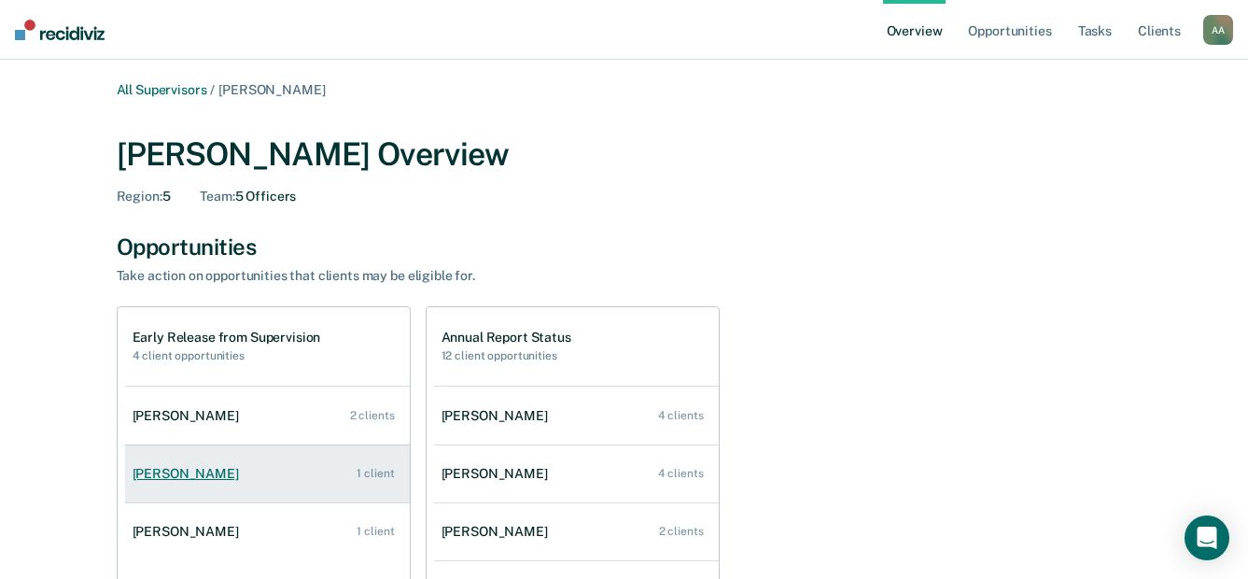
click at [181, 470] on div "[PERSON_NAME]" at bounding box center [190, 474] width 114 height 16
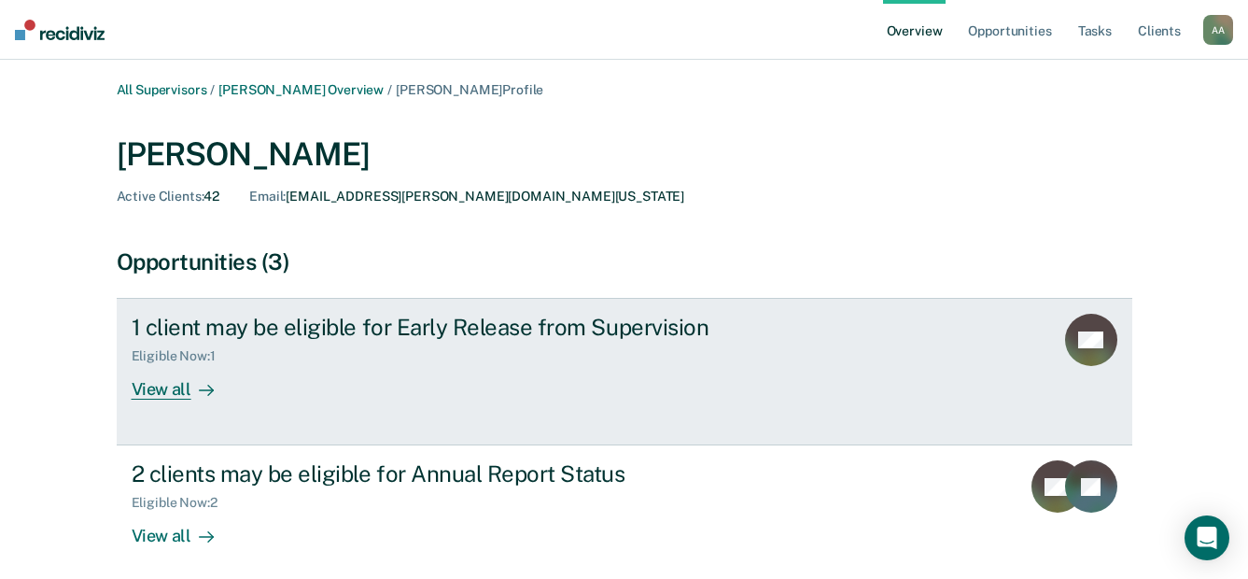
click at [191, 390] on div at bounding box center [202, 389] width 22 height 21
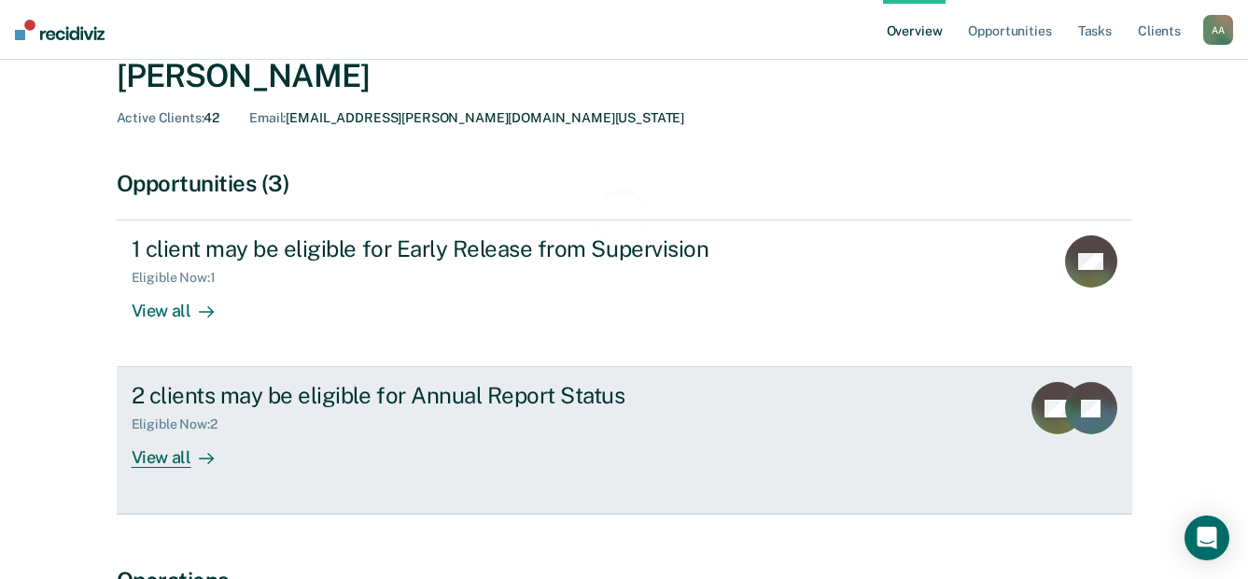
scroll to position [187, 0]
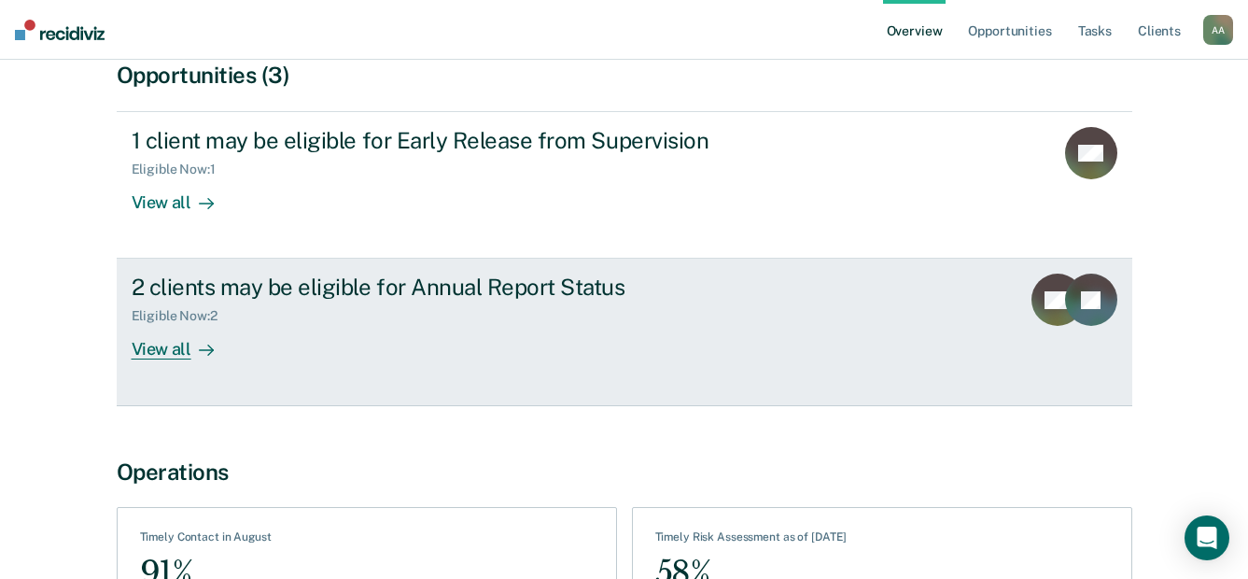
click at [180, 359] on div "View all" at bounding box center [184, 342] width 105 height 36
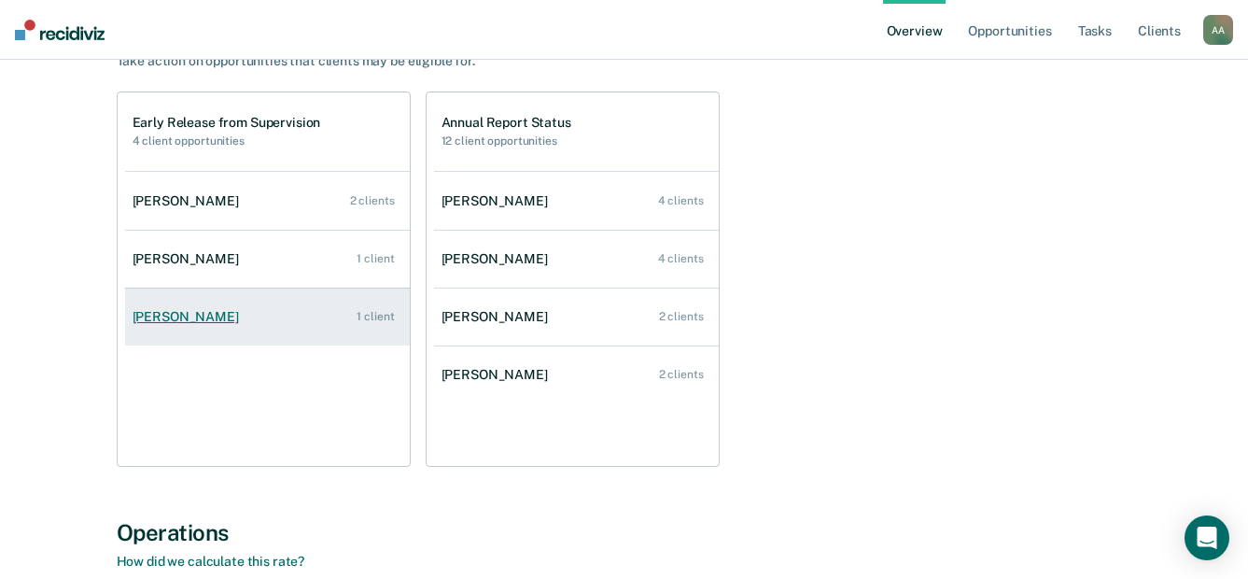
scroll to position [280, 0]
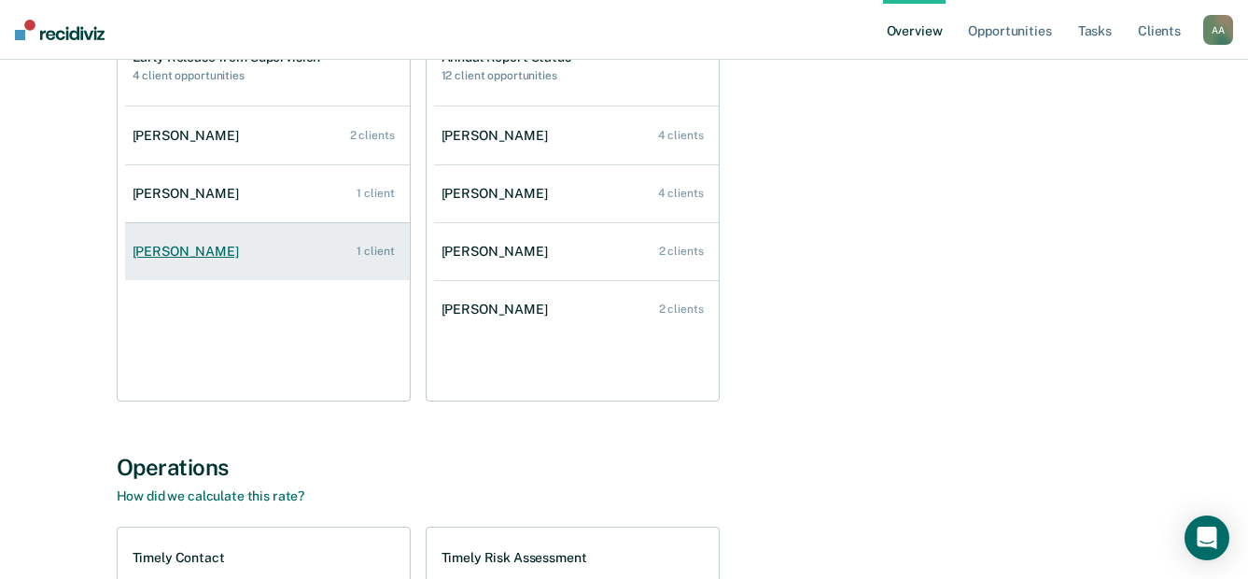
click at [186, 246] on div "[PERSON_NAME]" at bounding box center [190, 252] width 114 height 16
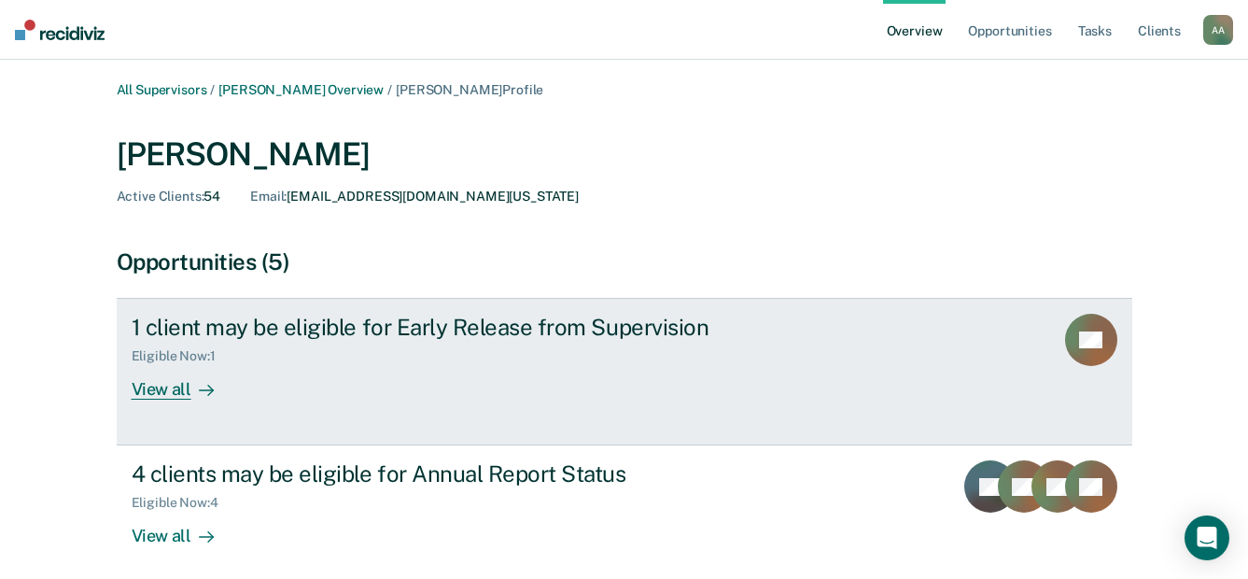
click at [191, 386] on div at bounding box center [202, 389] width 22 height 21
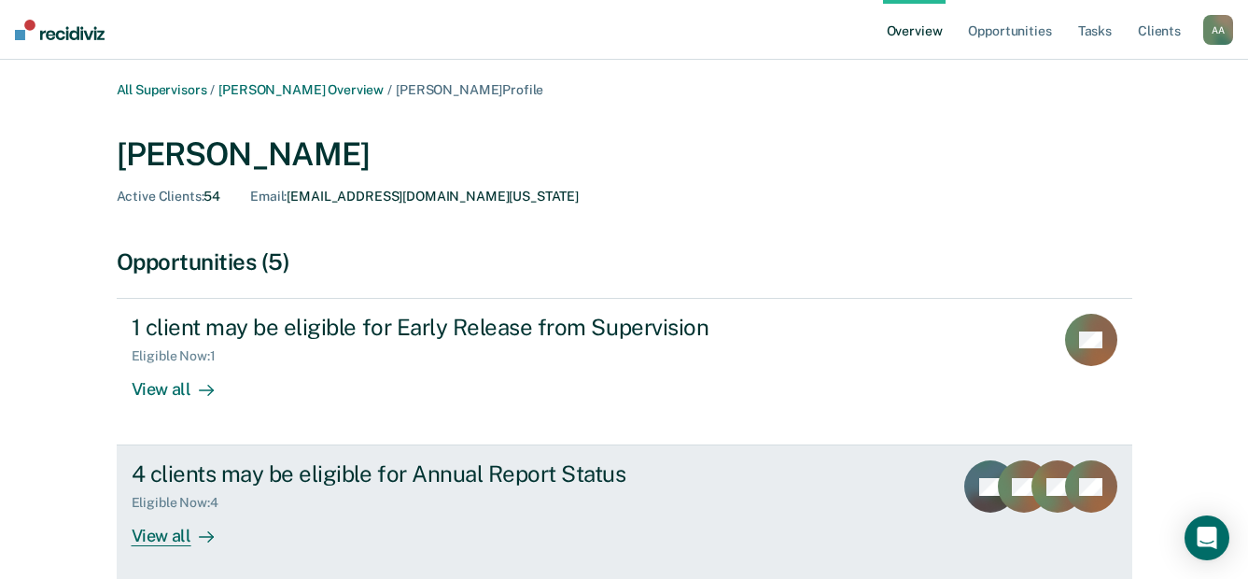
click at [164, 539] on div "View all" at bounding box center [184, 528] width 105 height 36
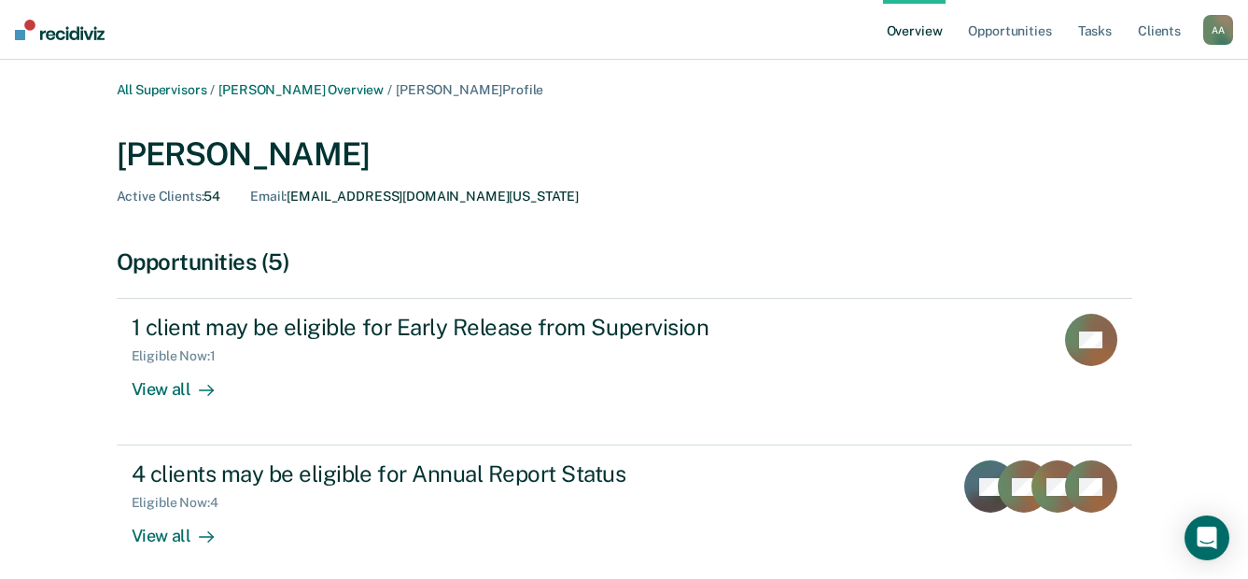
scroll to position [280, 0]
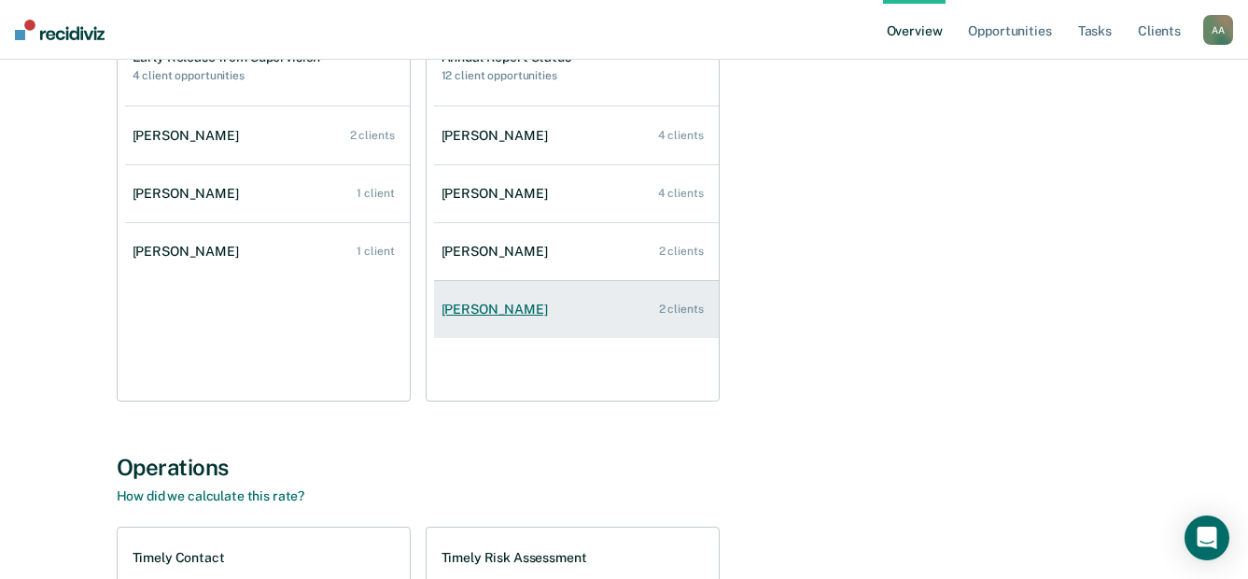
click at [485, 313] on div "[PERSON_NAME]" at bounding box center [498, 309] width 114 height 16
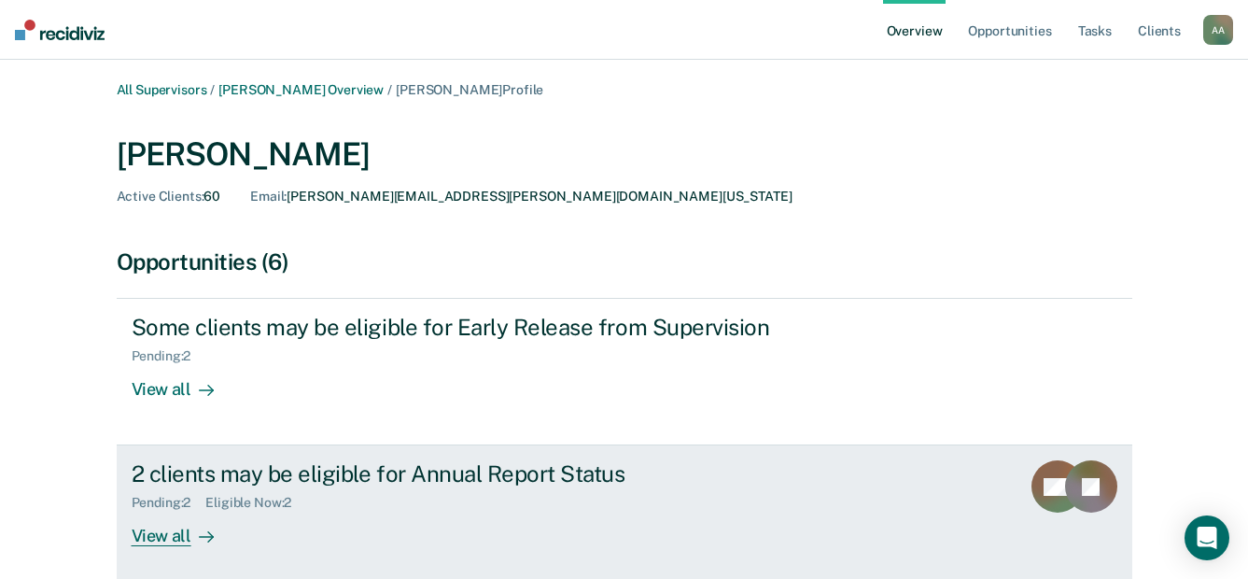
click at [176, 538] on div "View all" at bounding box center [184, 528] width 105 height 36
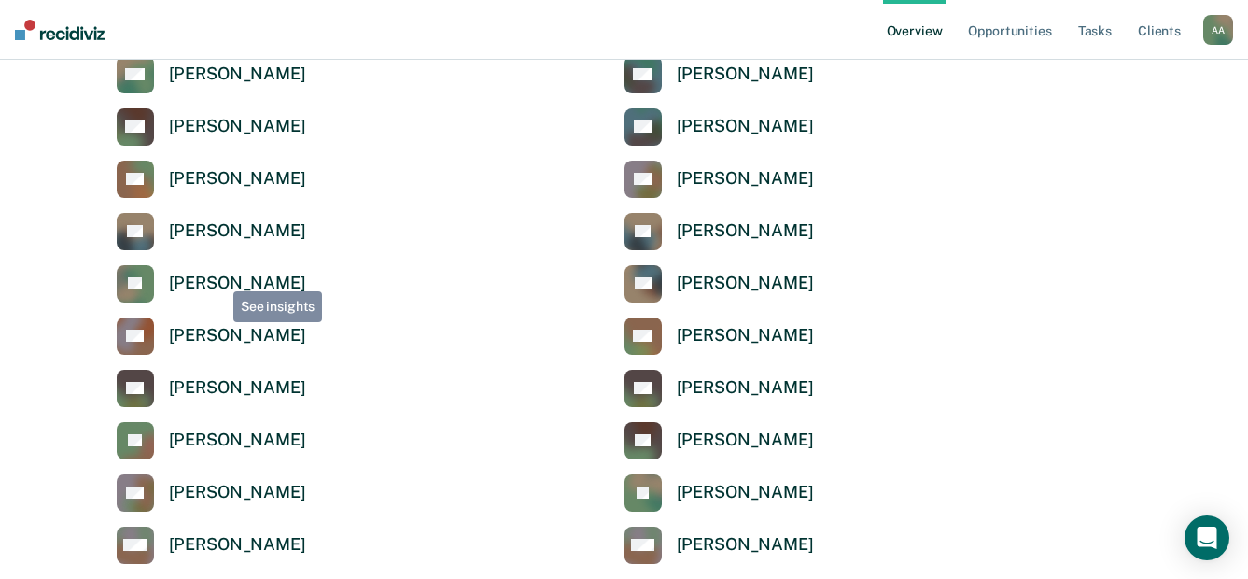
scroll to position [6259, 0]
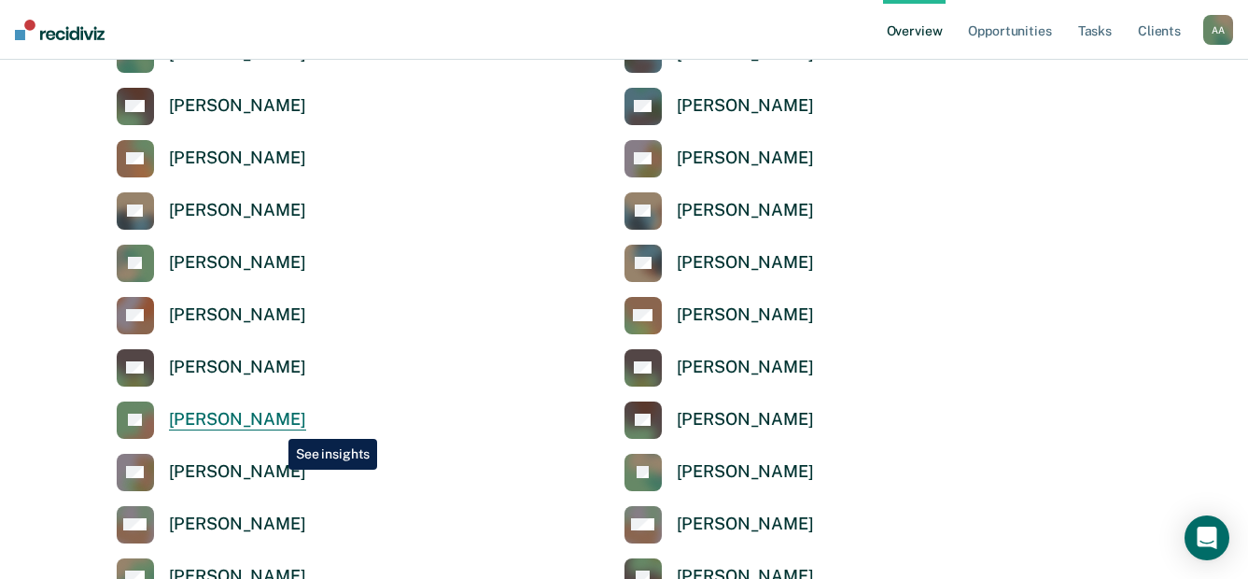
click at [274, 425] on div "[PERSON_NAME]" at bounding box center [237, 419] width 137 height 21
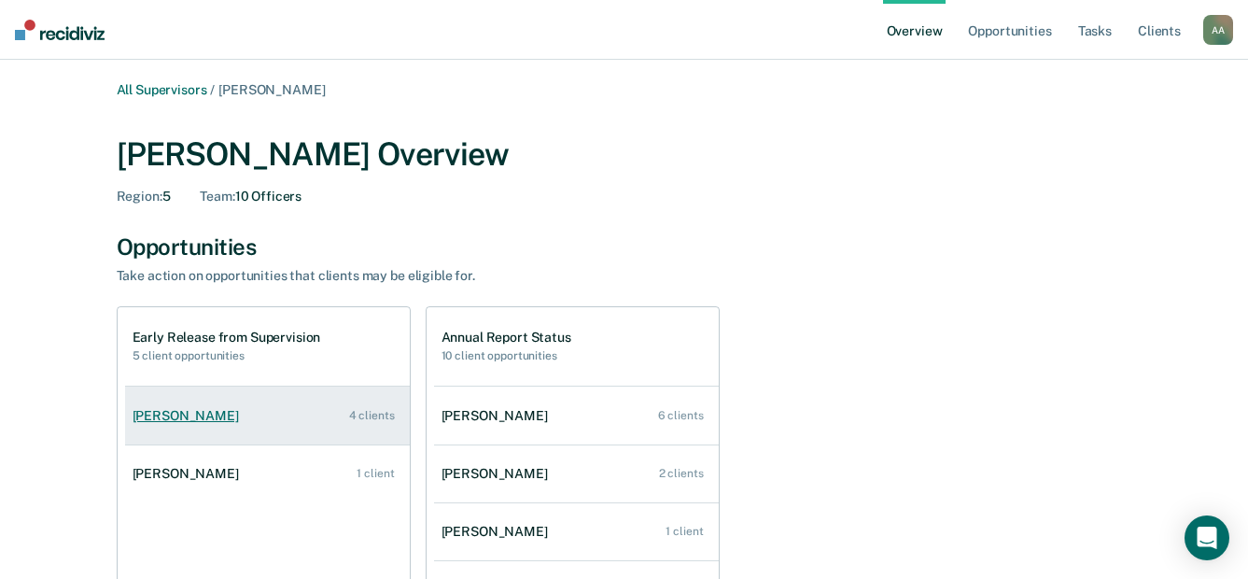
click at [181, 426] on link "[PERSON_NAME] 4 clients" at bounding box center [267, 415] width 285 height 53
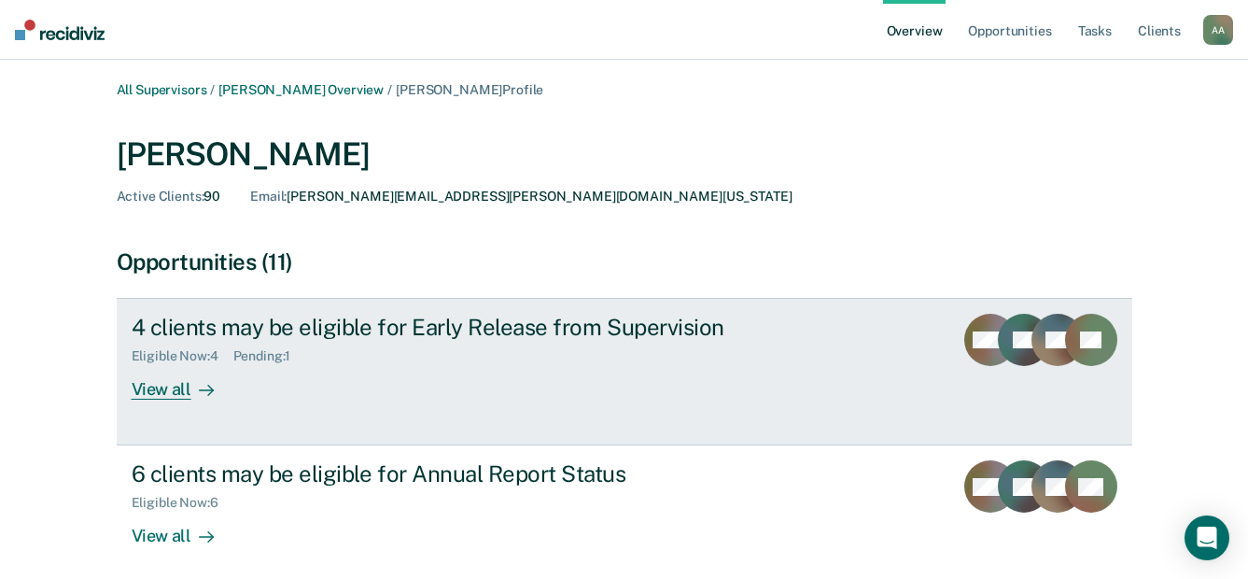
click at [177, 393] on div "View all" at bounding box center [184, 382] width 105 height 36
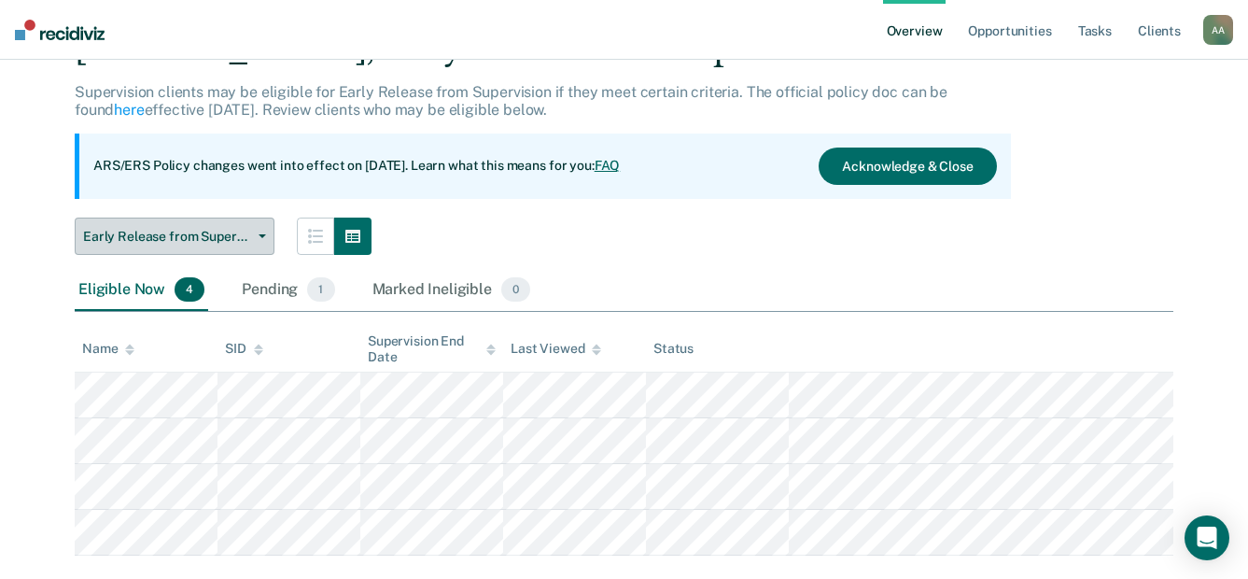
scroll to position [134, 0]
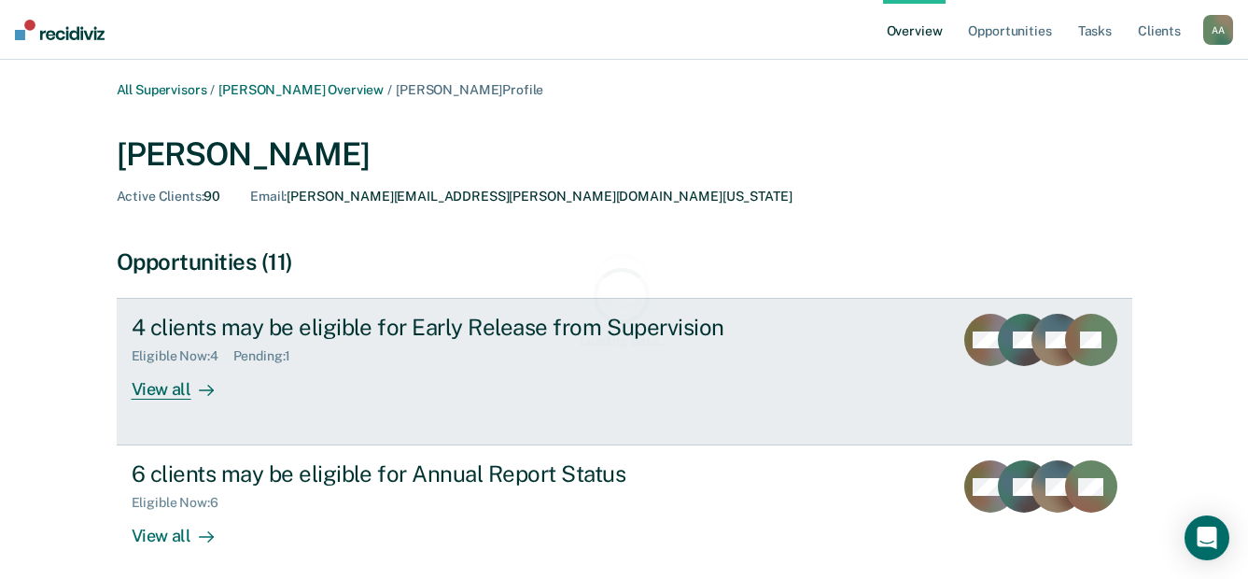
scroll to position [280, 0]
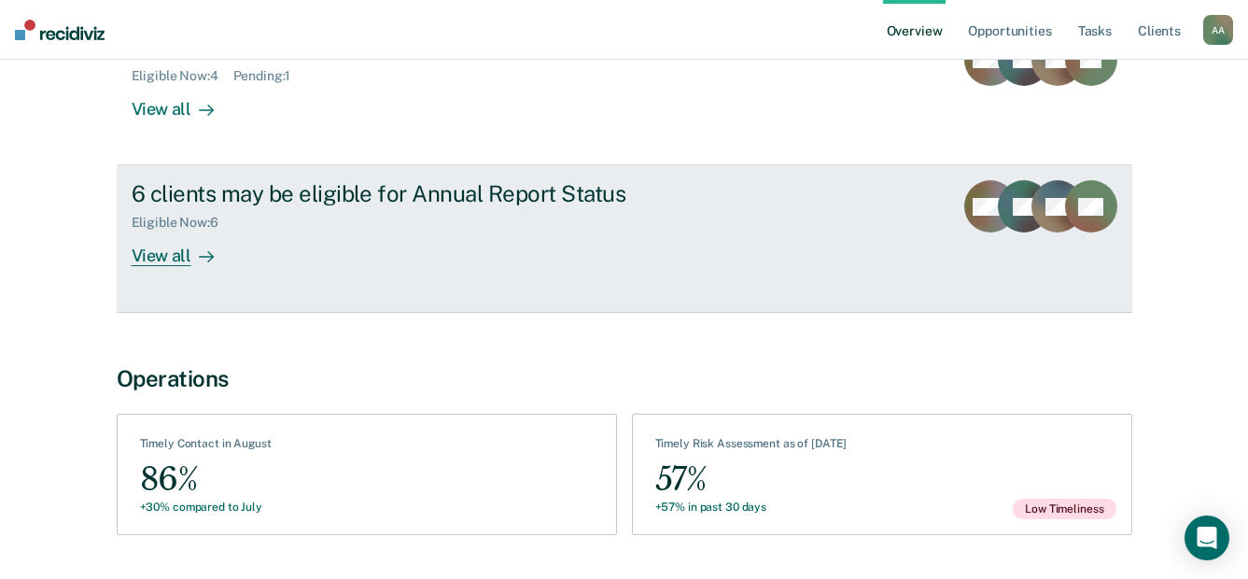
click at [165, 252] on div "View all" at bounding box center [184, 248] width 105 height 36
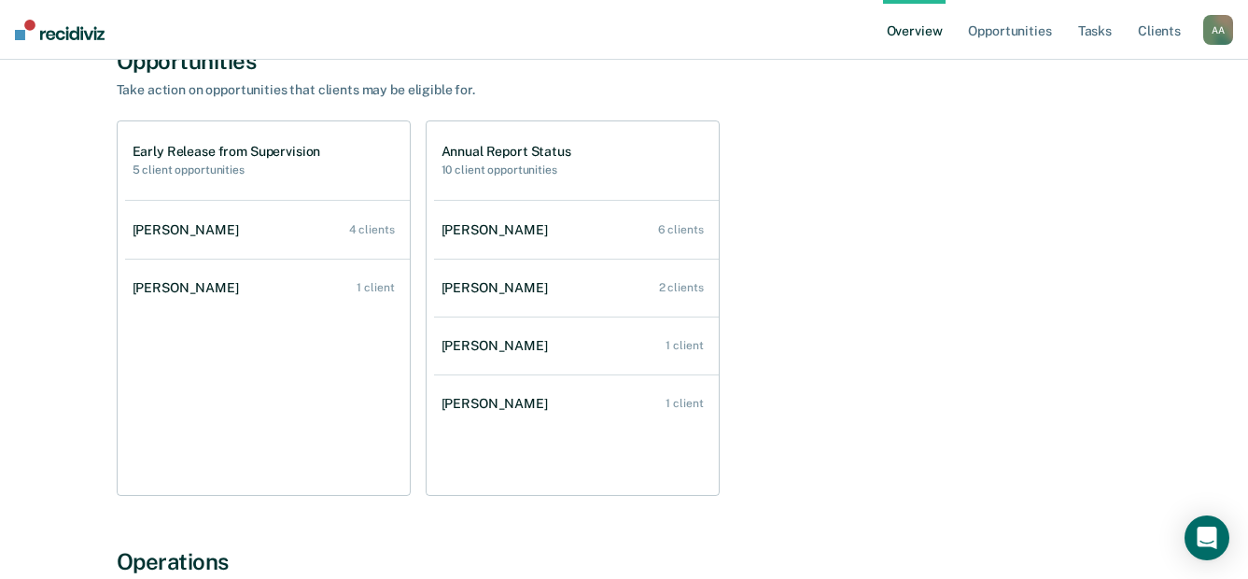
scroll to position [187, 0]
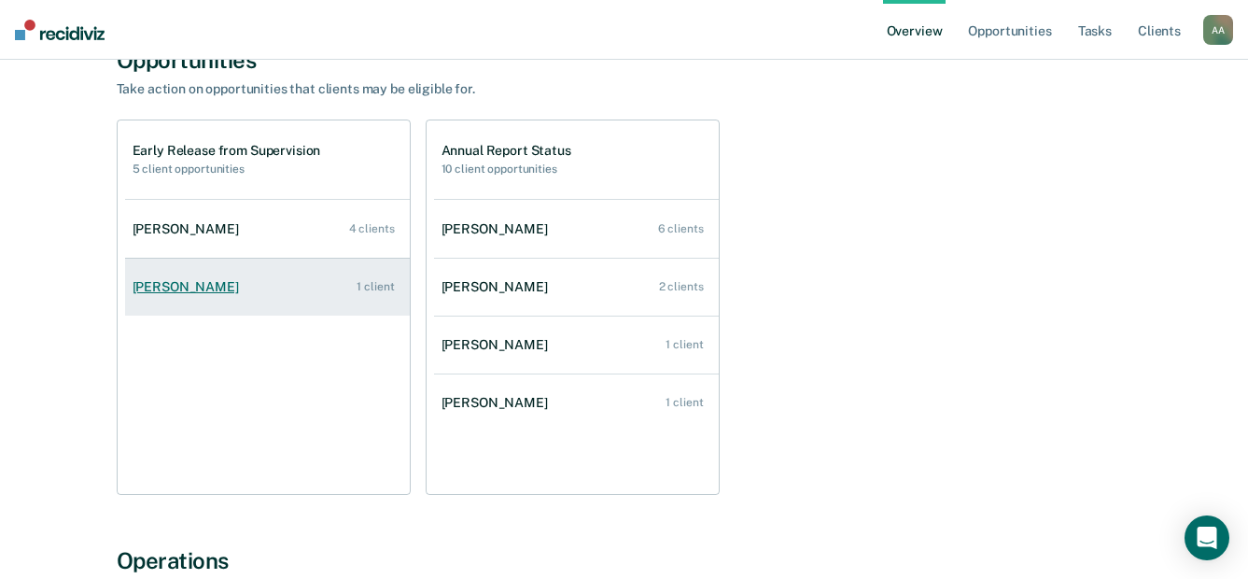
click at [164, 286] on div "[PERSON_NAME]" at bounding box center [190, 287] width 114 height 16
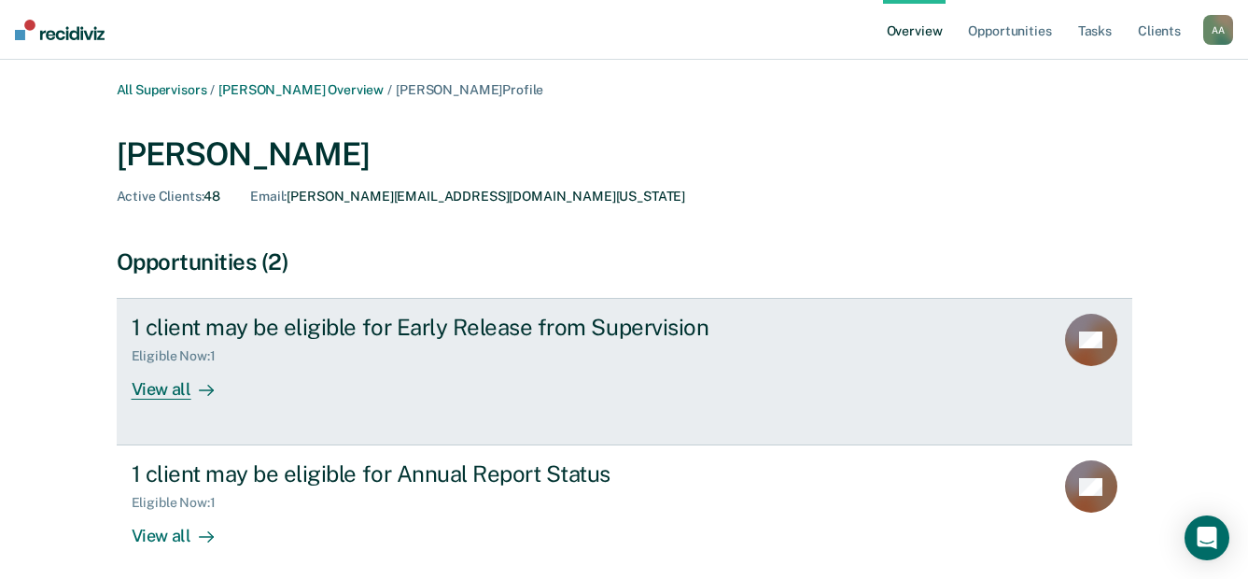
click at [160, 395] on div "View all" at bounding box center [184, 382] width 105 height 36
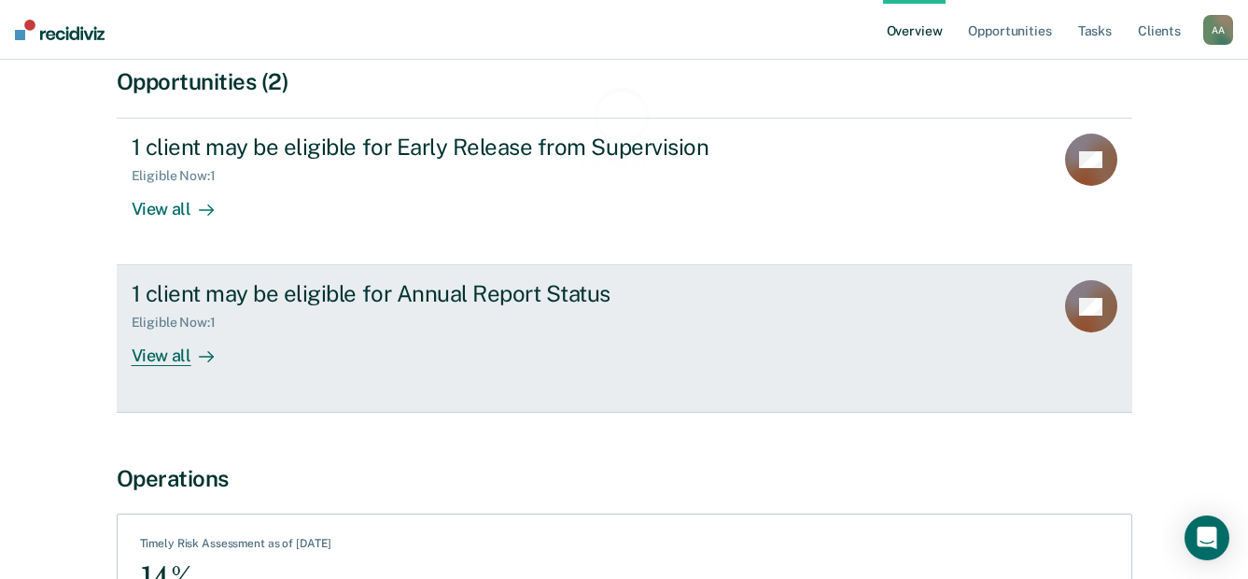
scroll to position [187, 0]
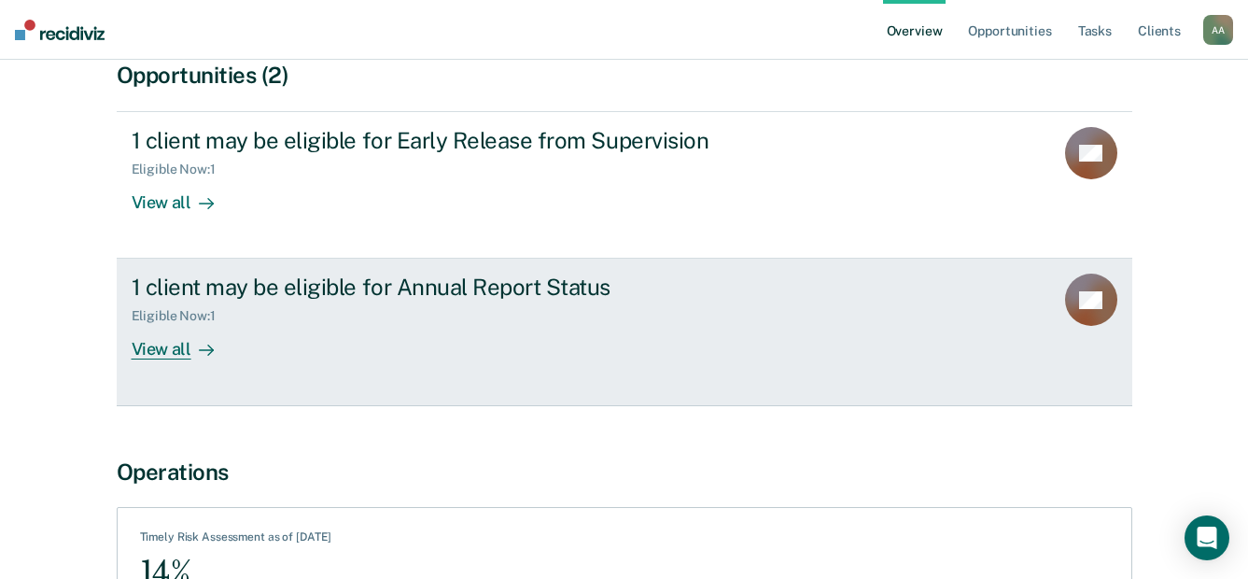
click at [176, 354] on div "View all" at bounding box center [184, 342] width 105 height 36
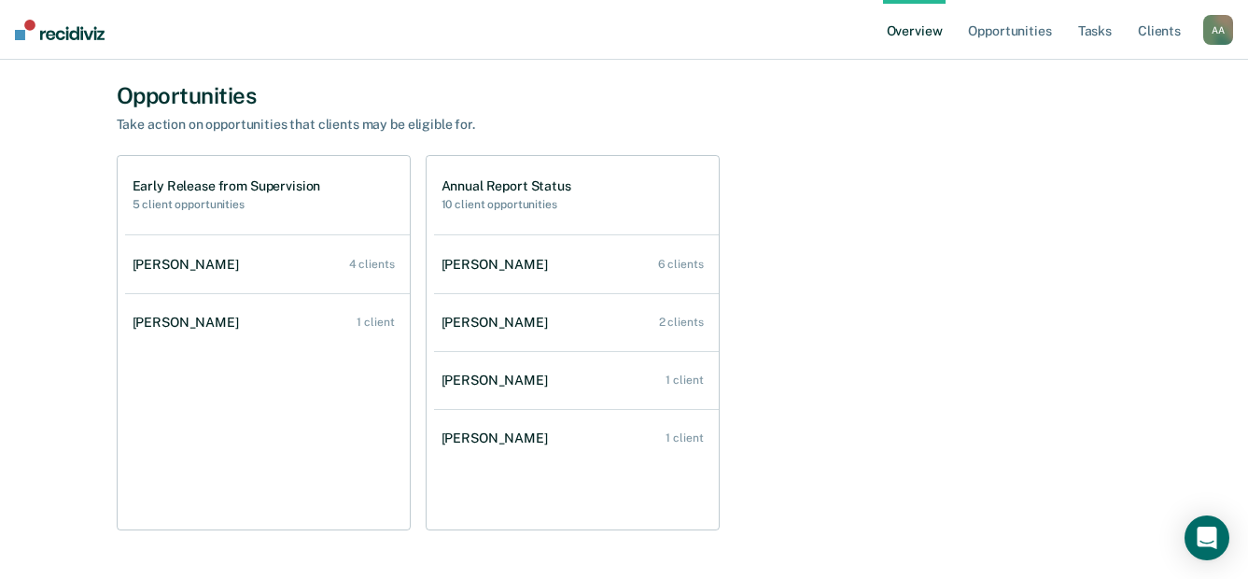
scroll to position [187, 0]
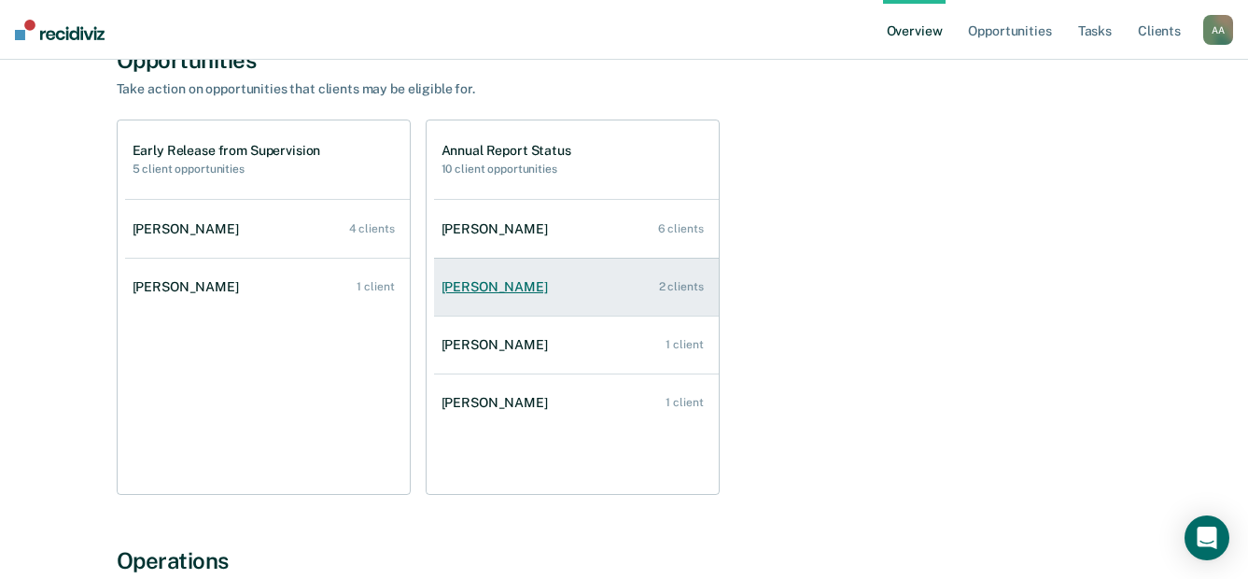
click at [481, 279] on div "[PERSON_NAME]" at bounding box center [498, 287] width 114 height 16
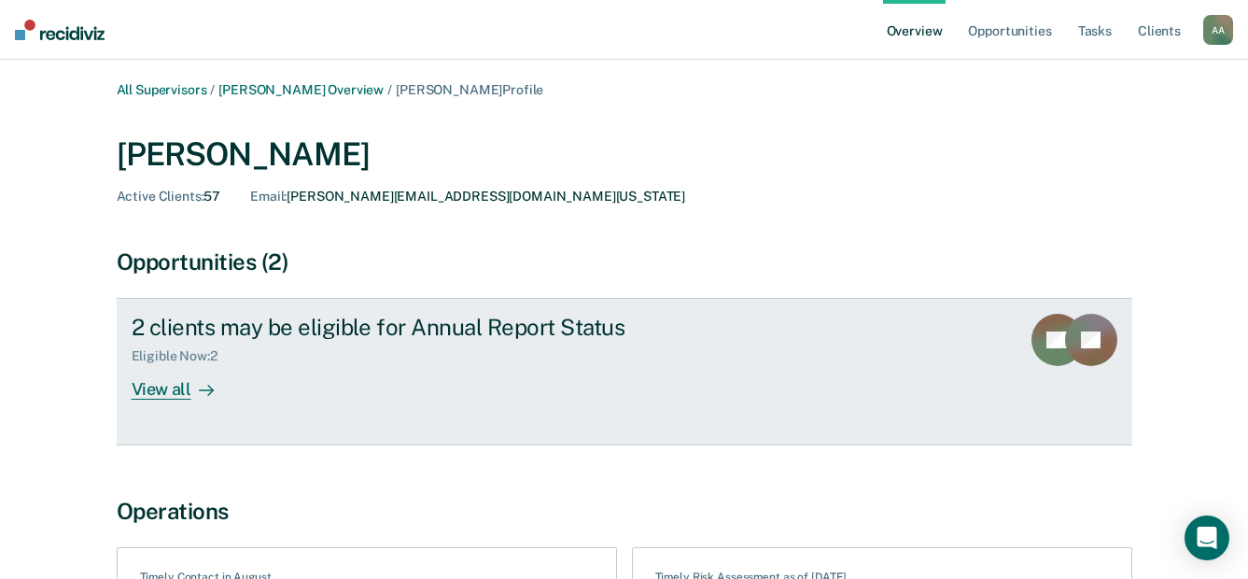
click at [177, 395] on div "View all" at bounding box center [184, 382] width 105 height 36
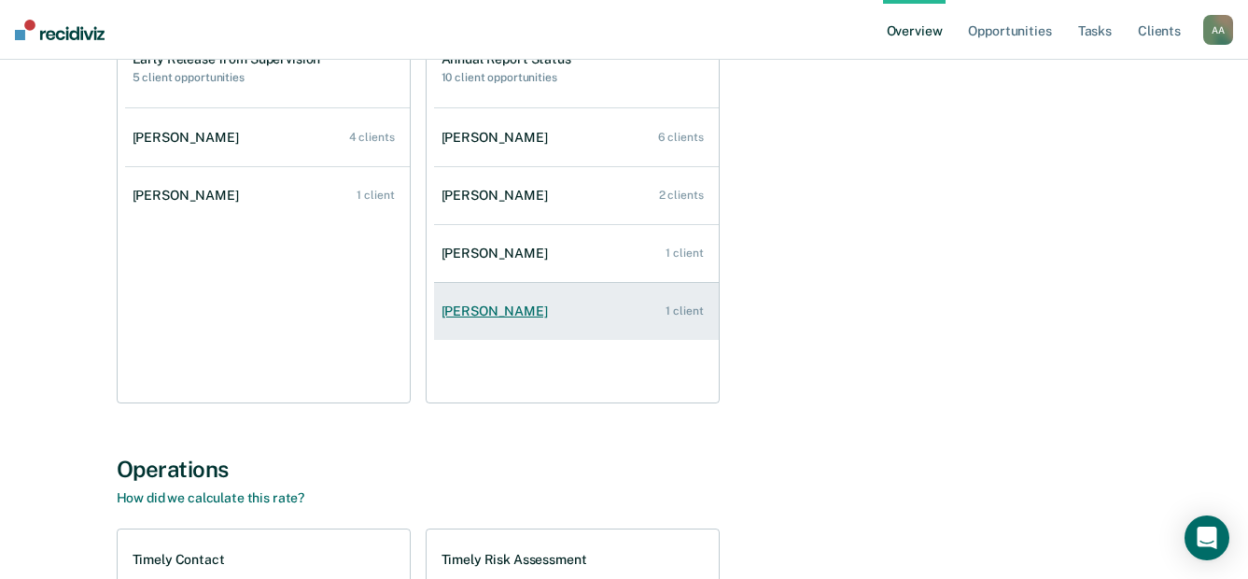
scroll to position [280, 0]
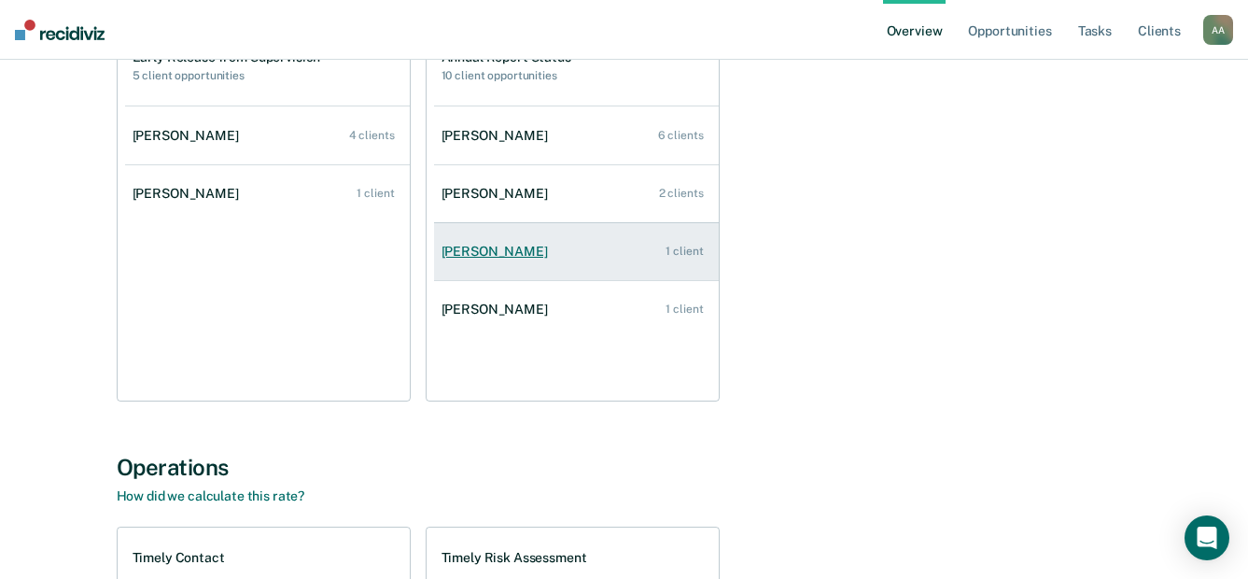
click at [476, 252] on div "[PERSON_NAME]" at bounding box center [498, 252] width 114 height 16
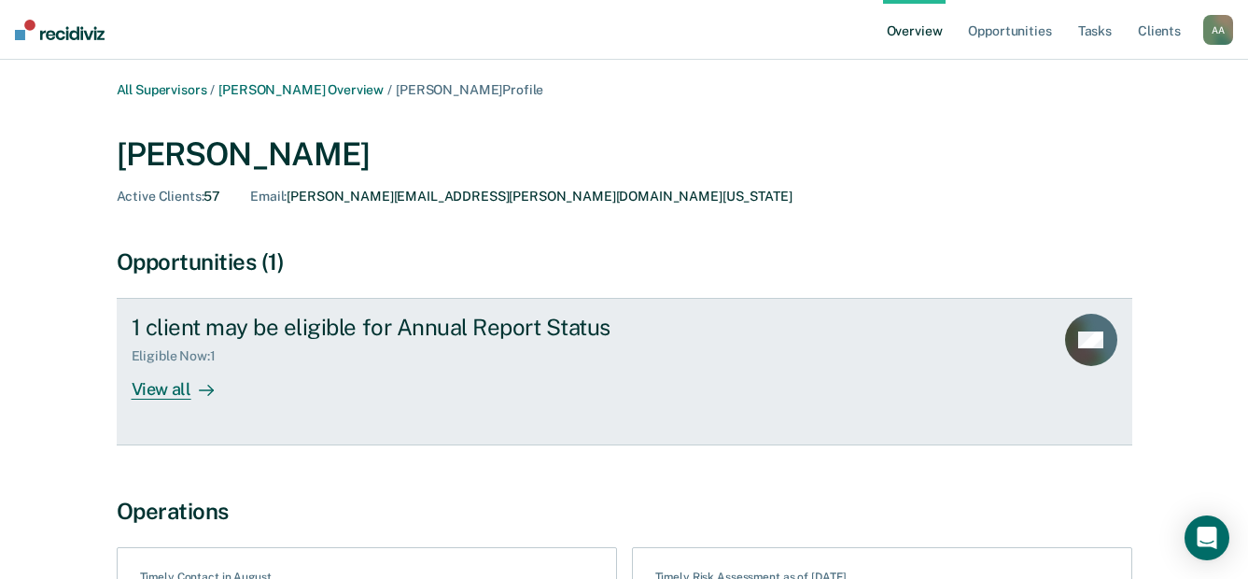
click at [174, 387] on div "View all" at bounding box center [184, 382] width 105 height 36
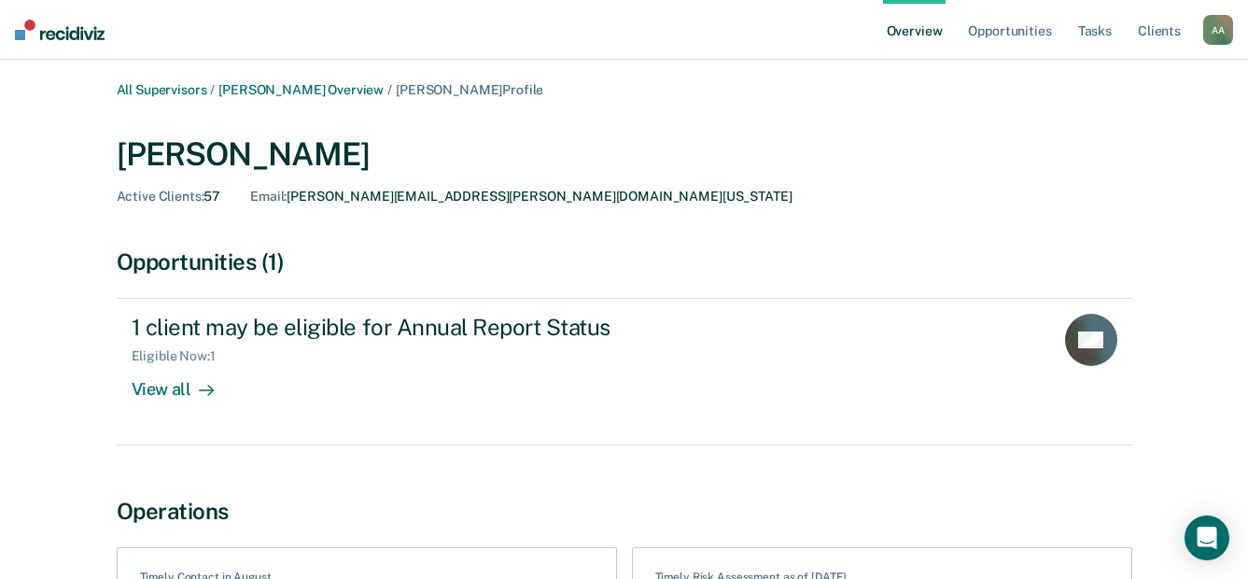
scroll to position [280, 0]
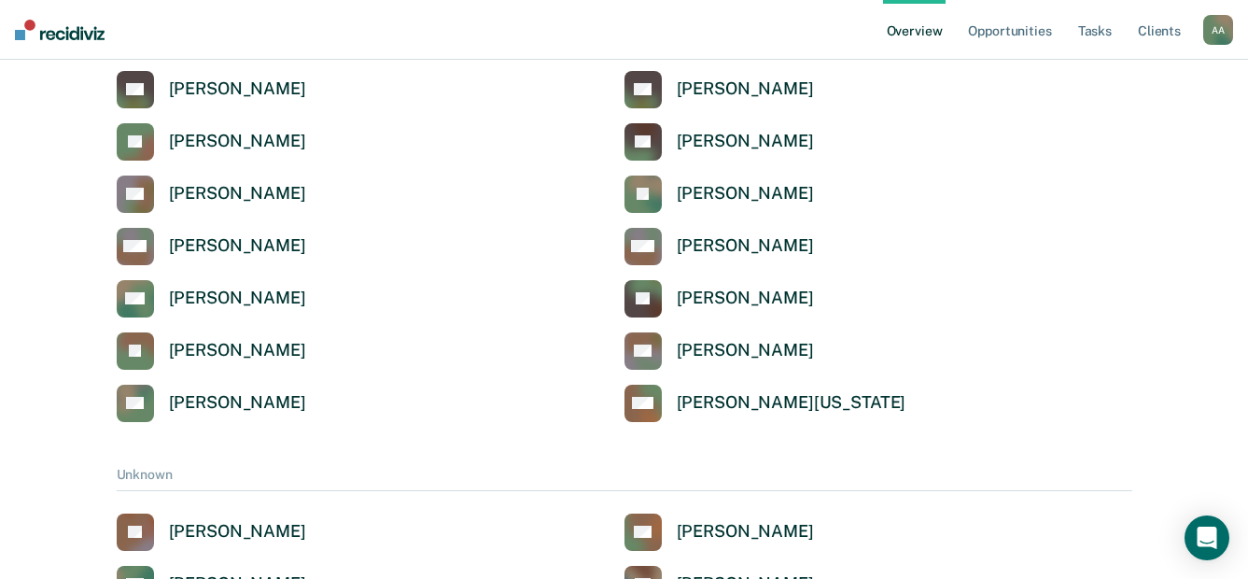
scroll to position [6539, 0]
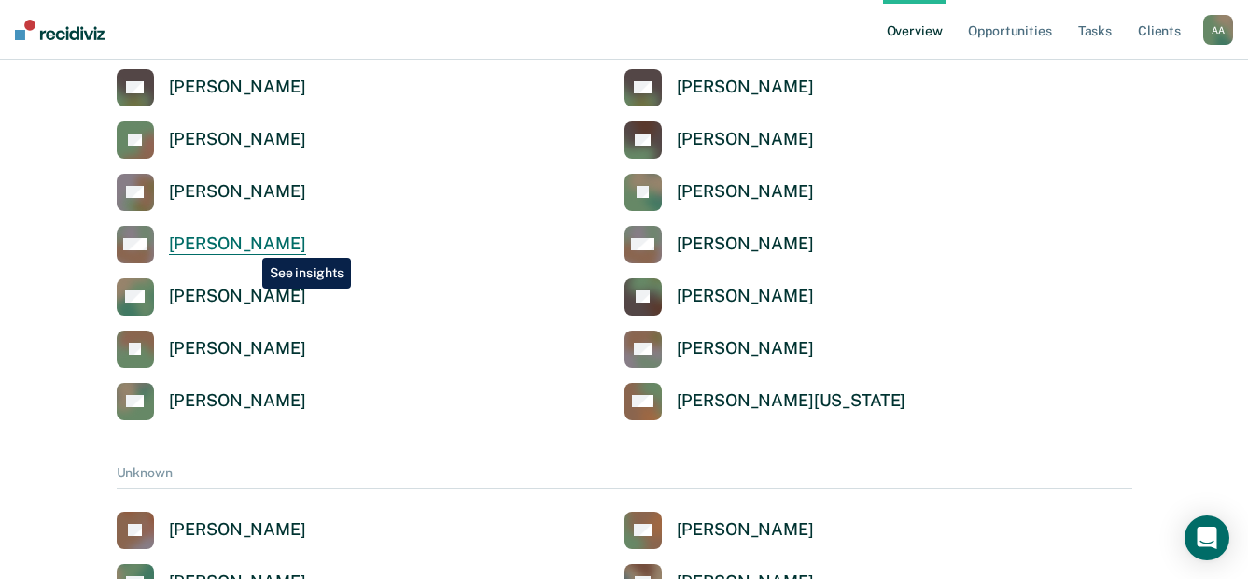
click at [248, 244] on div "[PERSON_NAME]" at bounding box center [237, 243] width 137 height 21
